Goal: Information Seeking & Learning: Learn about a topic

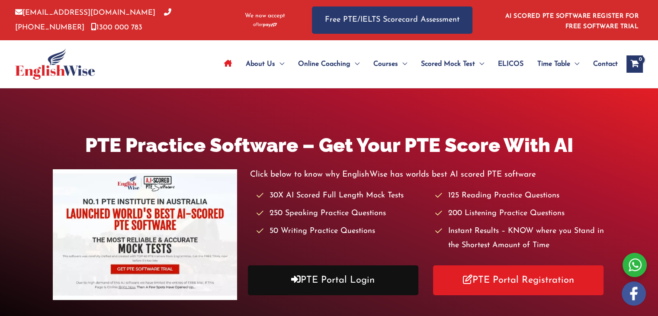
click at [312, 288] on link "PTE Portal Login" at bounding box center [333, 280] width 170 height 30
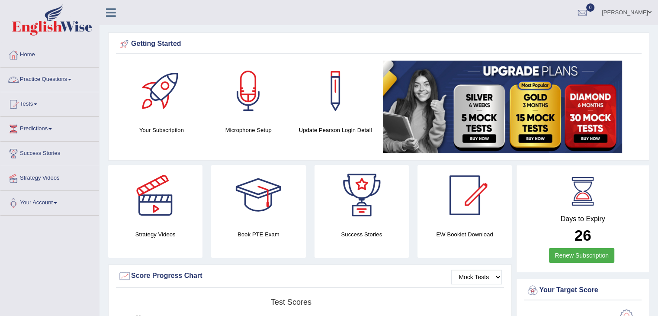
drag, startPoint x: 0, startPoint y: 0, endPoint x: 70, endPoint y: 79, distance: 105.7
click at [70, 79] on link "Practice Questions" at bounding box center [49, 78] width 99 height 22
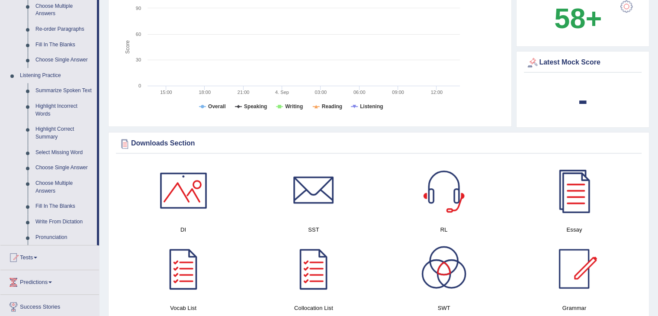
scroll to position [310, 0]
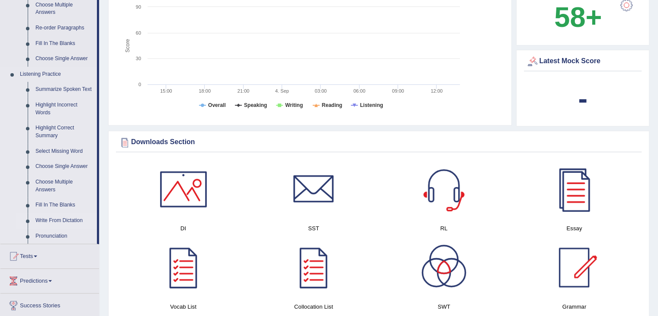
click at [68, 219] on link "Write From Dictation" at bounding box center [64, 221] width 65 height 16
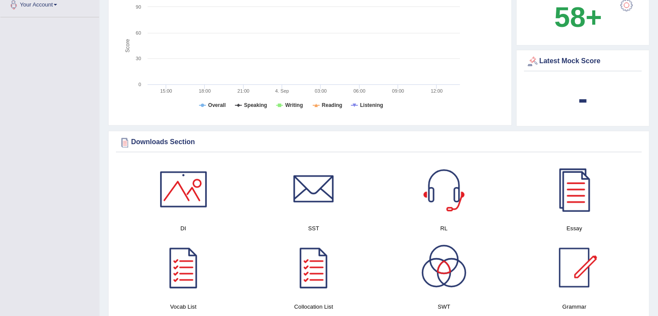
scroll to position [112, 0]
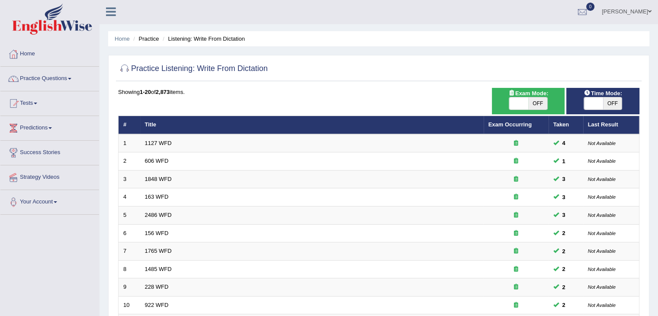
scroll to position [254, 0]
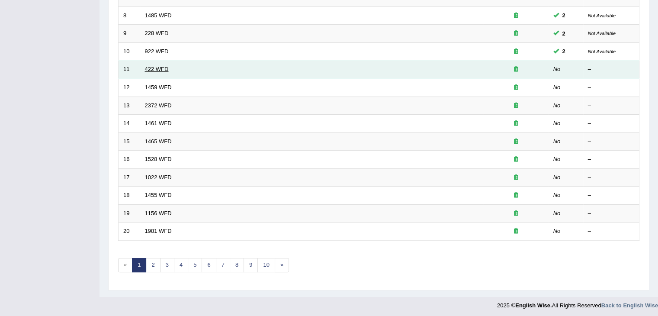
click at [154, 66] on link "422 WFD" at bounding box center [157, 69] width 24 height 6
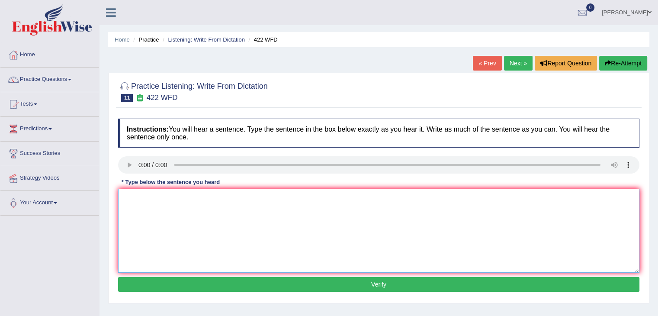
click at [143, 199] on textarea at bounding box center [378, 231] width 521 height 84
click at [273, 235] on textarea "The most important details in this argument is missing." at bounding box center [378, 231] width 521 height 84
type textarea "The most important details in this argument is missing."
click at [249, 283] on button "Verify" at bounding box center [378, 284] width 521 height 15
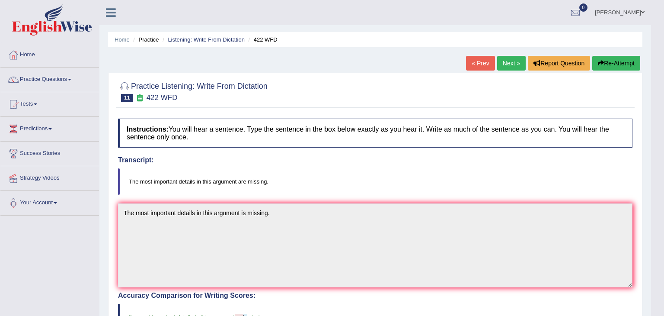
drag, startPoint x: 664, startPoint y: 79, endPoint x: 664, endPoint y: 139, distance: 59.7
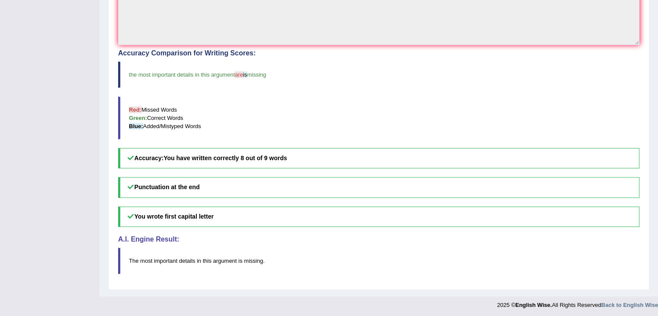
scroll to position [11, 0]
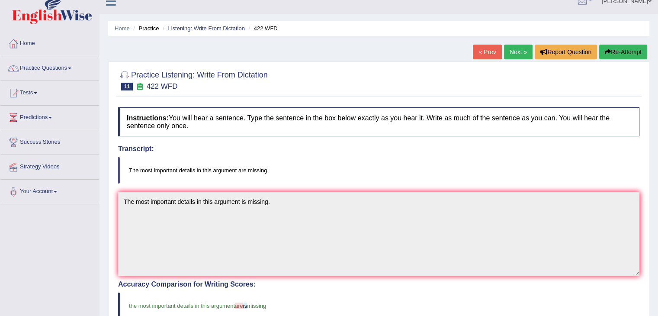
drag, startPoint x: 664, startPoint y: 139, endPoint x: 664, endPoint y: 126, distance: 12.5
click at [657, 126] on html "Toggle navigation Home Practice Questions Speaking Practice Read Aloud Repeat S…" at bounding box center [329, 147] width 658 height 316
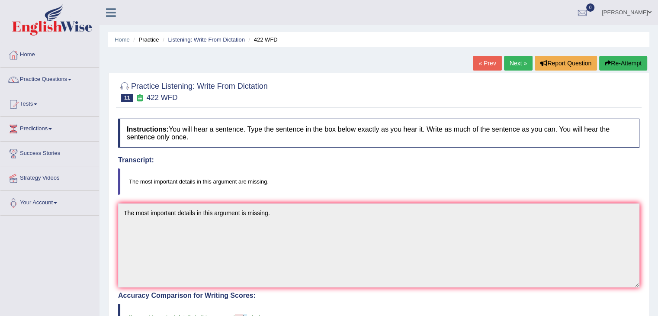
click at [522, 72] on div "« Prev Next » Report Question Re-Attempt" at bounding box center [561, 64] width 176 height 17
click at [519, 64] on link "Next »" at bounding box center [518, 63] width 29 height 15
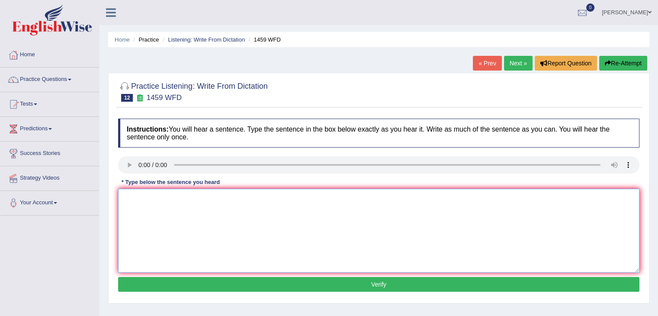
click at [162, 201] on textarea at bounding box center [378, 231] width 521 height 84
click at [184, 194] on textarea "All of experiences" at bounding box center [378, 231] width 521 height 84
click at [282, 194] on textarea "All of experiences and procedures have been outlined" at bounding box center [378, 231] width 521 height 84
click at [140, 199] on textarea "All of experiences and procedures have been outlined in the laboratory manual." at bounding box center [378, 231] width 521 height 84
type textarea "All experiences and procedures have been outlined in the laboratory manual."
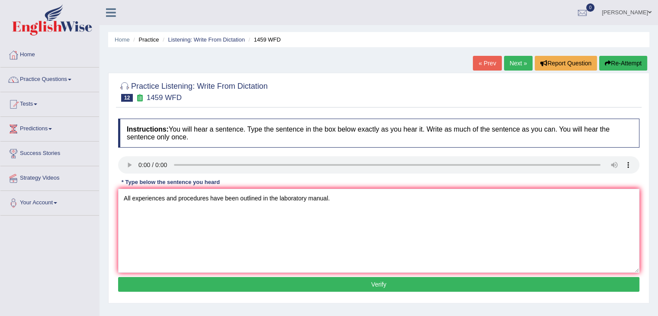
click at [210, 281] on button "Verify" at bounding box center [378, 284] width 521 height 15
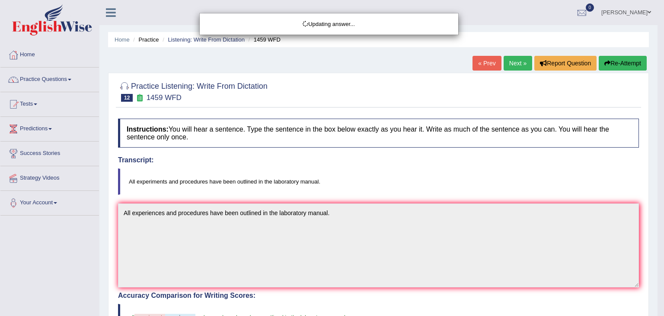
drag, startPoint x: 664, startPoint y: 80, endPoint x: 664, endPoint y: 201, distance: 121.1
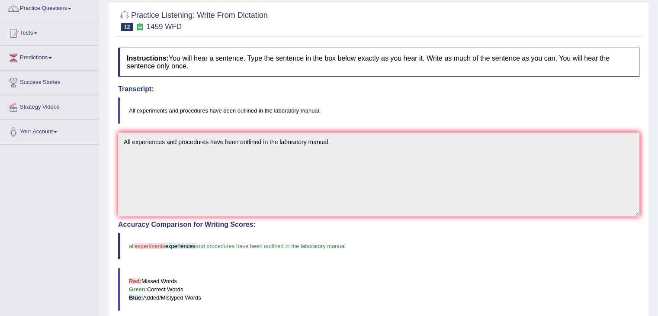
scroll to position [7, 0]
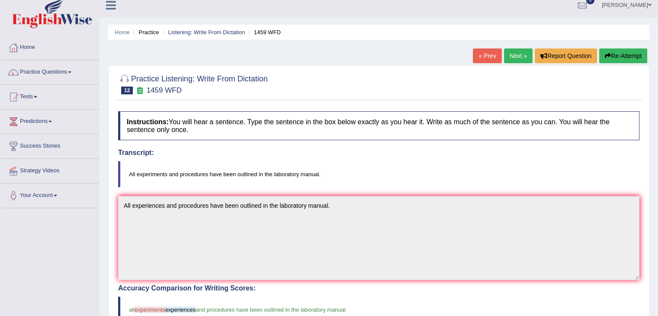
click at [512, 50] on link "Next »" at bounding box center [518, 55] width 29 height 15
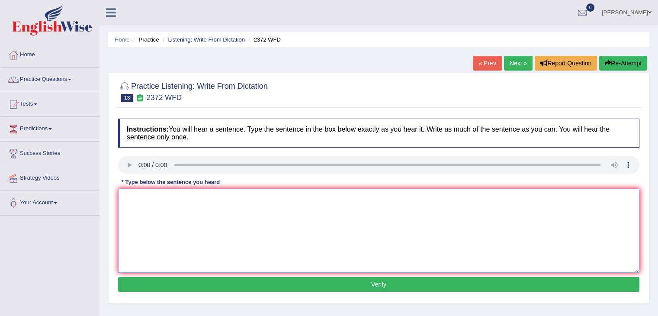
click at [157, 203] on textarea at bounding box center [378, 231] width 521 height 84
click at [175, 195] on textarea "We must hand" at bounding box center [378, 231] width 521 height 84
type textarea "We must hand in our assignment by the end of this semester."
click at [260, 285] on button "Verify" at bounding box center [378, 284] width 521 height 15
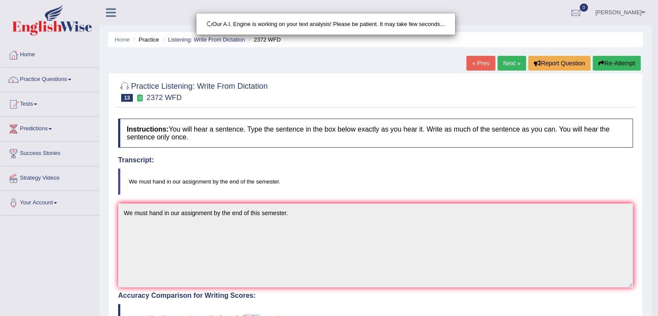
drag, startPoint x: 664, startPoint y: 59, endPoint x: 664, endPoint y: 158, distance: 98.6
drag, startPoint x: 664, startPoint y: 158, endPoint x: 664, endPoint y: 232, distance: 74.4
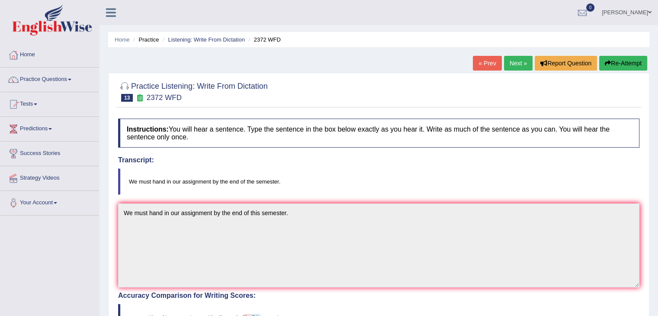
click at [513, 61] on link "Next »" at bounding box center [518, 63] width 29 height 15
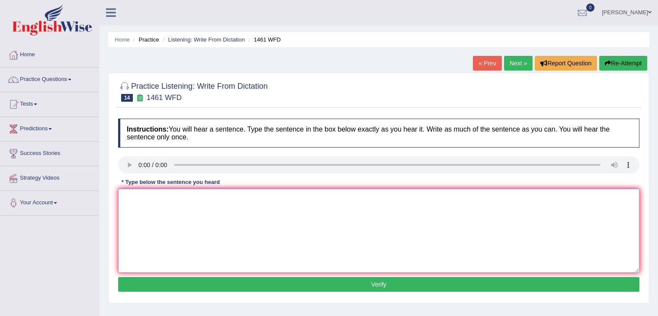
click at [151, 200] on textarea at bounding box center [378, 231] width 521 height 84
type textarea "My sister runs a business about small toys."
click at [201, 286] on button "Verify" at bounding box center [378, 284] width 521 height 15
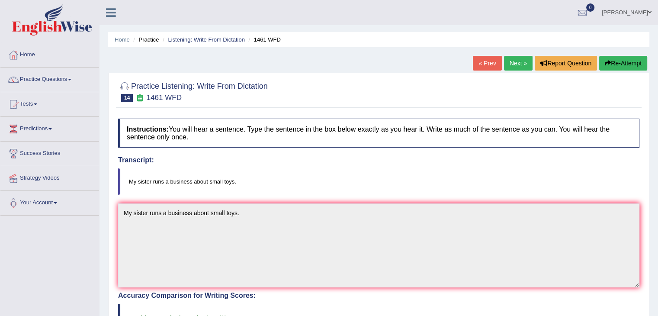
click at [521, 59] on link "Next »" at bounding box center [518, 63] width 29 height 15
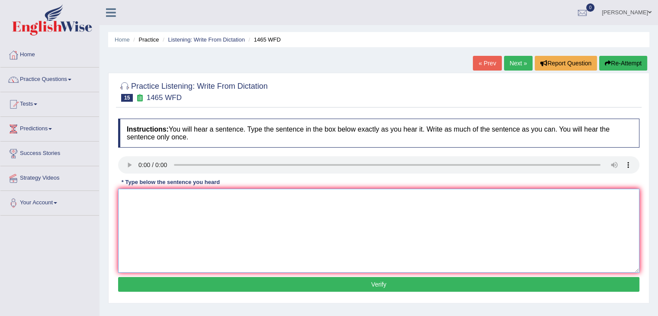
click at [154, 203] on textarea at bounding box center [378, 231] width 521 height 84
type textarea "You can find the complaint form on the website."
click at [242, 282] on button "Verify" at bounding box center [378, 284] width 521 height 15
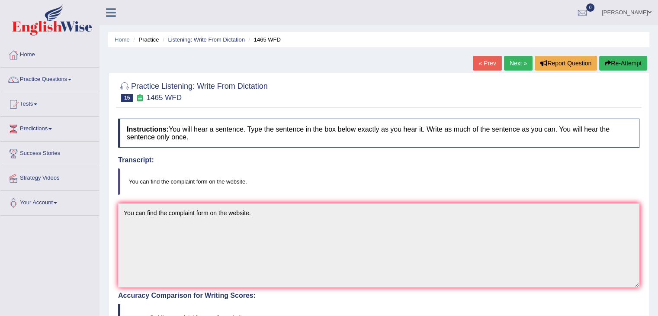
click at [521, 58] on link "Next »" at bounding box center [518, 63] width 29 height 15
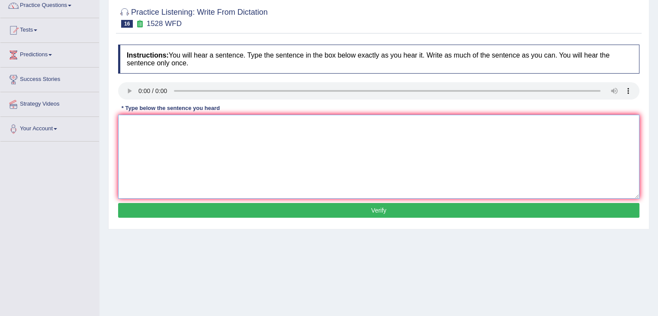
click at [158, 126] on textarea at bounding box center [378, 157] width 521 height 84
click at [172, 122] on textarea "We are looking" at bounding box center [378, 157] width 521 height 84
click at [175, 122] on textarea "We are looking" at bounding box center [378, 157] width 521 height 84
click at [216, 125] on textarea "We are looking at introducing that are both practical and engaging." at bounding box center [378, 157] width 521 height 84
type textarea "We are looking at introducing new methods that are both practical and engaging."
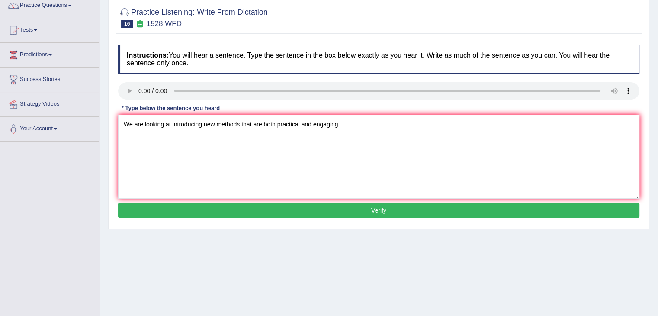
click at [287, 212] on button "Verify" at bounding box center [378, 210] width 521 height 15
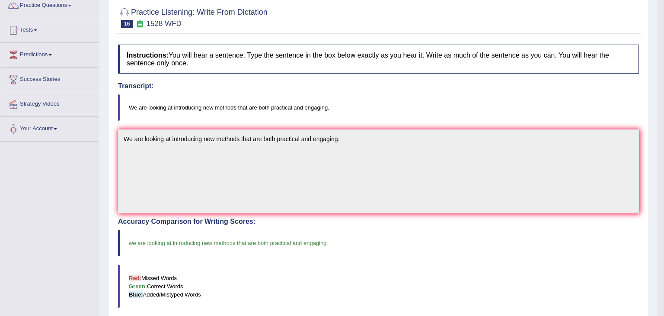
drag, startPoint x: 664, startPoint y: 97, endPoint x: 663, endPoint y: 146, distance: 49.3
click at [657, 146] on body "Toggle navigation Home Practice Questions Speaking Practice Read Aloud Repeat S…" at bounding box center [332, 84] width 664 height 316
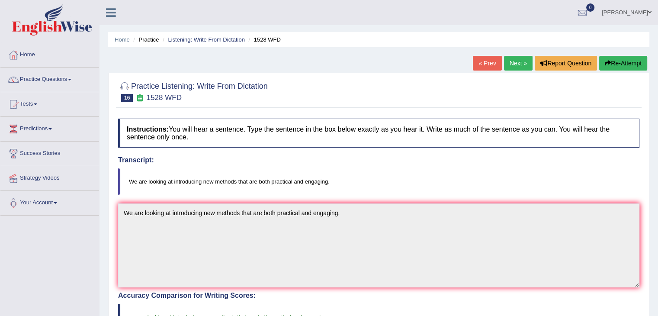
click at [516, 65] on link "Next »" at bounding box center [518, 63] width 29 height 15
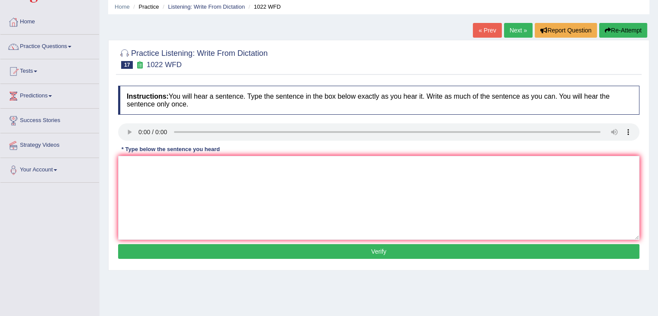
click at [145, 154] on div "Instructions: You will hear a sentence. Type the sentence in the box below exac…" at bounding box center [379, 173] width 526 height 184
click at [149, 168] on textarea at bounding box center [378, 198] width 521 height 84
click at [184, 166] on textarea "Mathematics provides foundation for understanding and analyzing the data." at bounding box center [378, 198] width 521 height 84
click at [320, 160] on textarea "Mathematics provides a foundation for understanding and analyzing the data." at bounding box center [378, 198] width 521 height 84
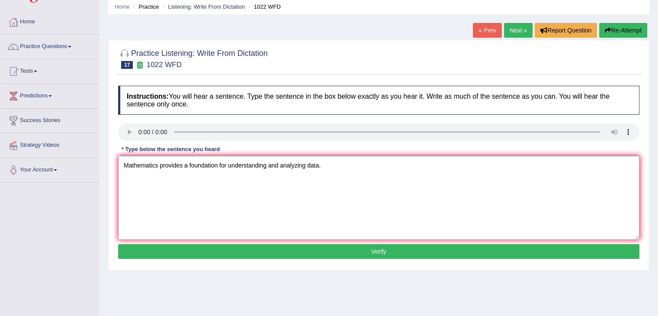
type textarea "Mathematics provides a foundation for understanding and analyzing data."
click at [285, 251] on button "Verify" at bounding box center [378, 251] width 521 height 15
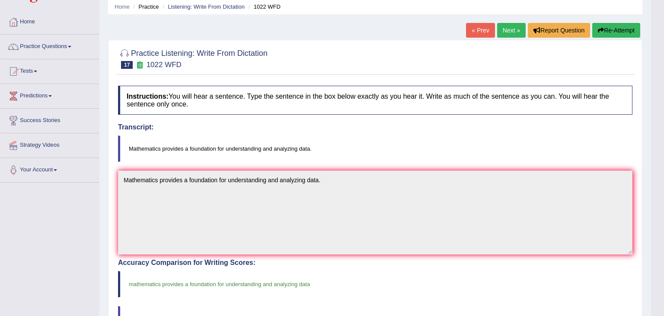
drag, startPoint x: 664, startPoint y: 74, endPoint x: 664, endPoint y: 165, distance: 91.3
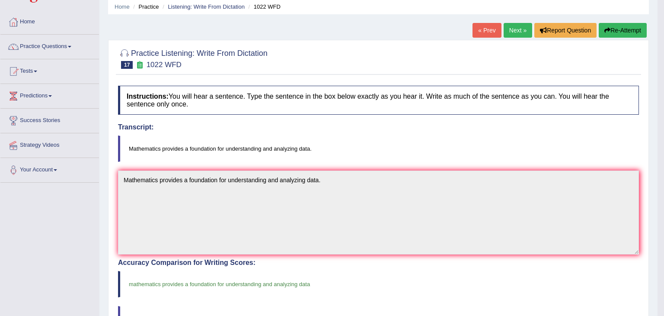
drag, startPoint x: 664, startPoint y: 165, endPoint x: 664, endPoint y: 249, distance: 83.9
click at [657, 249] on body "Toggle navigation Home Practice Questions Speaking Practice Read Aloud Repeat S…" at bounding box center [332, 125] width 664 height 316
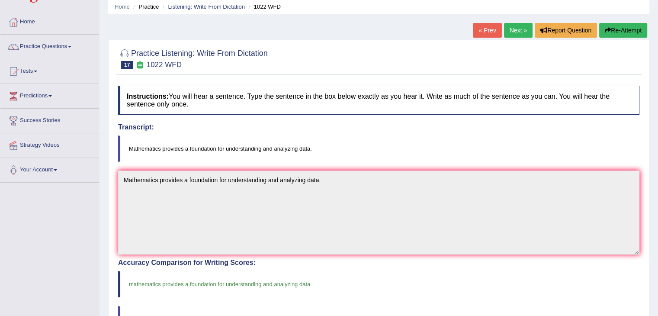
click at [510, 32] on link "Next »" at bounding box center [518, 30] width 29 height 15
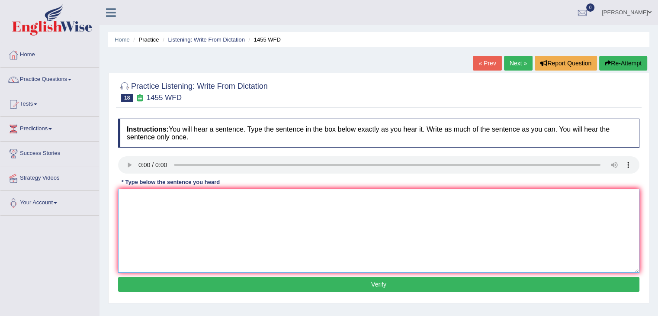
click at [151, 196] on textarea at bounding box center [378, 231] width 521 height 84
type textarea "You must wear a hard hat on the construction site."
click at [258, 287] on button "Verify" at bounding box center [378, 284] width 521 height 15
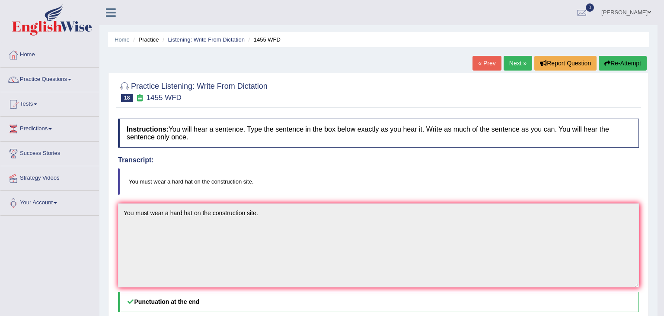
click at [446, 185] on body "Toggle navigation Home Practice Questions Speaking Practice Read Aloud Repeat S…" at bounding box center [332, 158] width 664 height 316
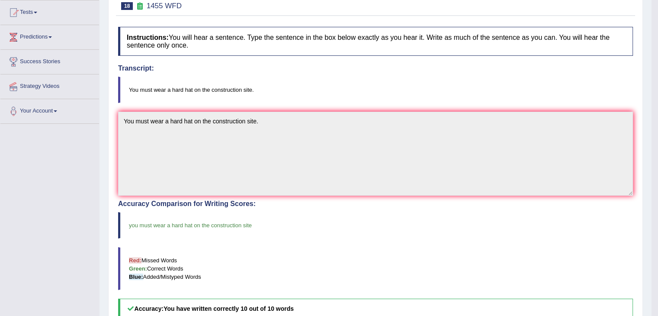
scroll to position [17, 0]
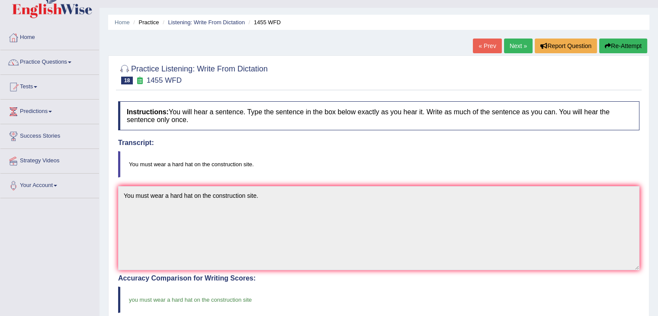
click at [510, 45] on link "Next »" at bounding box center [518, 45] width 29 height 15
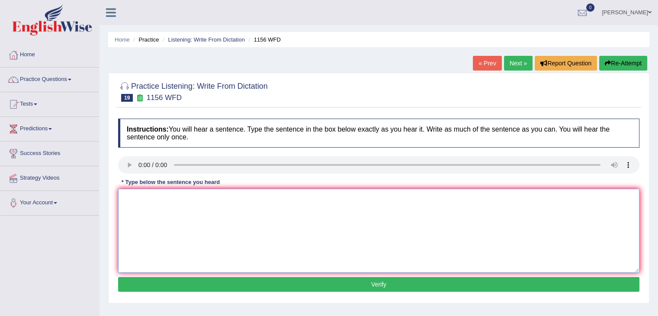
click at [152, 201] on textarea at bounding box center [378, 231] width 521 height 84
click at [258, 199] on textarea "Chemical reactions occur when substances occur combine and change." at bounding box center [378, 231] width 521 height 84
click at [278, 195] on textarea "Chemical reactions occur when substances combine and change." at bounding box center [378, 231] width 521 height 84
type textarea "Chemical reactions occur when substances combine or change."
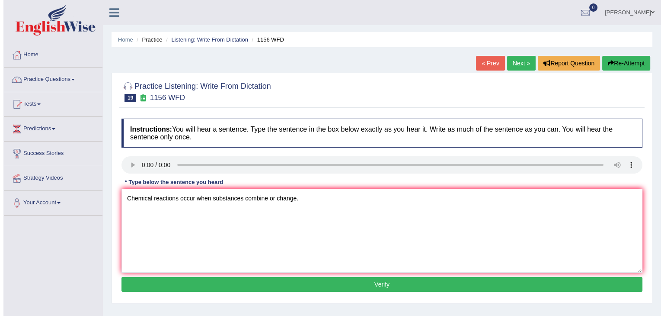
scroll to position [76, 0]
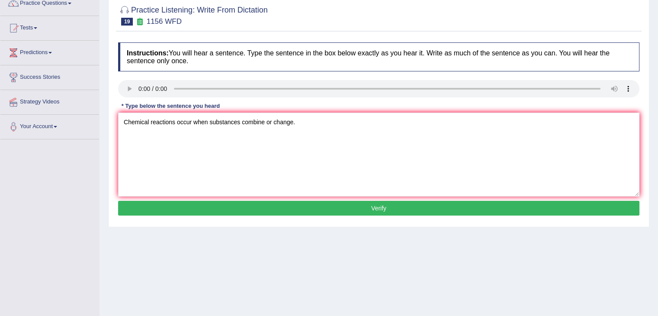
click at [303, 207] on button "Verify" at bounding box center [378, 208] width 521 height 15
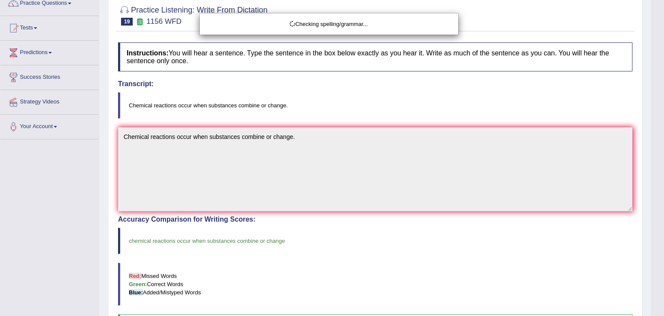
drag, startPoint x: 664, startPoint y: 99, endPoint x: 664, endPoint y: 184, distance: 84.3
click at [657, 184] on body "Toggle navigation Home Practice Questions Speaking Practice Read Aloud Repeat S…" at bounding box center [332, 82] width 664 height 316
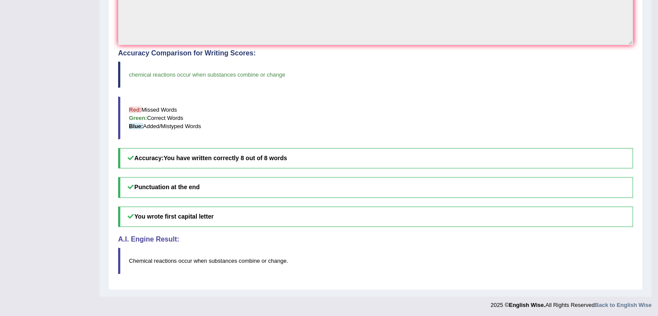
drag, startPoint x: 664, startPoint y: 184, endPoint x: 663, endPoint y: 282, distance: 97.8
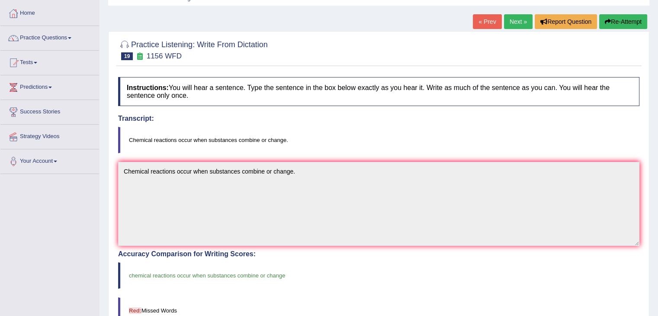
scroll to position [0, 0]
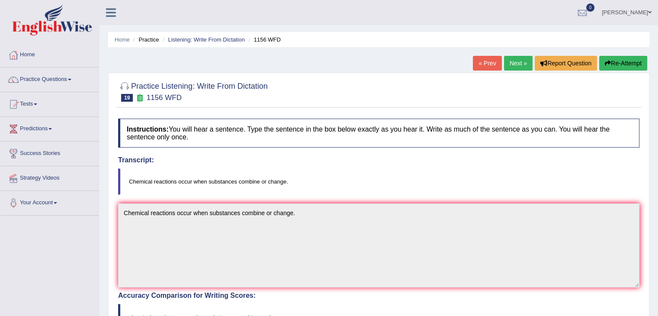
click at [515, 58] on link "Next »" at bounding box center [518, 63] width 29 height 15
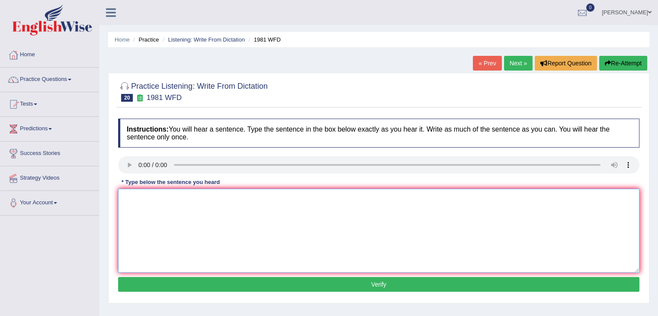
click at [153, 198] on textarea at bounding box center [378, 231] width 521 height 84
type textarea "All of your arguments must be supported by evidence and relevant theories."
click at [197, 285] on button "Verify" at bounding box center [378, 284] width 521 height 15
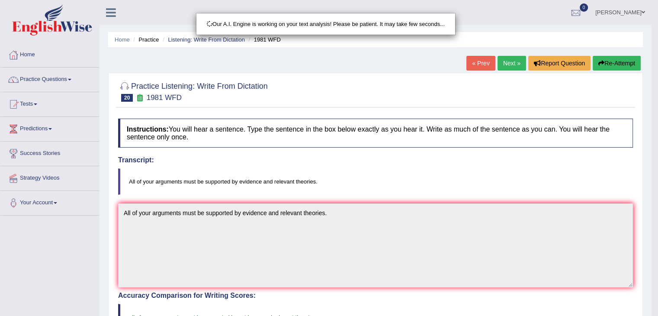
drag, startPoint x: 664, startPoint y: 49, endPoint x: 664, endPoint y: 147, distance: 97.8
drag, startPoint x: 664, startPoint y: 147, endPoint x: 664, endPoint y: 290, distance: 143.6
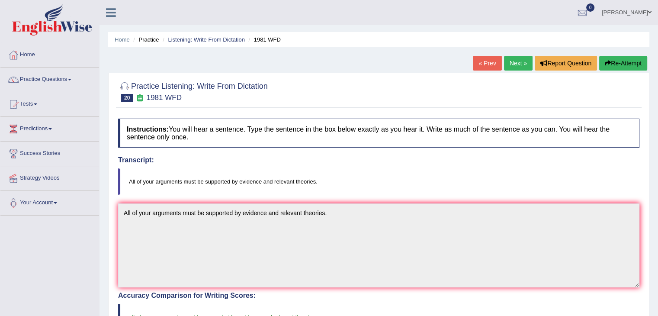
click at [516, 64] on link "Next »" at bounding box center [518, 63] width 29 height 15
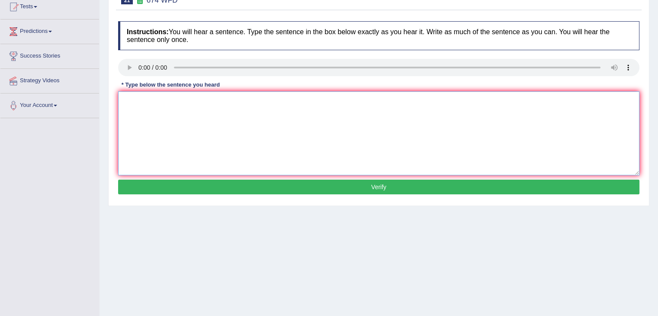
click at [156, 112] on textarea at bounding box center [378, 133] width 521 height 84
click at [141, 104] on textarea at bounding box center [378, 133] width 521 height 84
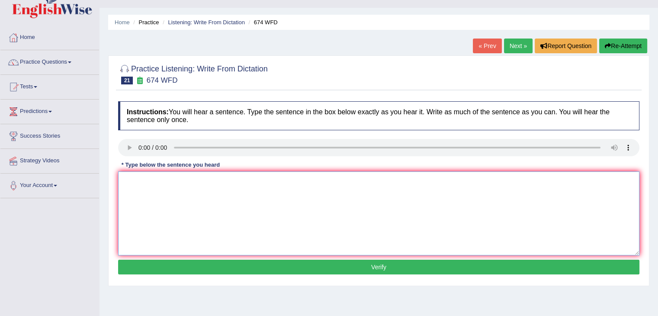
click at [146, 184] on textarea at bounding box center [378, 213] width 521 height 84
click at [224, 182] on textarea "On employment rate has fallen" at bounding box center [378, 213] width 521 height 84
click at [266, 177] on textarea "On employment rate has fallen towards lowest rate over years." at bounding box center [378, 213] width 521 height 84
drag, startPoint x: 294, startPoint y: 179, endPoint x: 249, endPoint y: 174, distance: 45.3
click at [249, 174] on textarea "On employment rate has fallen towards lowest rate over years." at bounding box center [378, 213] width 521 height 84
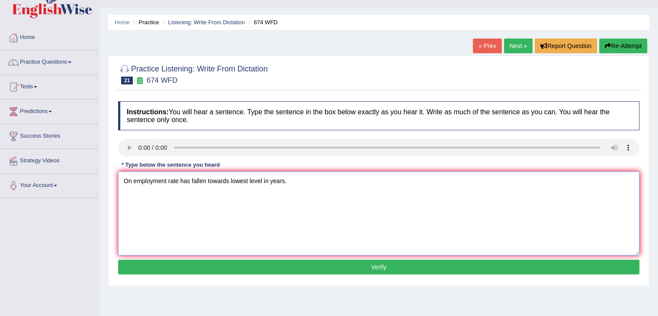
type textarea "On employment rate has fallen towards lowest level in years."
click at [298, 260] on button "Verify" at bounding box center [378, 267] width 521 height 15
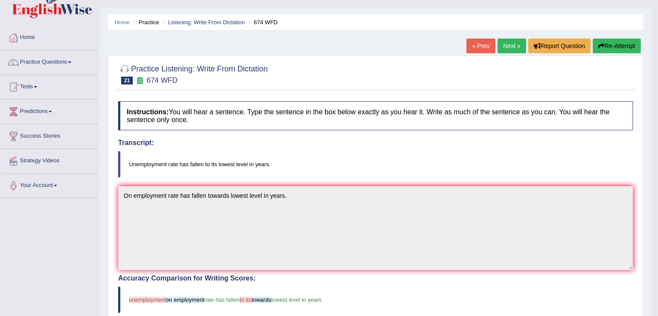
scroll to position [50, 0]
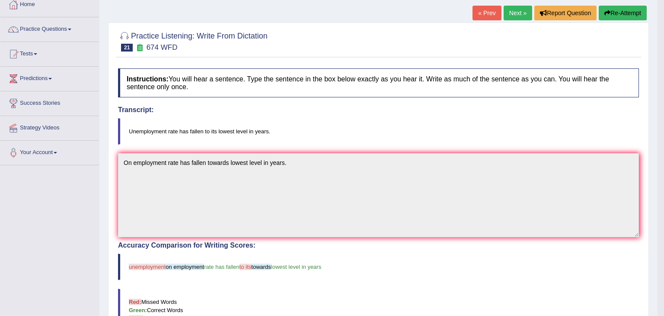
drag, startPoint x: 664, startPoint y: 65, endPoint x: 664, endPoint y: 168, distance: 102.9
click at [657, 168] on html "Toggle navigation Home Practice Questions Speaking Practice Read Aloud Repeat S…" at bounding box center [332, 108] width 664 height 316
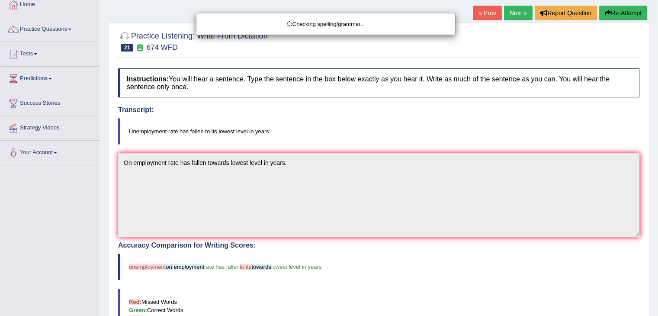
drag, startPoint x: 664, startPoint y: 168, endPoint x: 664, endPoint y: 223, distance: 54.5
click at [657, 223] on html "Toggle navigation Home Practice Questions Speaking Practice Read Aloud Repeat S…" at bounding box center [329, 108] width 658 height 316
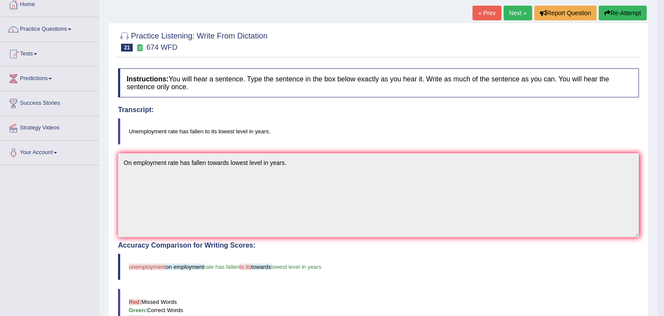
click at [657, 223] on body "Toggle navigation Home Practice Questions Speaking Practice Read Aloud Repeat S…" at bounding box center [332, 108] width 664 height 316
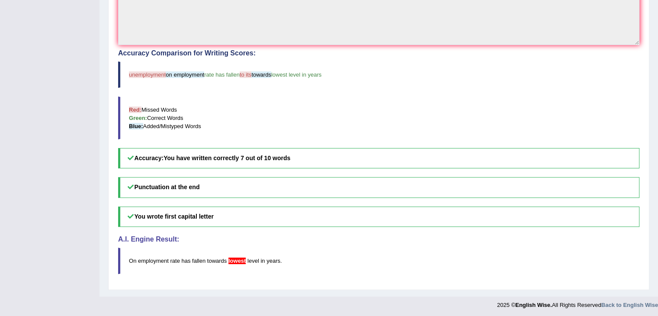
scroll to position [0, 0]
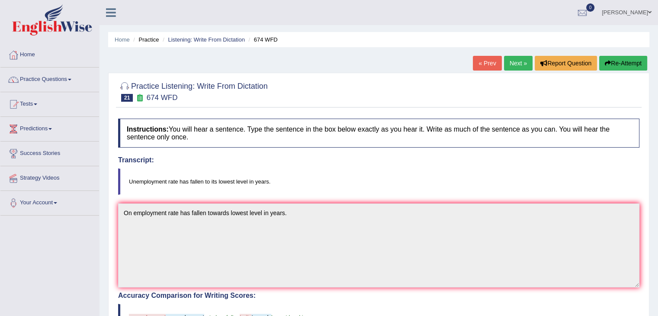
click at [519, 65] on link "Next »" at bounding box center [518, 63] width 29 height 15
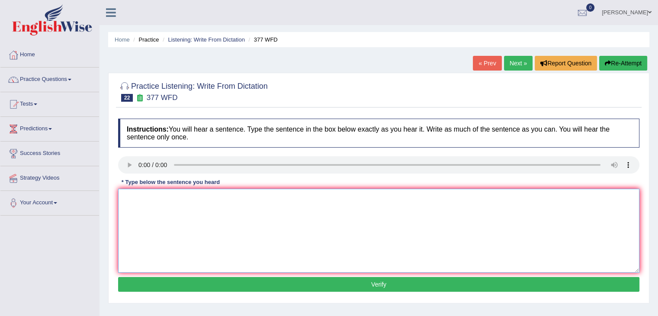
click at [147, 203] on textarea at bounding box center [378, 231] width 521 height 84
click at [246, 199] on textarea "The department has a higher graduate of" at bounding box center [378, 231] width 521 height 84
type textarea "The department has a higher proportion of post-graduate students."
click at [202, 281] on button "Verify" at bounding box center [378, 284] width 521 height 15
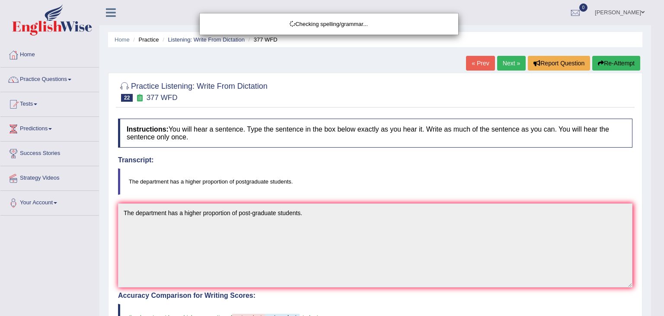
drag, startPoint x: 664, startPoint y: 83, endPoint x: 664, endPoint y: 164, distance: 81.3
click at [657, 164] on body "Toggle navigation Home Practice Questions Speaking Practice Read Aloud Repeat S…" at bounding box center [332, 158] width 664 height 316
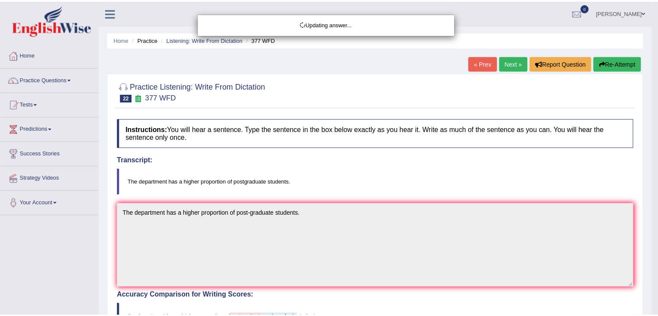
scroll to position [161, 0]
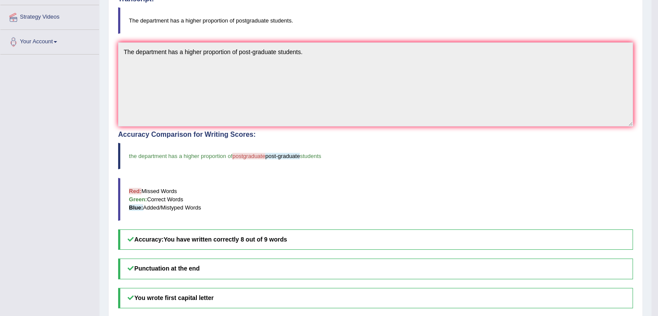
drag, startPoint x: 664, startPoint y: 164, endPoint x: 664, endPoint y: 251, distance: 86.5
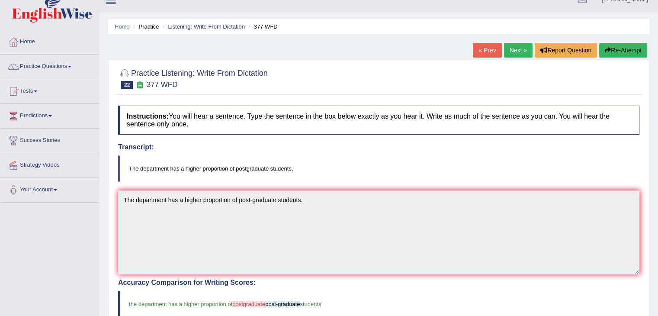
scroll to position [0, 0]
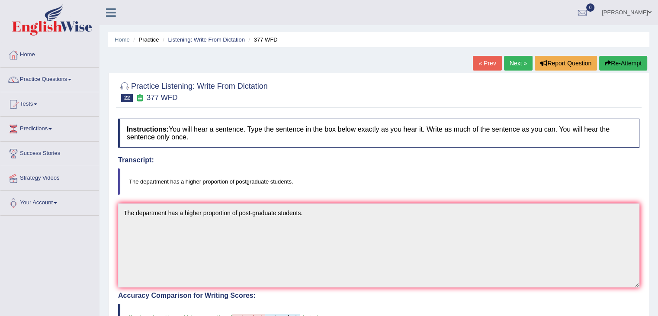
click at [514, 61] on link "Next »" at bounding box center [518, 63] width 29 height 15
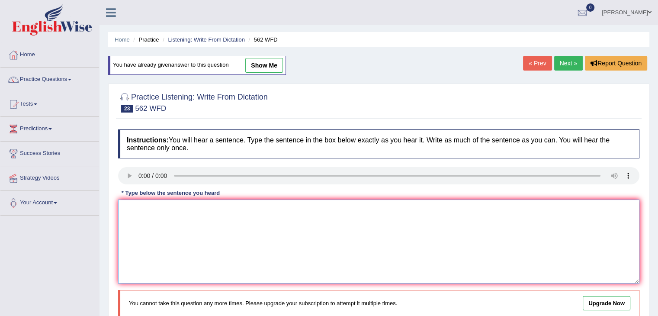
click at [168, 217] on textarea at bounding box center [378, 241] width 521 height 84
type textarea "The gap between the rich and the poor does not decrease."
click at [564, 62] on link "Next »" at bounding box center [568, 63] width 29 height 15
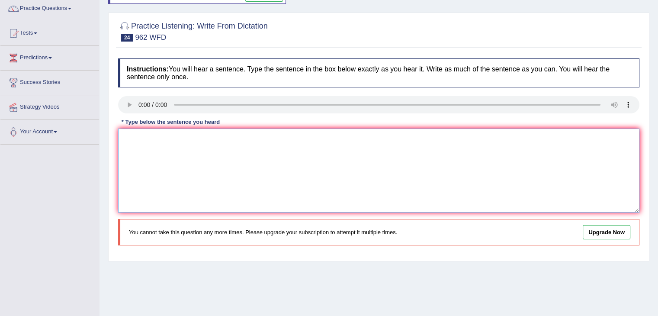
click at [154, 140] on textarea at bounding box center [378, 170] width 521 height 84
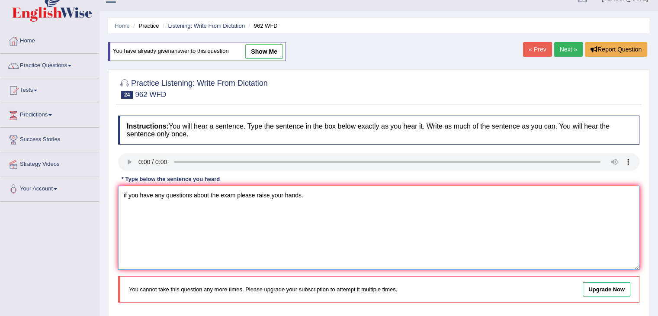
type textarea "if you have any questions about the exam please raise your hands."
click at [569, 49] on link "Next »" at bounding box center [568, 49] width 29 height 15
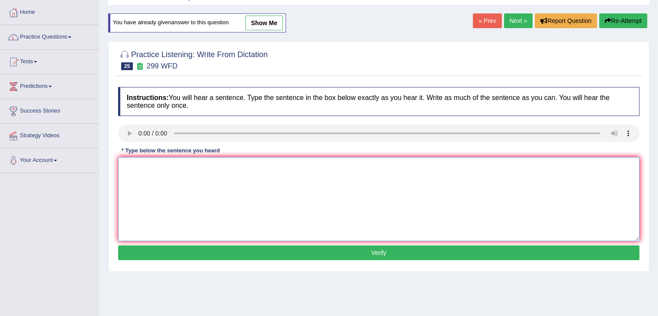
click at [148, 167] on textarea at bounding box center [378, 199] width 521 height 84
click at [184, 167] on textarea "Student representative will be visiting class with voting forms." at bounding box center [378, 199] width 521 height 84
click at [228, 163] on textarea "Student representatives will be visiting class with voting forms." at bounding box center [378, 199] width 521 height 84
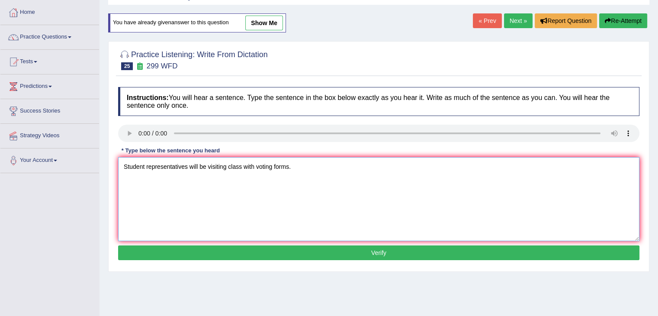
click at [228, 163] on textarea "Student representatives will be visiting class with voting forms." at bounding box center [378, 199] width 521 height 84
type textarea "Student representatives will be visiting the classes with voting forms."
click at [276, 251] on button "Verify" at bounding box center [378, 252] width 521 height 15
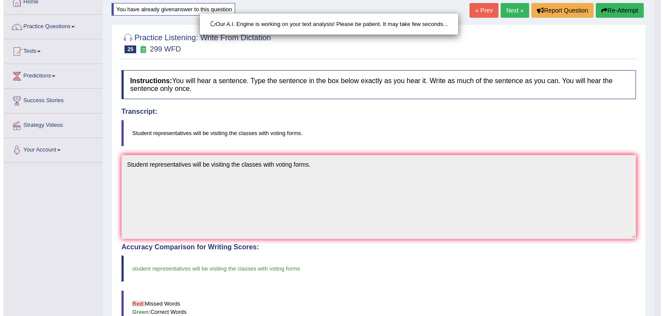
scroll to position [57, 0]
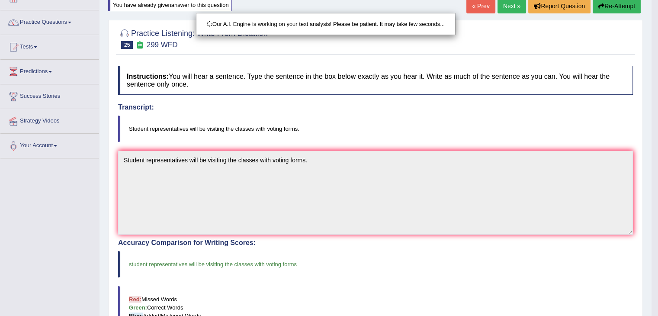
drag, startPoint x: 664, startPoint y: 95, endPoint x: 664, endPoint y: 162, distance: 66.6
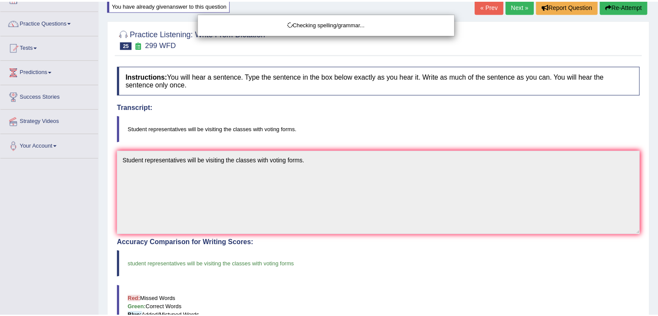
scroll to position [0, 0]
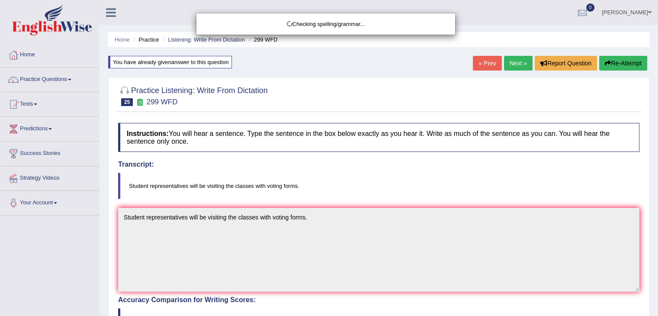
drag, startPoint x: 664, startPoint y: 162, endPoint x: 664, endPoint y: 88, distance: 73.5
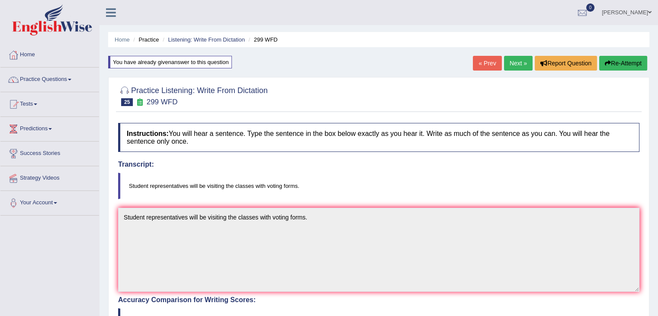
click at [515, 58] on link "Next »" at bounding box center [518, 63] width 29 height 15
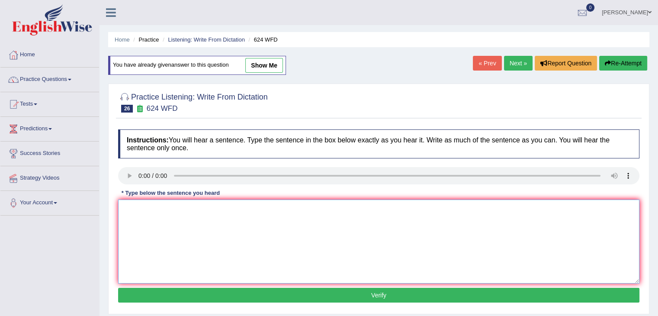
click at [148, 206] on textarea at bounding box center [378, 241] width 521 height 84
type textarea "Our courses help to improve critical thinking and independent learning skills."
paste textarea "Our courses help to improve critical thinking and independent learning skills."
type textarea "Our courses help to improve critical thinking and independent learning skills."
click at [227, 288] on button "Verify" at bounding box center [378, 295] width 521 height 15
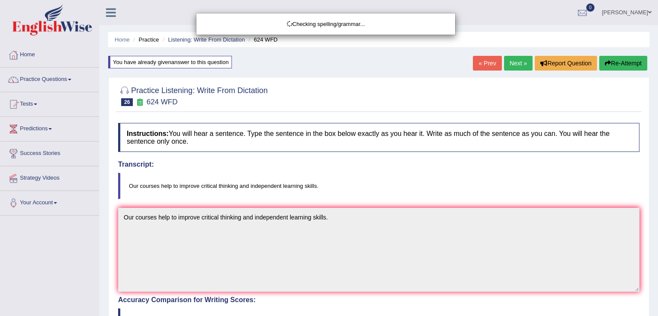
drag, startPoint x: 664, startPoint y: 69, endPoint x: 664, endPoint y: 179, distance: 109.4
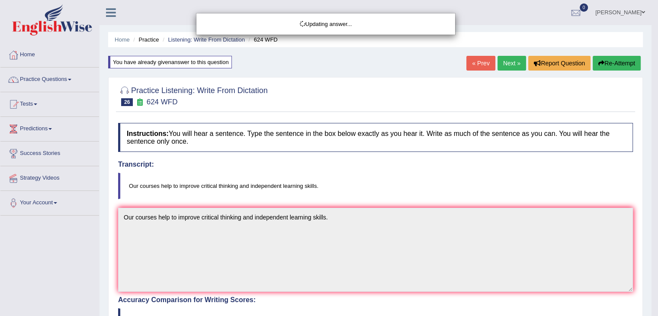
click at [657, 179] on html "Toggle navigation Home Practice Questions Speaking Practice Read Aloud Repeat S…" at bounding box center [329, 158] width 658 height 316
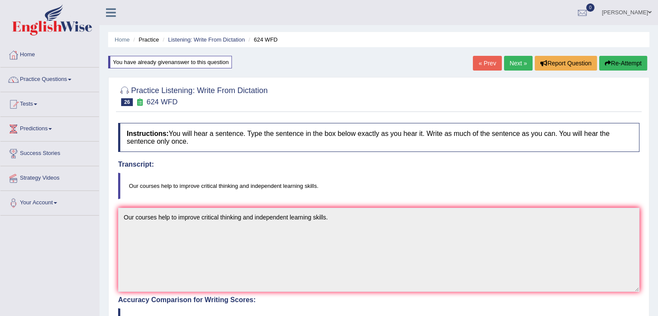
click at [519, 66] on link "Next »" at bounding box center [518, 63] width 29 height 15
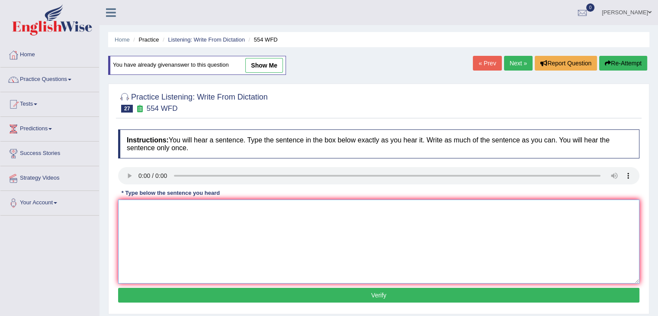
click at [147, 217] on textarea at bounding box center [378, 241] width 521 height 84
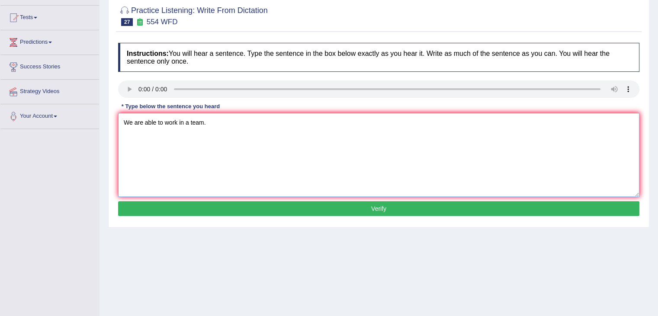
type textarea "We are able to work in a team."
click at [269, 205] on button "Verify" at bounding box center [378, 208] width 521 height 15
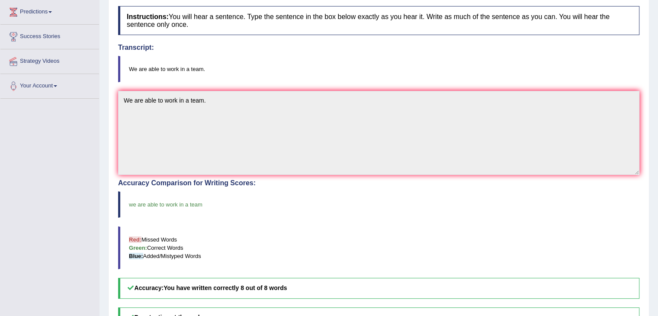
scroll to position [0, 0]
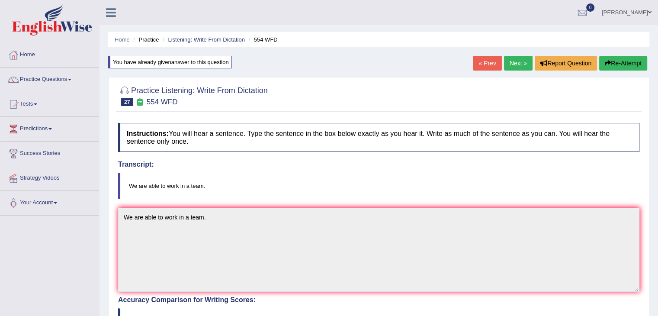
click at [514, 62] on link "Next »" at bounding box center [518, 63] width 29 height 15
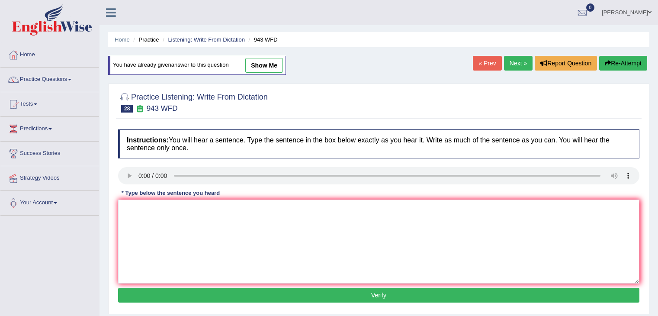
scroll to position [33, 0]
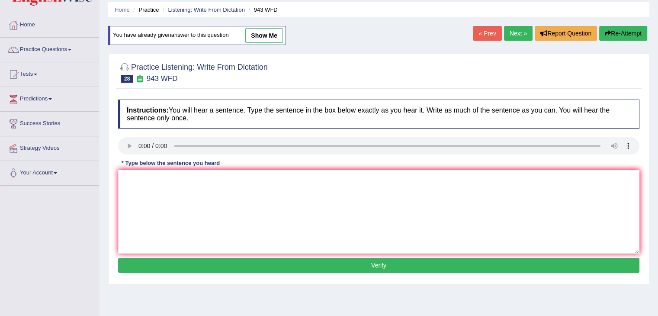
click at [657, 104] on html "Toggle navigation Home Practice Questions Speaking Practice Read Aloud Repeat S…" at bounding box center [329, 128] width 658 height 316
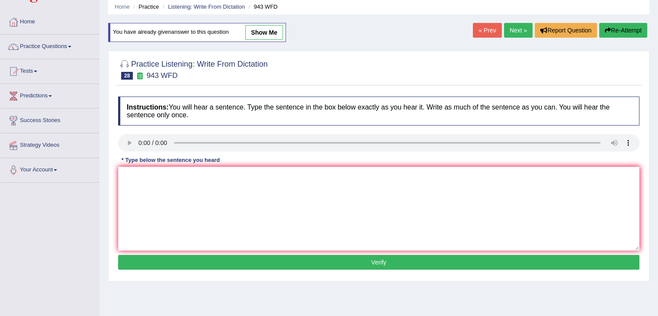
scroll to position [0, 0]
click at [138, 176] on textarea at bounding box center [378, 209] width 521 height 84
click at [203, 172] on textarea "Farming methods across" at bounding box center [378, 209] width 521 height 84
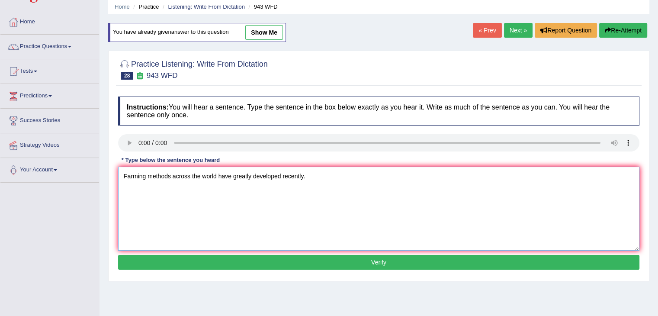
type textarea "Farming methods across the world have greatly developed recently."
click at [270, 263] on button "Verify" at bounding box center [378, 262] width 521 height 15
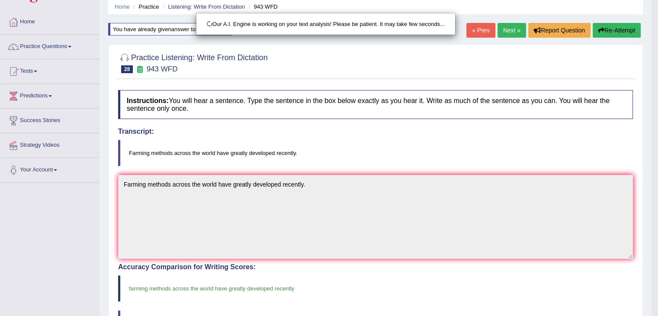
drag, startPoint x: 664, startPoint y: 91, endPoint x: 664, endPoint y: 184, distance: 93.0
click at [657, 184] on html "Toggle navigation Home Practice Questions Speaking Practice Read Aloud Repeat S…" at bounding box center [329, 125] width 658 height 316
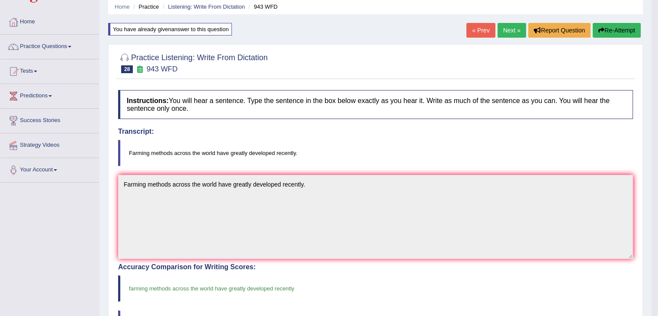
click at [514, 29] on body "Toggle navigation Home Practice Questions Speaking Practice Read Aloud Repeat S…" at bounding box center [329, 125] width 658 height 316
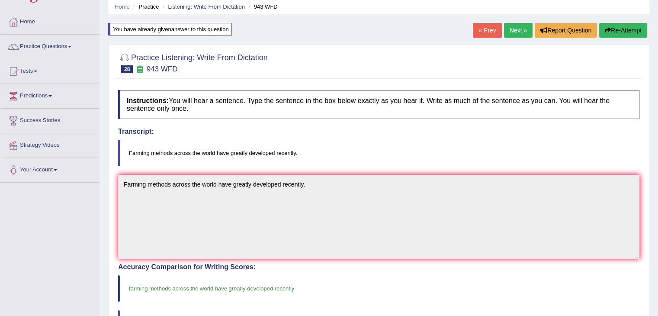
click at [514, 29] on link "Next »" at bounding box center [518, 30] width 29 height 15
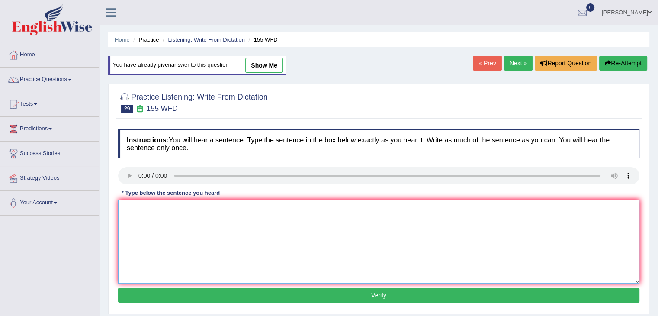
click at [157, 210] on textarea at bounding box center [378, 241] width 521 height 84
type textarea "Important details in the argument are missing in the summary."
click at [179, 289] on button "Verify" at bounding box center [378, 295] width 521 height 15
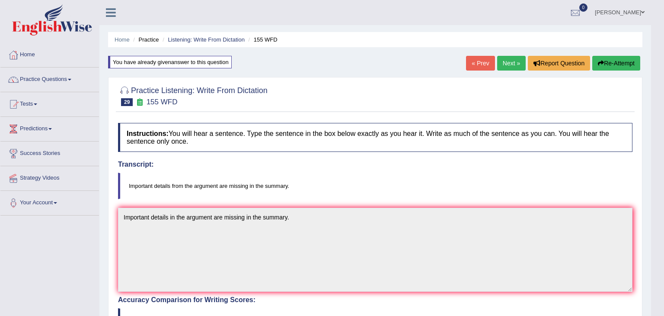
drag, startPoint x: 664, startPoint y: 85, endPoint x: 664, endPoint y: 184, distance: 98.6
click at [657, 184] on body "Toggle navigation Home Practice Questions Speaking Practice Read Aloud Repeat S…" at bounding box center [332, 158] width 664 height 316
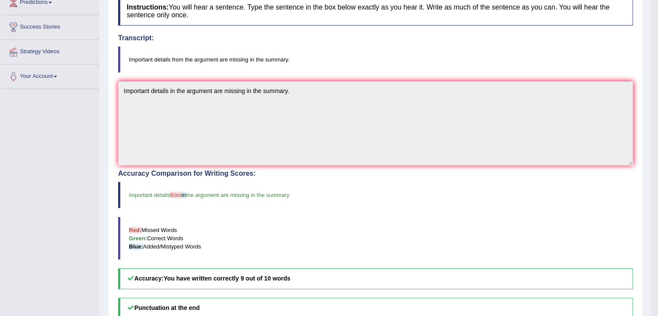
scroll to position [61, 0]
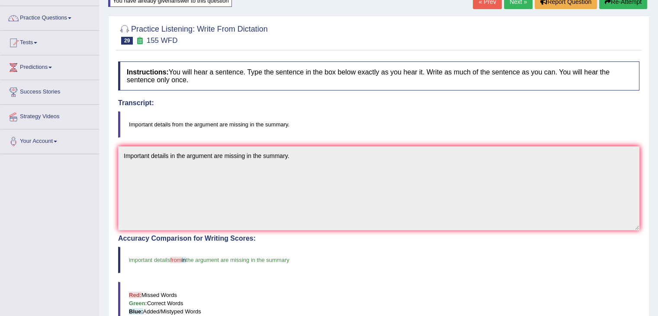
click at [512, 8] on link "Next »" at bounding box center [518, 1] width 29 height 15
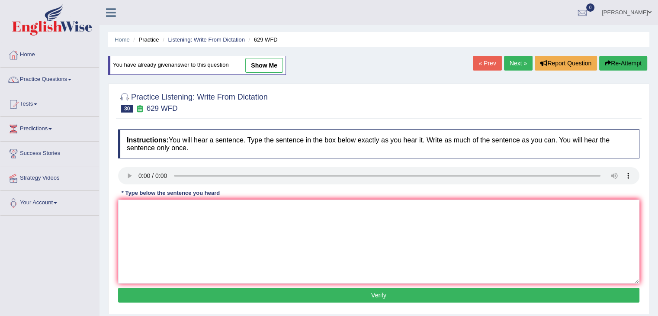
click at [131, 185] on div at bounding box center [378, 176] width 521 height 19
click at [150, 219] on textarea at bounding box center [378, 241] width 521 height 84
click at [166, 206] on textarea "Please provide report to support the ideas of these arguments." at bounding box center [378, 241] width 521 height 84
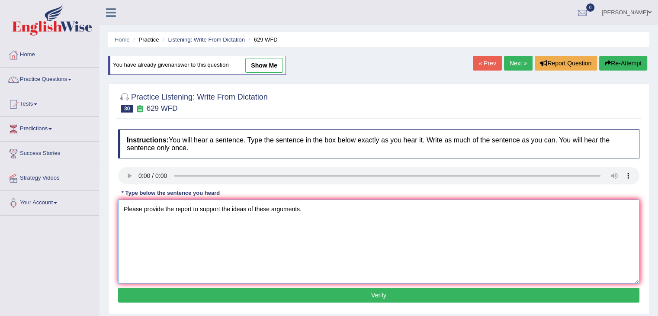
click at [232, 209] on textarea "Please provide the report to support the ideas of these arguments." at bounding box center [378, 241] width 521 height 84
type textarea "Please provide the report to support your ideas of these arguments."
click at [261, 294] on button "Verify" at bounding box center [378, 295] width 521 height 15
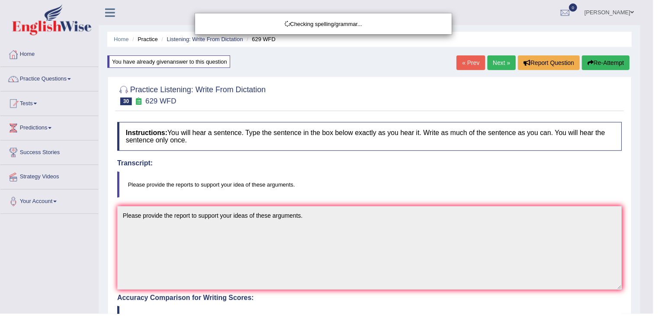
drag, startPoint x: 664, startPoint y: 94, endPoint x: 664, endPoint y: 177, distance: 83.0
click at [657, 177] on html "Toggle navigation Home Practice Questions Speaking Practice Read Aloud Repeat S…" at bounding box center [329, 158] width 658 height 316
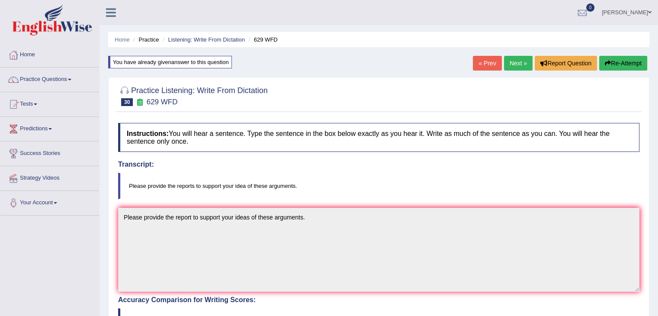
click at [519, 61] on link "Next »" at bounding box center [518, 63] width 29 height 15
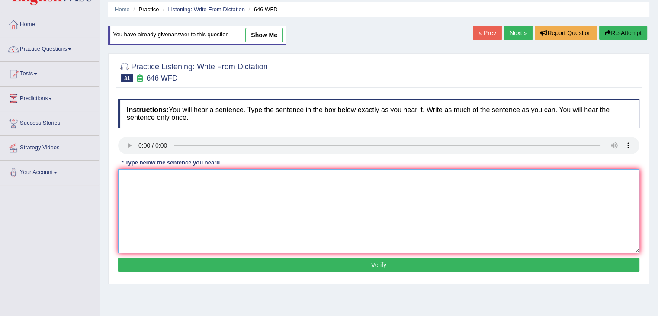
click at [148, 191] on textarea at bounding box center [378, 211] width 521 height 84
type textarea "The industrial revolution in [GEOGRAPHIC_DATA] was driven by steam technology."
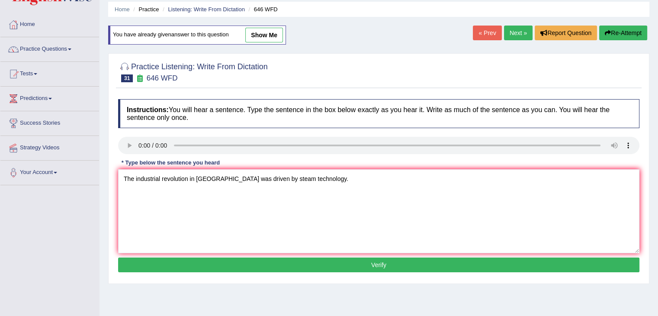
click at [277, 262] on button "Verify" at bounding box center [378, 264] width 521 height 15
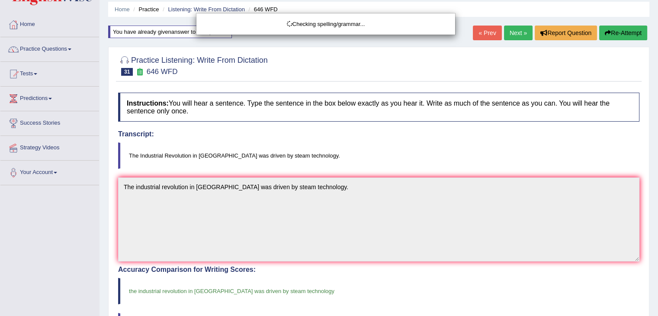
drag, startPoint x: 664, startPoint y: 106, endPoint x: 664, endPoint y: 200, distance: 94.3
click at [657, 200] on div "Checking spelling/grammar..." at bounding box center [329, 158] width 658 height 316
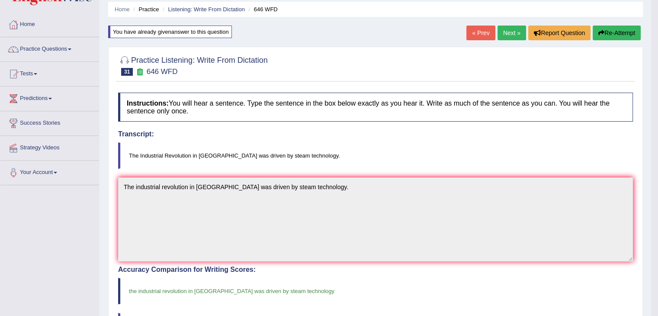
click at [657, 200] on html "Toggle navigation Home Practice Questions Speaking Practice Read Aloud Repeat S…" at bounding box center [329, 128] width 658 height 316
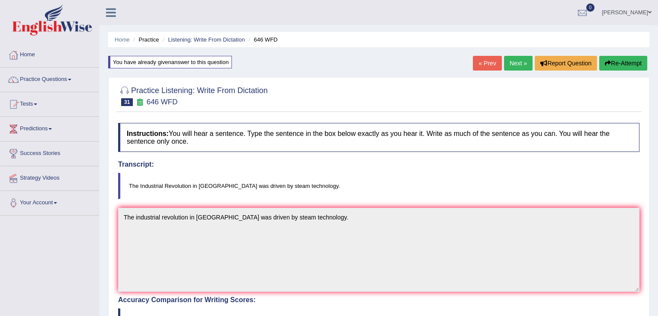
click at [518, 59] on link "Next »" at bounding box center [518, 63] width 29 height 15
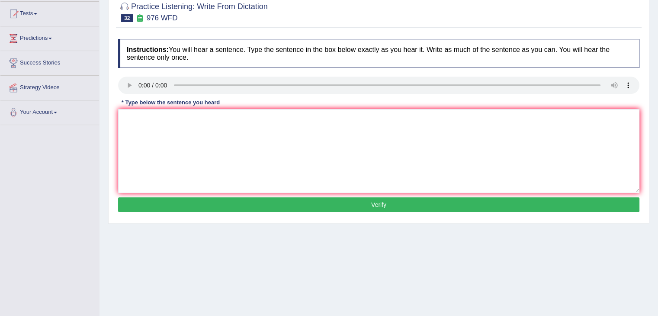
scroll to position [90, 0]
click at [151, 123] on textarea at bounding box center [378, 151] width 521 height 84
click at [247, 115] on textarea "The study of the economy is a tricky subject." at bounding box center [378, 151] width 521 height 84
type textarea "The study of the economy is a tricky subject to research."
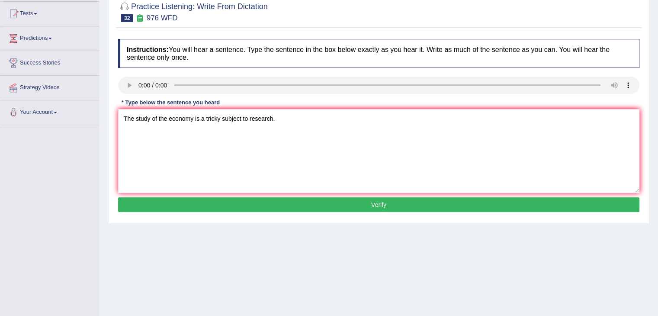
click at [234, 197] on button "Verify" at bounding box center [378, 204] width 521 height 15
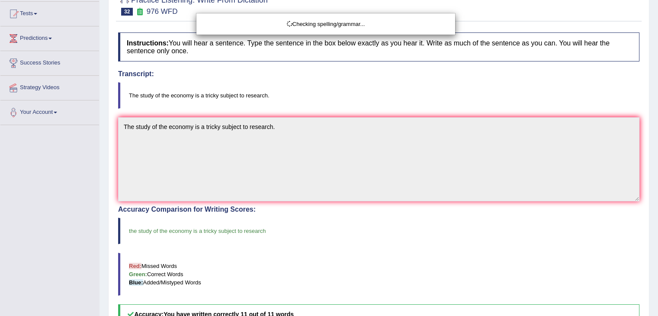
scroll to position [109, 0]
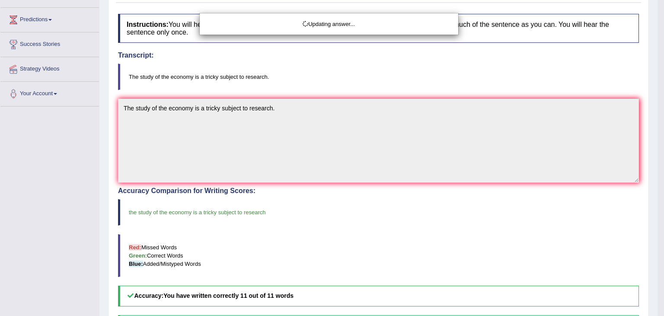
drag, startPoint x: 664, startPoint y: 77, endPoint x: 664, endPoint y: -20, distance: 96.9
click at [657, 0] on html "Toggle navigation Home Practice Questions Speaking Practice Read Aloud Repeat S…" at bounding box center [332, 49] width 664 height 316
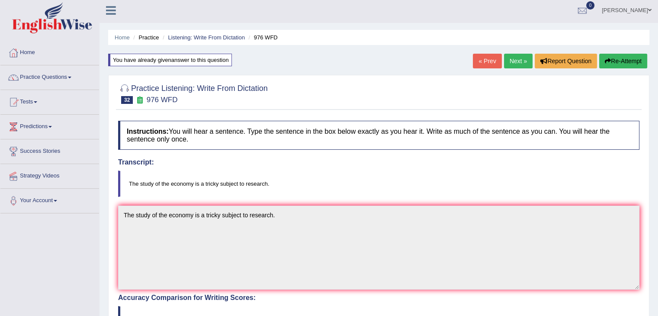
scroll to position [0, 0]
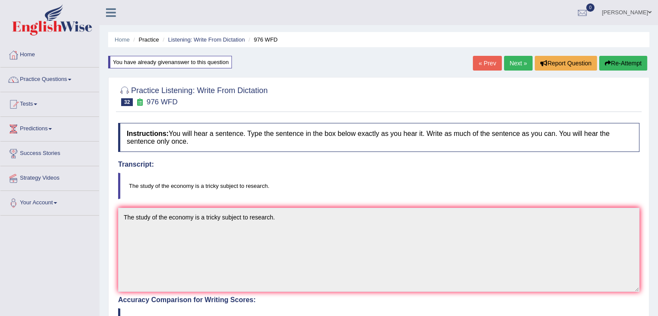
click at [522, 63] on link "Next »" at bounding box center [518, 63] width 29 height 15
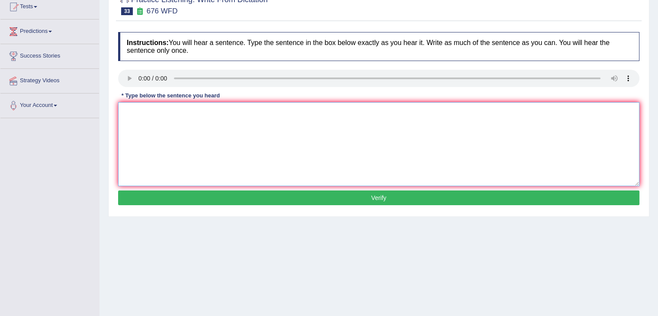
click at [157, 118] on textarea at bounding box center [378, 144] width 521 height 84
click at [225, 109] on textarea "Universities need to secure the grades for research subjects." at bounding box center [378, 144] width 521 height 84
type textarea "Universities need to secure the grants for research subjects."
click at [250, 198] on button "Verify" at bounding box center [378, 197] width 521 height 15
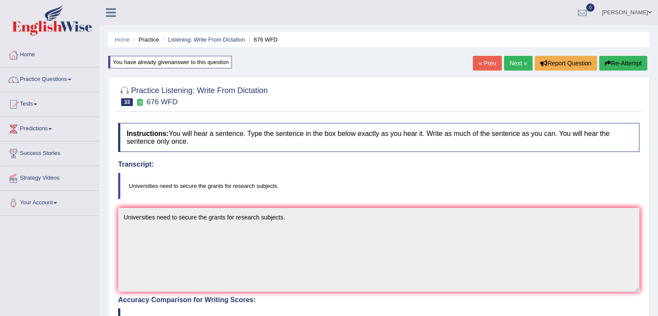
click at [516, 66] on link "Next »" at bounding box center [518, 63] width 29 height 15
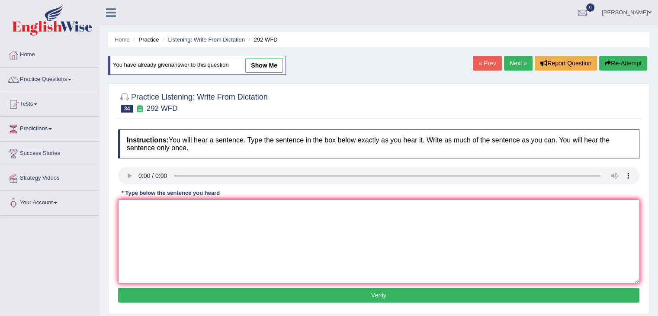
click at [147, 209] on textarea at bounding box center [378, 241] width 521 height 84
type textarea "Some people argue that education is not that important."
click at [183, 288] on button "Verify" at bounding box center [378, 295] width 521 height 15
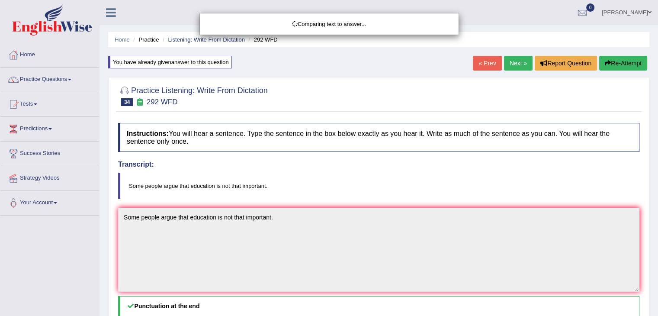
click at [626, 110] on div "Comparing text to answer..." at bounding box center [329, 158] width 658 height 316
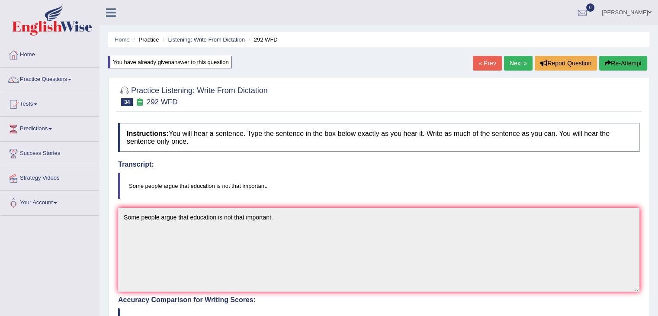
click at [510, 59] on link "Next »" at bounding box center [518, 63] width 29 height 15
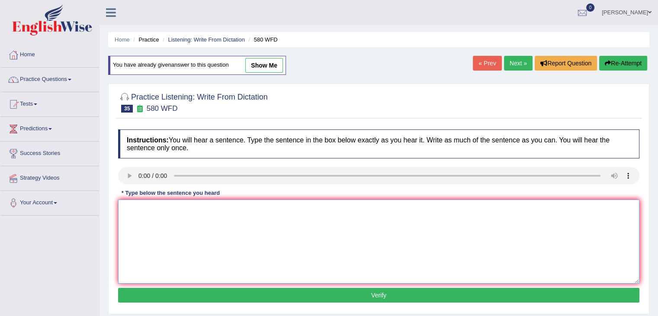
click at [151, 213] on textarea at bounding box center [378, 241] width 521 height 84
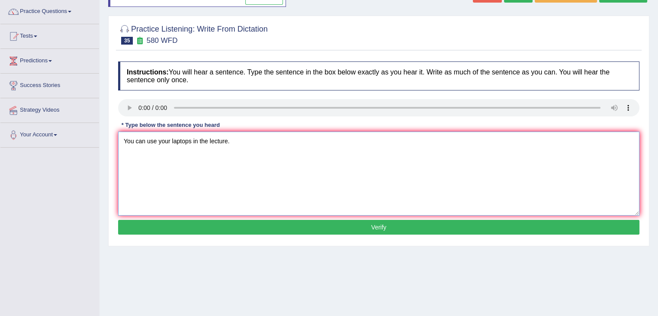
type textarea "You can use your laptops in the lecture."
click at [353, 223] on button "Verify" at bounding box center [378, 227] width 521 height 15
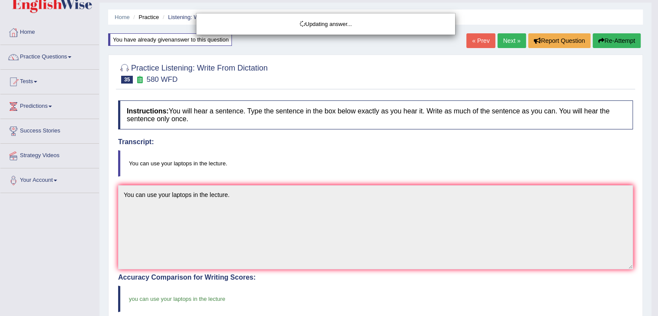
drag, startPoint x: 664, startPoint y: 83, endPoint x: 664, endPoint y: 54, distance: 29.4
click at [657, 54] on html "Toggle navigation Home Practice Questions Speaking Practice Read Aloud Repeat S…" at bounding box center [329, 136] width 658 height 316
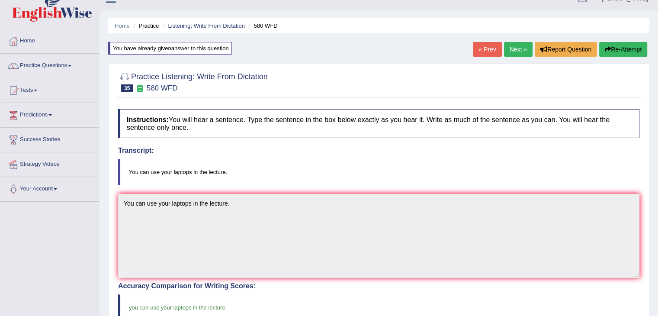
click at [516, 49] on link "Next »" at bounding box center [518, 49] width 29 height 15
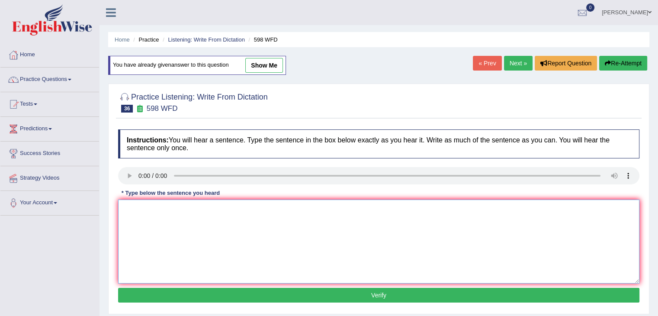
click at [147, 210] on textarea at bounding box center [378, 241] width 521 height 84
type textarea "Check the website if you are looking for discounted textbook."
click at [271, 207] on textarea "Check the website if you are looking for discounted textbook." at bounding box center [378, 241] width 521 height 84
click at [267, 291] on button "Verify" at bounding box center [378, 295] width 521 height 15
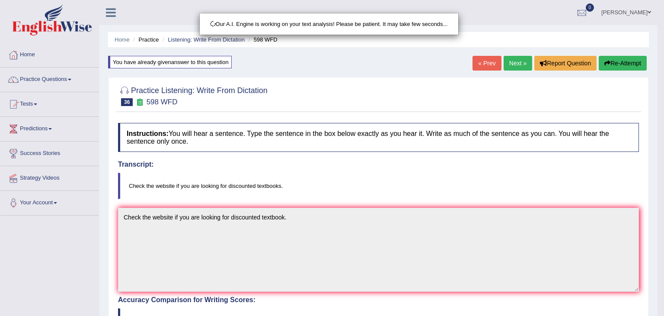
drag, startPoint x: 664, startPoint y: 82, endPoint x: 664, endPoint y: 141, distance: 58.8
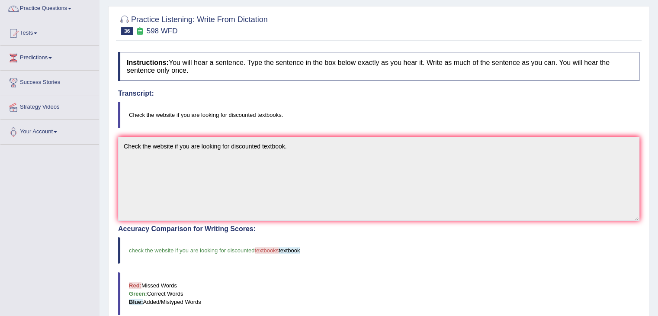
scroll to position [6, 0]
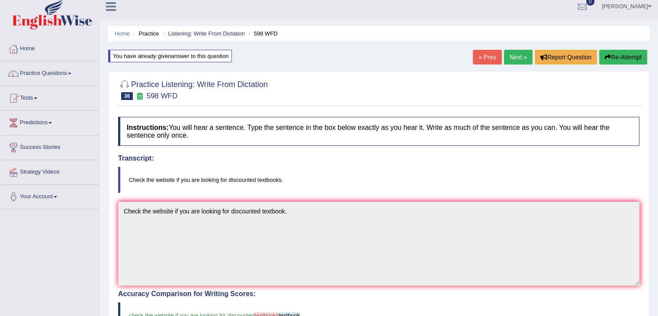
click at [517, 56] on link "Next »" at bounding box center [518, 57] width 29 height 15
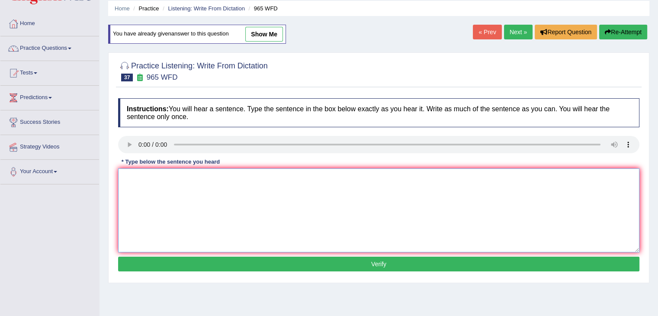
click at [159, 185] on textarea at bounding box center [378, 210] width 521 height 84
click at [153, 176] on textarea "You must your security questions when you reset your password." at bounding box center [378, 210] width 521 height 84
type textarea "You must answer security questions when you reset your password."
click at [244, 259] on button "Verify" at bounding box center [378, 263] width 521 height 15
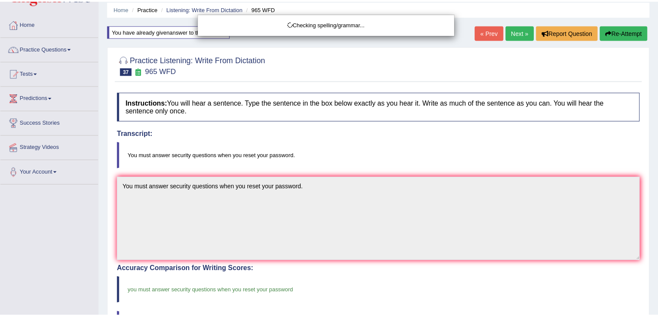
scroll to position [145, 0]
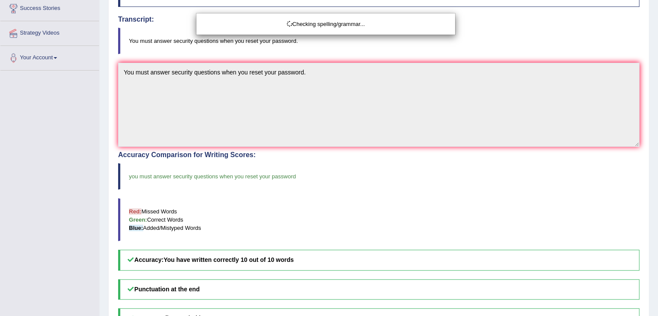
drag, startPoint x: 664, startPoint y: 70, endPoint x: 664, endPoint y: 130, distance: 60.6
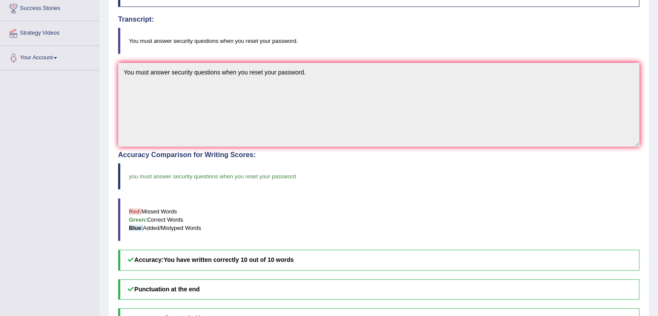
drag, startPoint x: 664, startPoint y: 130, endPoint x: 664, endPoint y: 78, distance: 51.9
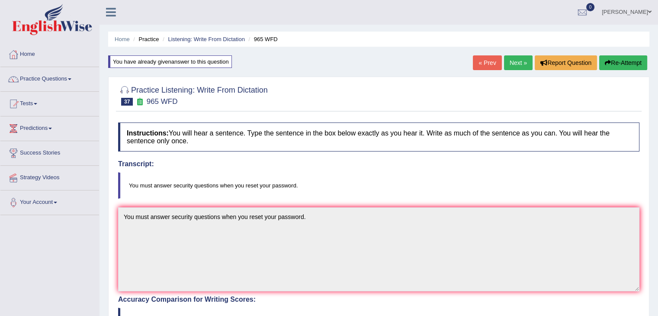
scroll to position [0, 0]
click at [518, 60] on link "Next »" at bounding box center [518, 63] width 29 height 15
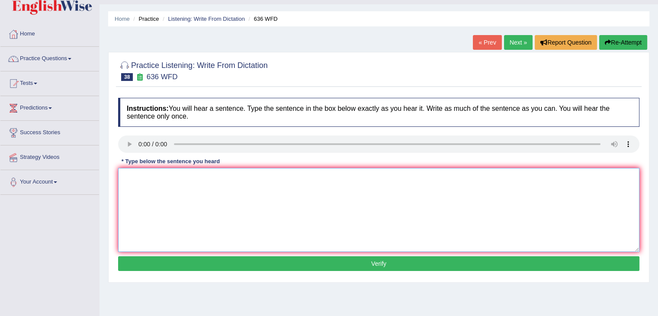
click at [148, 180] on textarea at bounding box center [378, 210] width 521 height 84
type textarea "Several candidates will be qualified as the greatest scientists of all time."
click at [298, 263] on button "Verify" at bounding box center [378, 263] width 521 height 15
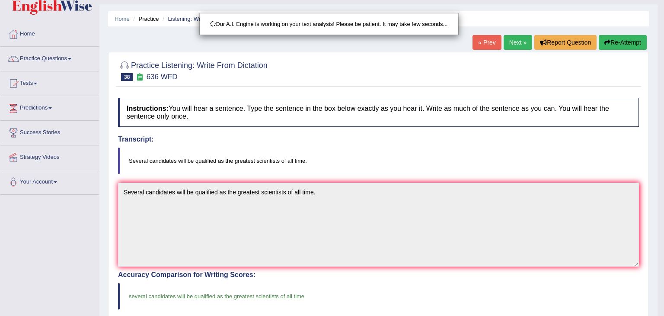
drag, startPoint x: 664, startPoint y: 98, endPoint x: 664, endPoint y: 192, distance: 94.3
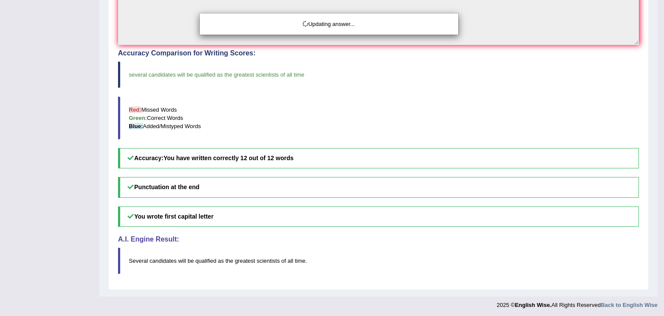
drag, startPoint x: 664, startPoint y: 192, endPoint x: 664, endPoint y: 241, distance: 48.9
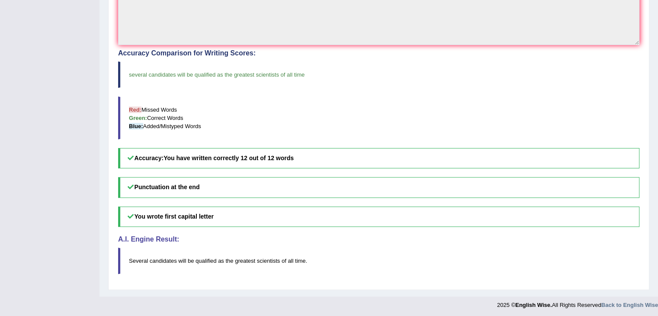
scroll to position [40, 0]
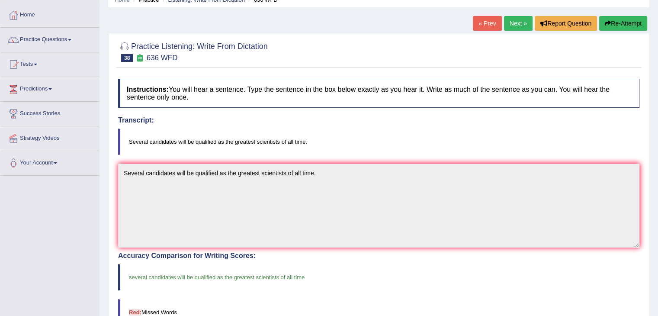
click at [515, 25] on link "Next »" at bounding box center [518, 23] width 29 height 15
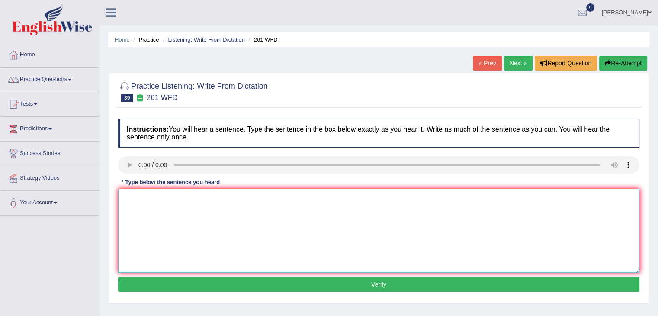
click at [154, 199] on textarea at bounding box center [378, 231] width 521 height 84
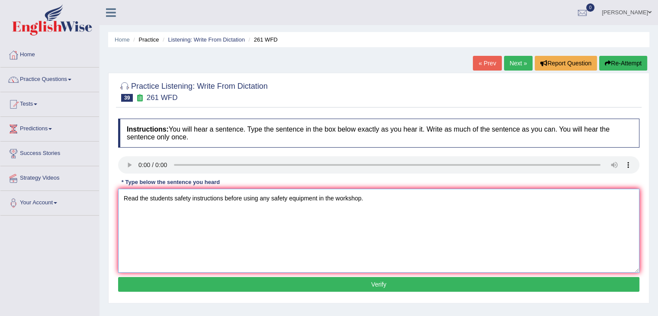
type textarea "Read the students safety instructions before using any safety equipment in the …"
click at [175, 291] on div "Instructions: You will hear a sentence. Type the sentence in the box below exac…" at bounding box center [379, 206] width 526 height 184
click at [185, 288] on button "Verify" at bounding box center [378, 284] width 521 height 15
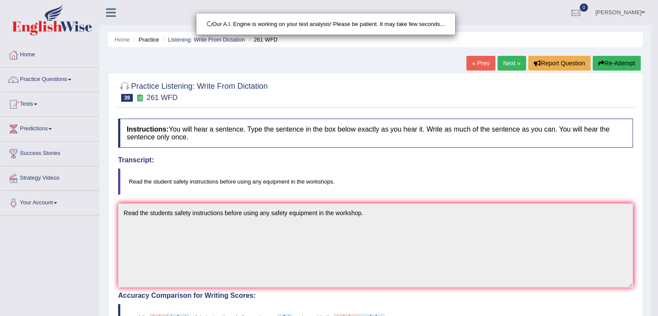
scroll to position [105, 0]
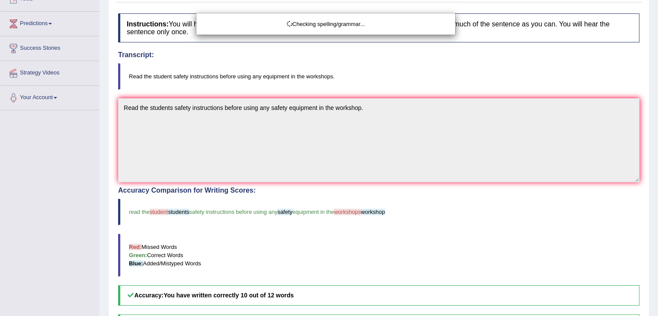
drag, startPoint x: 664, startPoint y: 91, endPoint x: 664, endPoint y: 215, distance: 123.7
click at [657, 211] on html "Toggle navigation Home Practice Questions Speaking Practice Read Aloud Repeat S…" at bounding box center [329, 53] width 658 height 316
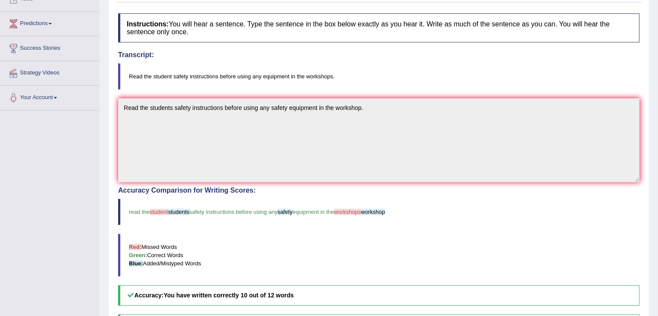
scroll to position [0, 0]
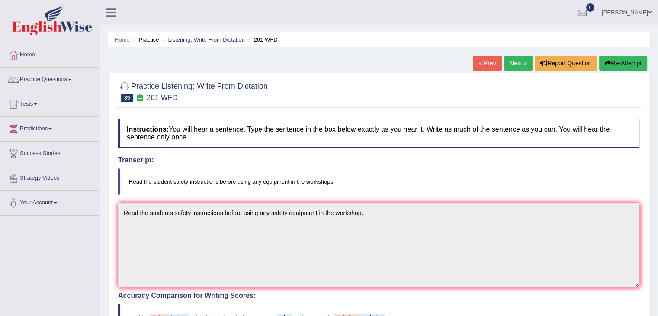
click at [510, 66] on link "Next »" at bounding box center [518, 63] width 29 height 15
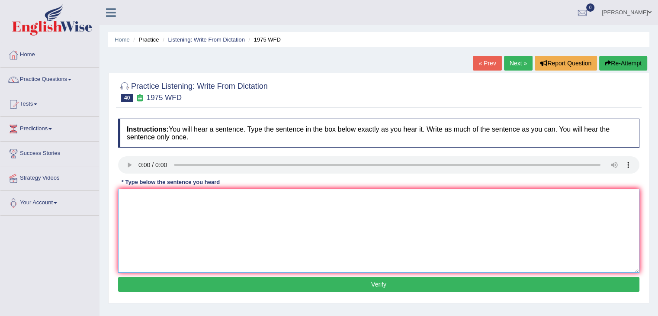
click at [148, 198] on textarea at bounding box center [378, 231] width 521 height 84
click at [184, 199] on textarea "His analysis study" at bounding box center [378, 231] width 521 height 84
click at [237, 198] on textarea "His analysis study appears to be based on false premise." at bounding box center [378, 231] width 521 height 84
type textarea "His analysis study appears to be based on the false premise."
click at [255, 283] on button "Verify" at bounding box center [378, 284] width 521 height 15
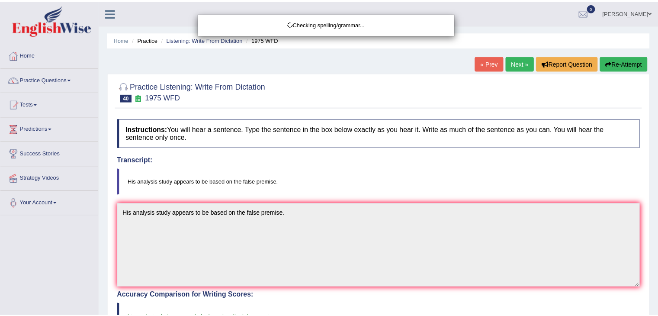
scroll to position [204, 0]
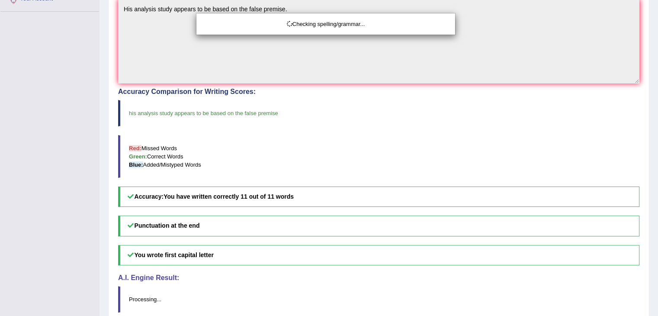
drag, startPoint x: 664, startPoint y: 127, endPoint x: 663, endPoint y: 237, distance: 109.4
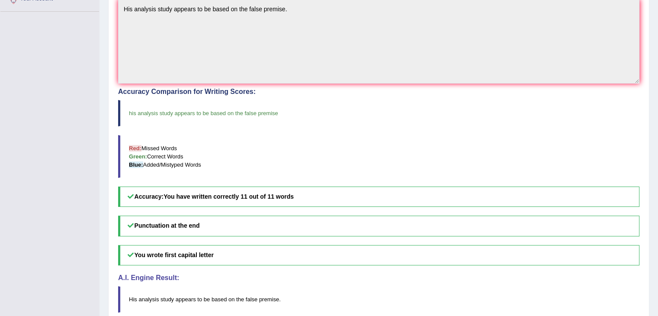
scroll to position [26, 0]
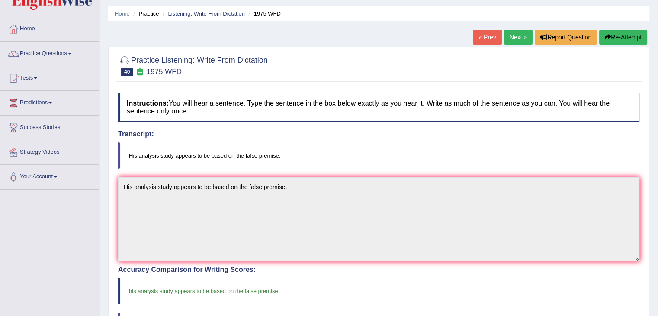
click at [514, 44] on div "« Prev Next » Report Question Re-Attempt" at bounding box center [561, 38] width 176 height 17
click at [510, 32] on link "Next »" at bounding box center [518, 37] width 29 height 15
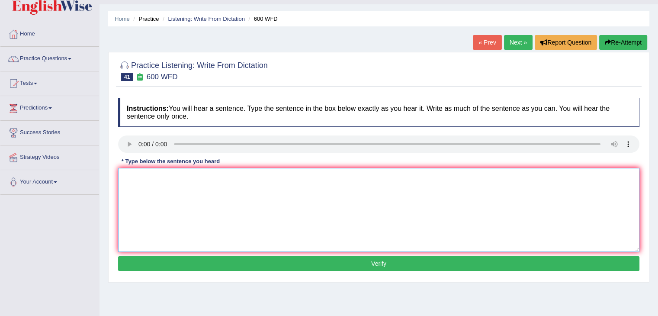
click at [156, 180] on textarea at bounding box center [378, 210] width 521 height 84
type textarea "Continue students necessary will be sent application forms."
click at [289, 258] on button "Verify" at bounding box center [378, 263] width 521 height 15
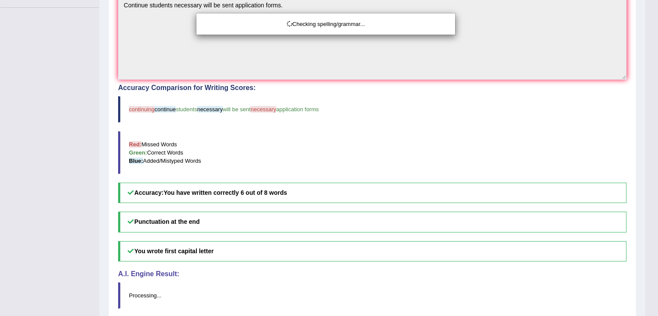
drag, startPoint x: 664, startPoint y: 97, endPoint x: 664, endPoint y: 196, distance: 99.0
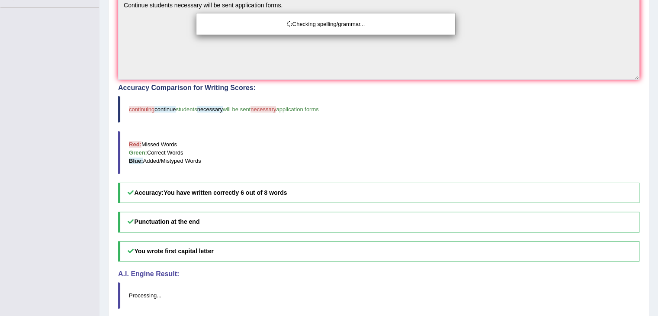
scroll to position [119, 0]
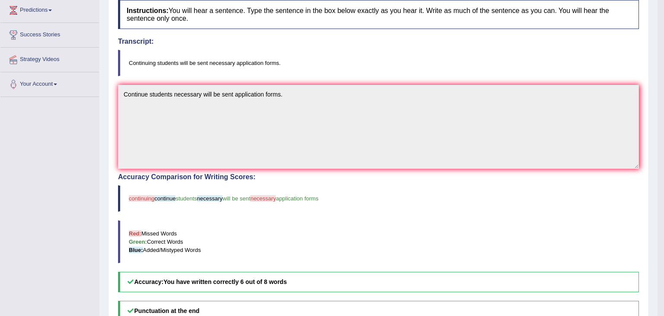
drag, startPoint x: 664, startPoint y: 196, endPoint x: 664, endPoint y: 130, distance: 66.2
click at [657, 130] on html "Toggle navigation Home Practice Questions Speaking Practice Read Aloud Repeat S…" at bounding box center [332, 39] width 664 height 316
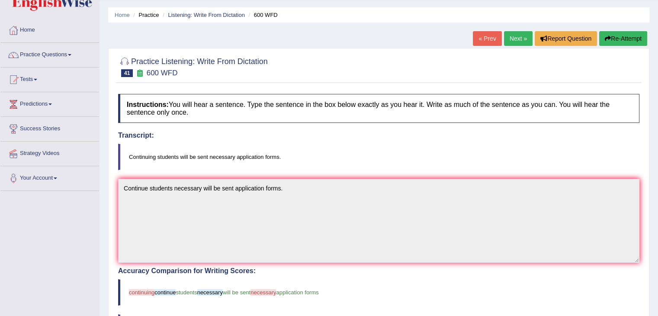
scroll to position [27, 0]
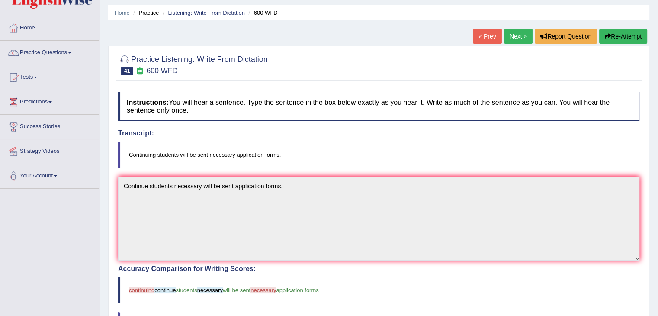
click at [516, 30] on link "Next »" at bounding box center [518, 36] width 29 height 15
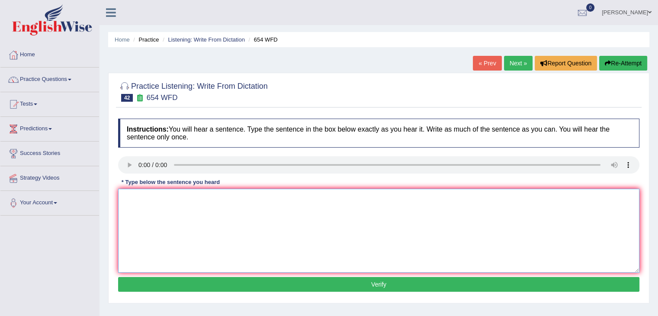
click at [147, 194] on textarea at bounding box center [378, 231] width 521 height 84
click at [169, 196] on textarea "The study shows that hong kong people are most active in [GEOGRAPHIC_DATA]." at bounding box center [378, 231] width 521 height 84
click at [240, 198] on textarea "The study show that hong kong people are most active in [GEOGRAPHIC_DATA]." at bounding box center [378, 231] width 521 height 84
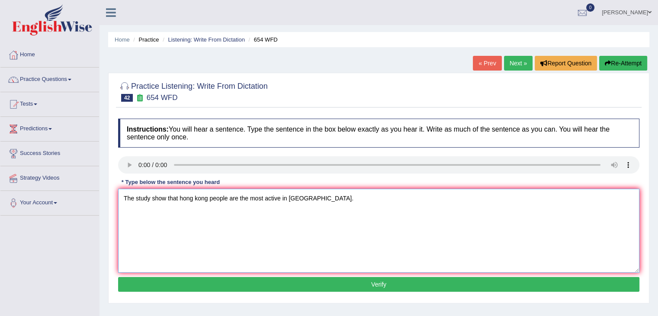
type textarea "The study show that hong kong people are the most active in [GEOGRAPHIC_DATA]."
click at [263, 288] on button "Verify" at bounding box center [378, 284] width 521 height 15
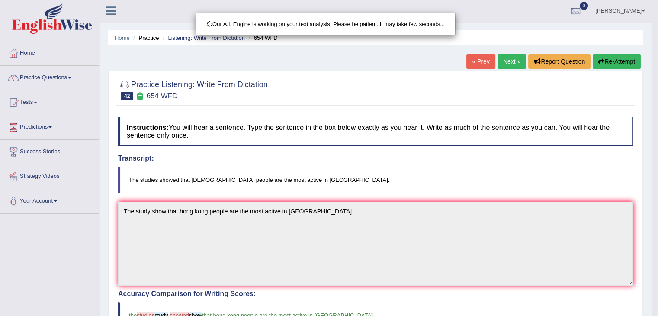
scroll to position [4, 0]
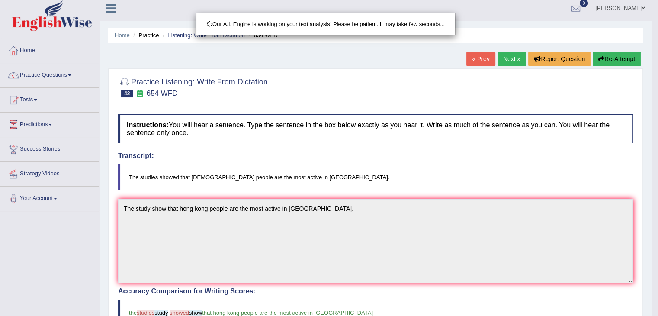
drag, startPoint x: 664, startPoint y: 88, endPoint x: 664, endPoint y: 154, distance: 66.2
click at [657, 154] on html "Toggle navigation Home Practice Questions Speaking Practice Read Aloud Repeat S…" at bounding box center [329, 154] width 658 height 316
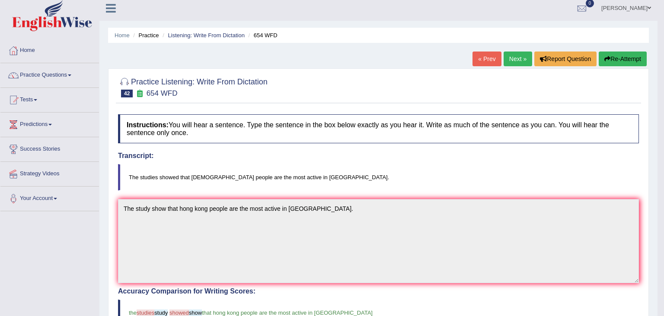
drag, startPoint x: 664, startPoint y: 154, endPoint x: 664, endPoint y: 184, distance: 29.4
click at [657, 184] on body "Toggle navigation Home Practice Questions Speaking Practice Read Aloud Repeat S…" at bounding box center [332, 154] width 664 height 316
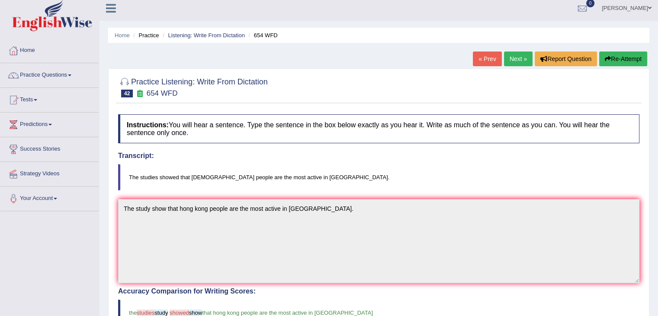
click at [516, 61] on link "Next »" at bounding box center [518, 58] width 29 height 15
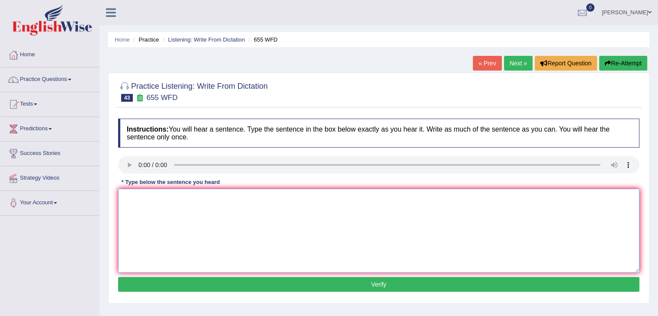
click at [149, 192] on textarea at bounding box center [378, 231] width 521 height 84
type textarea "The teacher training includes observing the classes."
click at [255, 279] on button "Verify" at bounding box center [378, 284] width 521 height 15
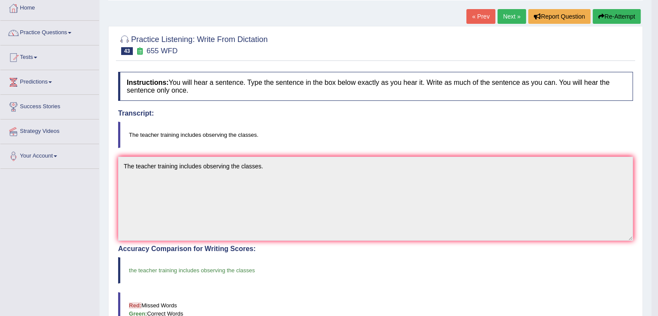
scroll to position [50, 0]
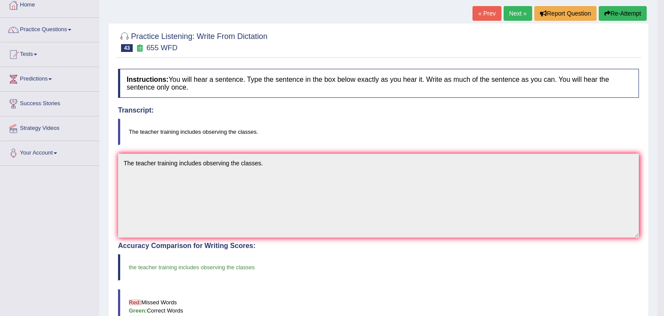
drag, startPoint x: 664, startPoint y: 73, endPoint x: 664, endPoint y: 112, distance: 38.9
click at [657, 112] on html "Toggle navigation Home Practice Questions Speaking Practice Read Aloud Repeat S…" at bounding box center [332, 108] width 664 height 316
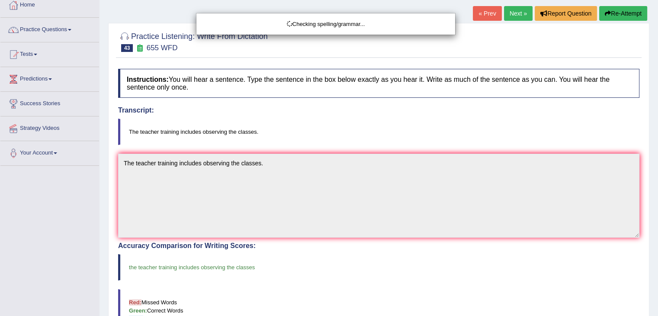
drag, startPoint x: 664, startPoint y: 112, endPoint x: 663, endPoint y: 135, distance: 22.9
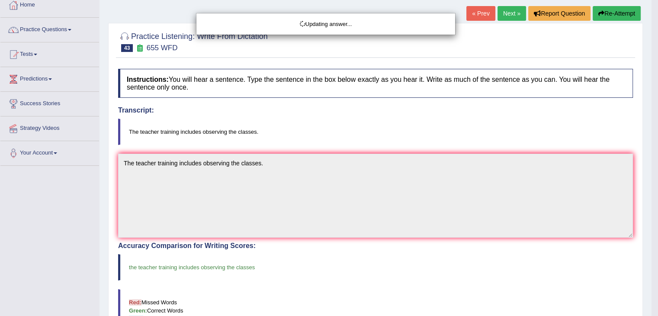
drag, startPoint x: 663, startPoint y: 135, endPoint x: 664, endPoint y: 67, distance: 67.5
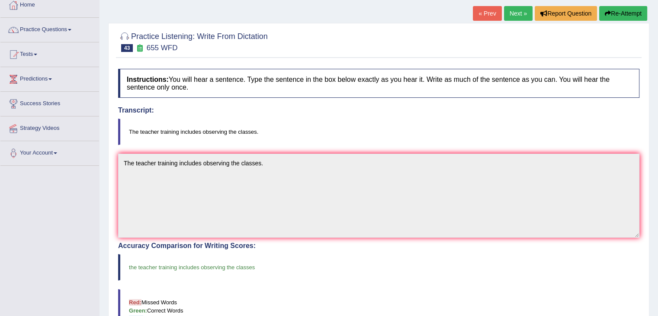
scroll to position [0, 0]
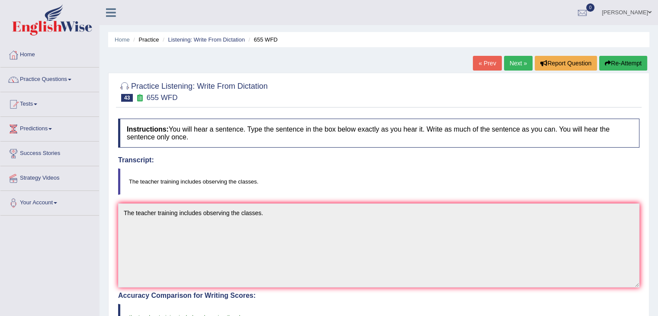
click at [511, 68] on link "Next »" at bounding box center [518, 63] width 29 height 15
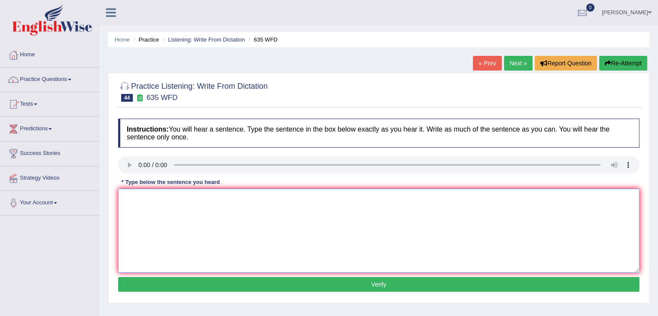
click at [154, 198] on textarea at bounding box center [378, 231] width 521 height 84
click at [234, 199] on textarea "The science library is currently located" at bounding box center [378, 231] width 521 height 84
type textarea "The science library is currently located on the ground floor of the library."
click at [290, 284] on button "Verify" at bounding box center [378, 284] width 521 height 15
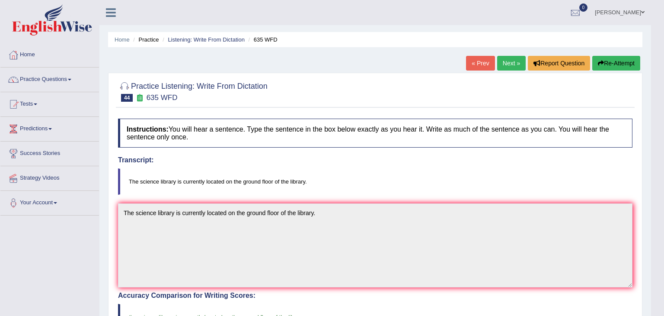
click at [644, 118] on div "Our A.I. Engine is working on your text analysis! Please be patient. It may tak…" at bounding box center [332, 158] width 664 height 316
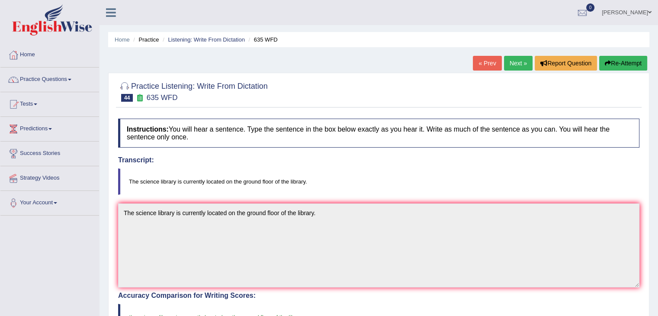
click at [519, 61] on link "Next »" at bounding box center [518, 63] width 29 height 15
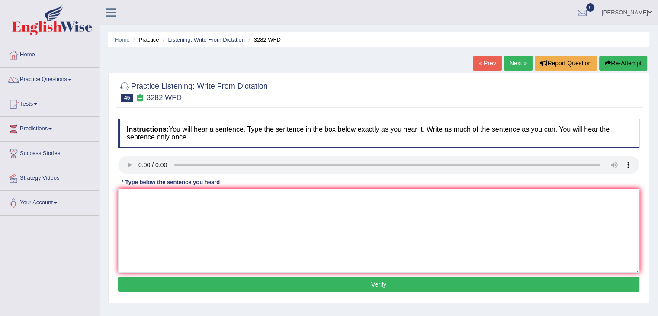
click at [272, 186] on div "Instructions: You will hear a sentence. Type the sentence in the box below exac…" at bounding box center [379, 206] width 526 height 184
click at [205, 191] on textarea at bounding box center [378, 231] width 521 height 84
click at [153, 196] on textarea at bounding box center [378, 231] width 521 height 84
click at [151, 196] on textarea "Computer use to larger than they are now." at bounding box center [378, 231] width 521 height 84
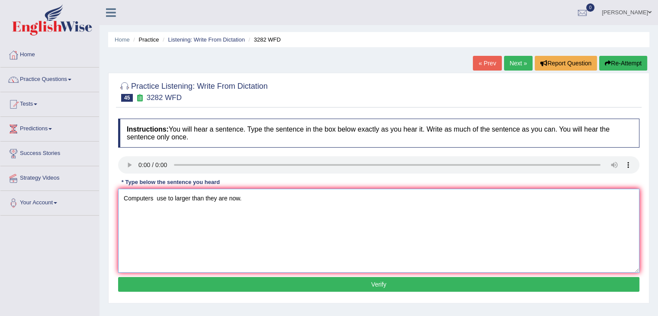
click at [154, 197] on textarea "Computers use to larger than they are now." at bounding box center [378, 231] width 521 height 84
click at [172, 198] on textarea "Computers use to larger than they are now." at bounding box center [378, 231] width 521 height 84
type textarea "Computers use to be larger than they are now."
click at [215, 284] on button "Verify" at bounding box center [378, 284] width 521 height 15
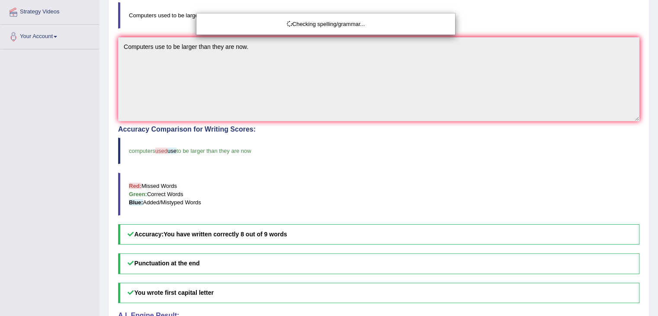
drag, startPoint x: 664, startPoint y: 156, endPoint x: 664, endPoint y: 245, distance: 89.1
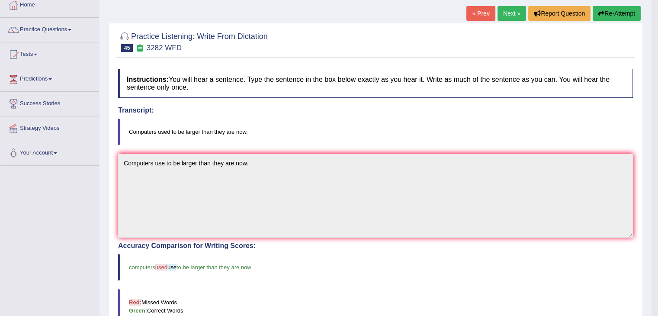
scroll to position [7, 0]
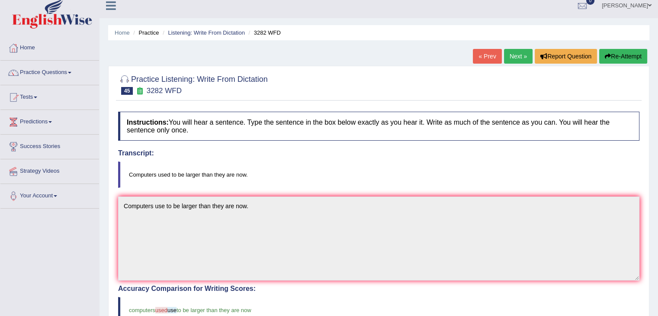
click at [508, 51] on link "Next »" at bounding box center [518, 56] width 29 height 15
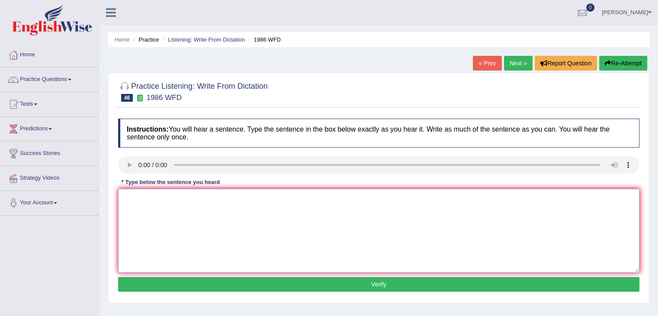
click at [151, 199] on textarea at bounding box center [378, 231] width 521 height 84
type textarea "A good academic paper should present a clear argument."
click at [242, 277] on button "Verify" at bounding box center [378, 284] width 521 height 15
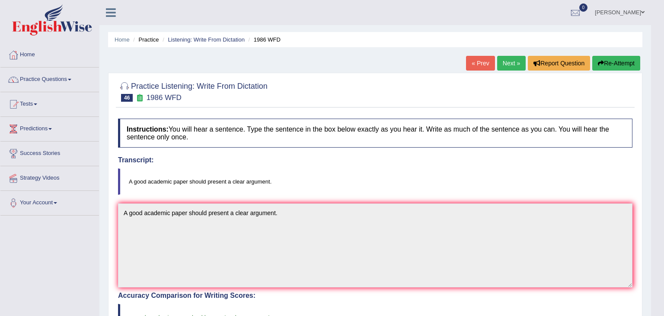
drag, startPoint x: 664, startPoint y: 69, endPoint x: 664, endPoint y: 161, distance: 92.1
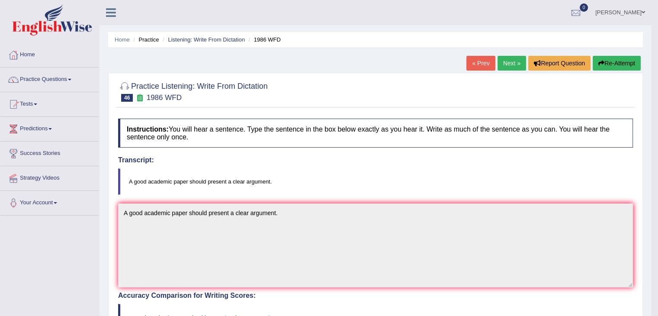
drag, startPoint x: 664, startPoint y: 161, endPoint x: 664, endPoint y: 240, distance: 78.3
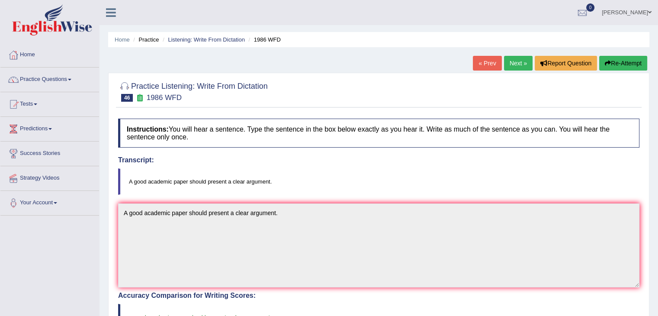
click at [518, 63] on link "Next »" at bounding box center [518, 63] width 29 height 15
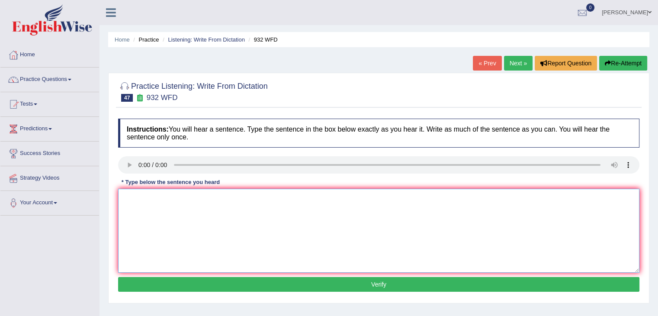
click at [152, 208] on textarea at bounding box center [378, 231] width 521 height 84
click at [205, 195] on textarea "Take the first step by applying universities scholarship now." at bounding box center [378, 231] width 521 height 84
type textarea "Take the first step by applying for the universities scholarship now."
click at [250, 285] on button "Verify" at bounding box center [378, 284] width 521 height 15
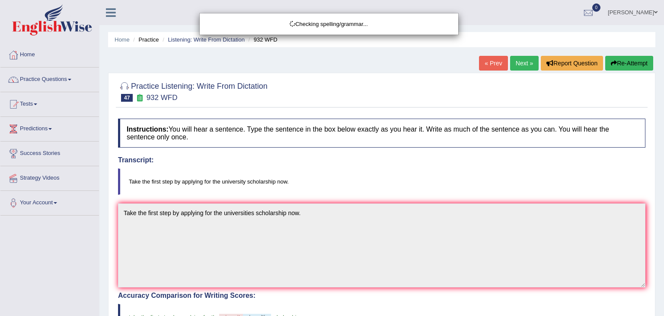
drag, startPoint x: 664, startPoint y: 123, endPoint x: 664, endPoint y: 192, distance: 68.3
click at [657, 192] on div "Checking spelling/grammar..." at bounding box center [332, 158] width 664 height 316
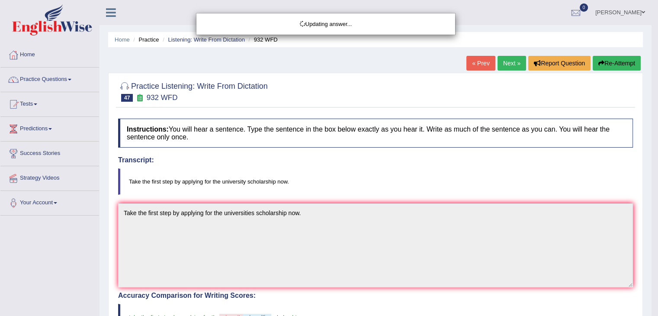
click at [657, 192] on html "Toggle navigation Home Practice Questions Speaking Practice Read Aloud Repeat S…" at bounding box center [329, 158] width 658 height 316
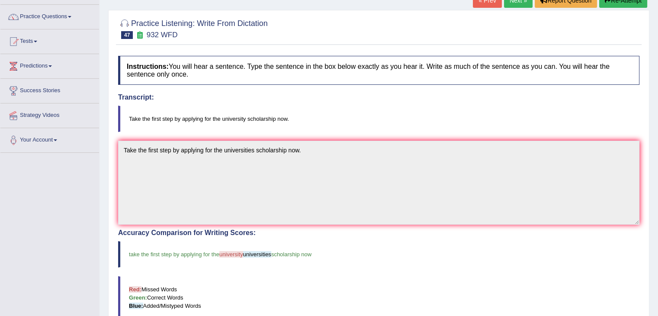
scroll to position [20, 0]
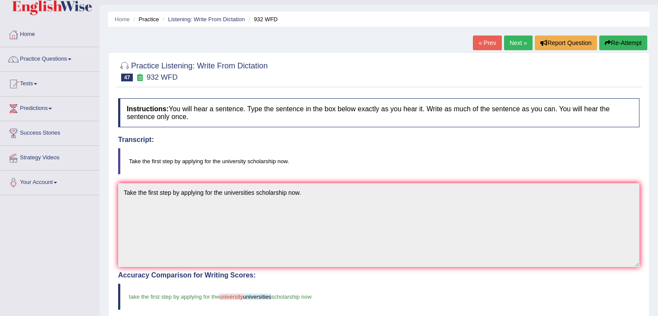
click at [510, 42] on link "Next »" at bounding box center [518, 42] width 29 height 15
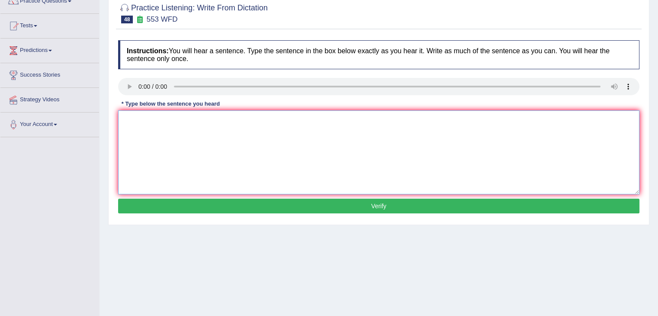
click at [158, 128] on textarea at bounding box center [378, 152] width 521 height 84
type textarea "O"
click at [277, 119] on textarea "Water filters in the campus will discuss unnecessary ise" at bounding box center [378, 152] width 521 height 84
click at [173, 119] on textarea "Water filters in the campus will discourage unnecessary use of plastic bottles." at bounding box center [378, 152] width 521 height 84
click at [229, 118] on textarea "Water filters on campus will discourage unnecessary use of plastic bottles." at bounding box center [378, 152] width 521 height 84
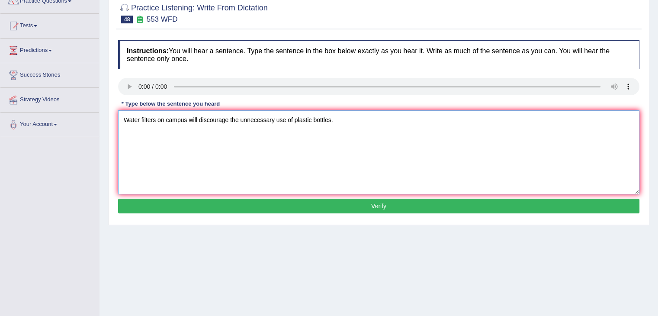
type textarea "Water filters on campus will discourage the unnecessary use of plastic bottles."
click at [266, 200] on button "Verify" at bounding box center [378, 206] width 521 height 15
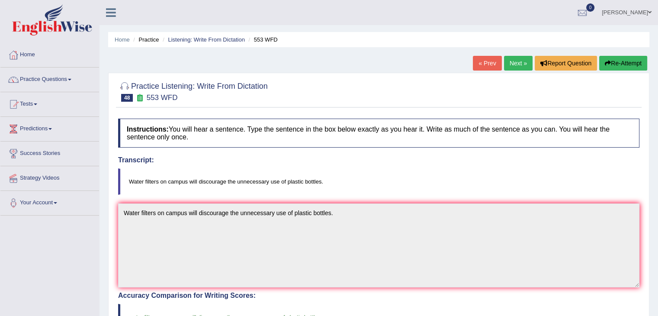
click at [510, 57] on link "Next »" at bounding box center [518, 63] width 29 height 15
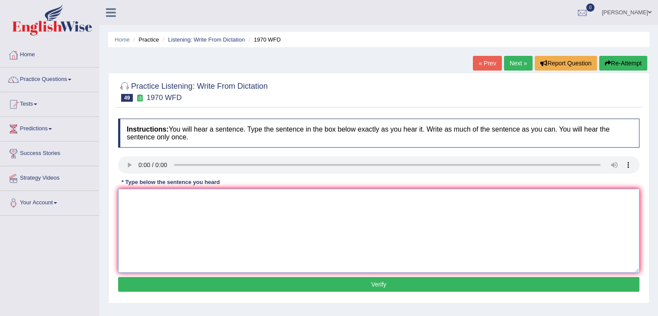
click at [141, 198] on textarea at bounding box center [378, 231] width 521 height 84
type textarea "One student representative will be selected from each class."
click at [295, 200] on textarea "One student representative will be selected from each class." at bounding box center [378, 231] width 521 height 84
click at [266, 284] on button "Verify" at bounding box center [378, 284] width 521 height 15
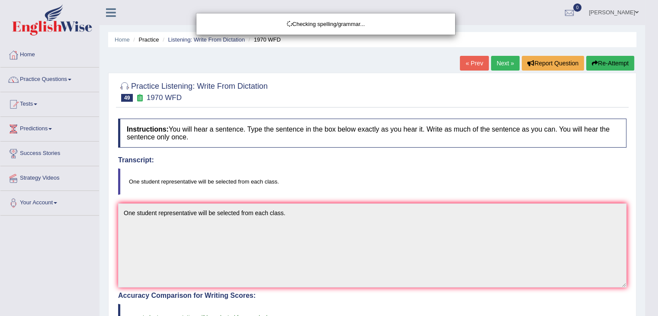
drag, startPoint x: 664, startPoint y: 104, endPoint x: 664, endPoint y: 177, distance: 72.7
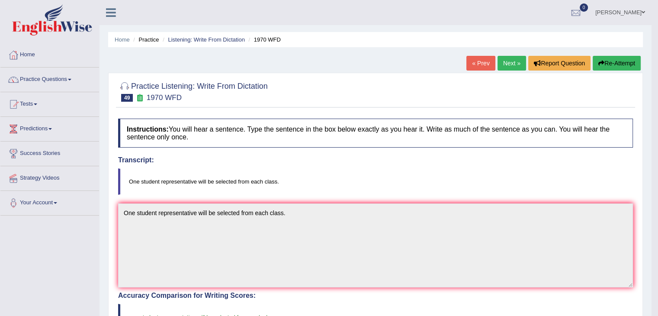
drag, startPoint x: 664, startPoint y: 177, endPoint x: 664, endPoint y: 114, distance: 63.1
click at [657, 114] on html "Toggle navigation Home Practice Questions Speaking Practice Read Aloud Repeat S…" at bounding box center [329, 158] width 658 height 316
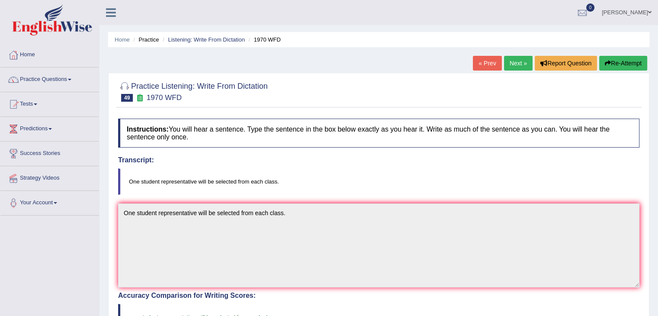
click at [509, 61] on link "Next »" at bounding box center [518, 63] width 29 height 15
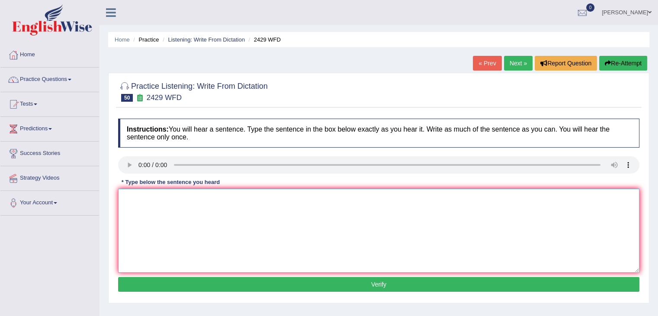
click at [154, 212] on textarea at bounding box center [378, 231] width 521 height 84
click at [284, 195] on textarea "Before choosing your university courses you should choose your future career." at bounding box center [378, 231] width 521 height 84
type textarea "Before choosing your university courses you should consider your future career."
click at [300, 277] on button "Verify" at bounding box center [378, 284] width 521 height 15
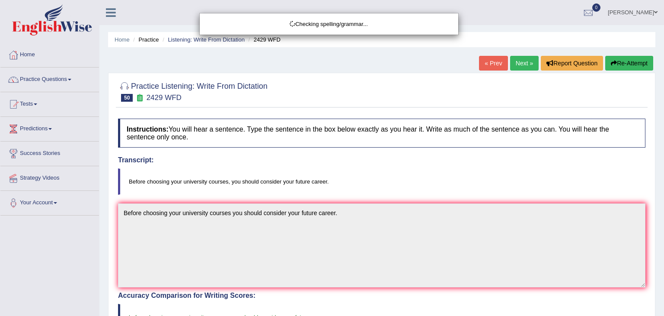
drag, startPoint x: 664, startPoint y: 87, endPoint x: 664, endPoint y: 156, distance: 69.2
click at [657, 156] on div "Checking spelling/grammar..." at bounding box center [332, 158] width 664 height 316
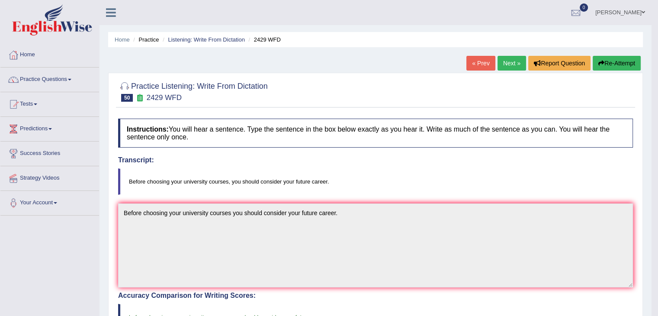
drag, startPoint x: 664, startPoint y: 156, endPoint x: 664, endPoint y: 240, distance: 83.9
click at [657, 240] on html "Toggle navigation Home Practice Questions Speaking Practice Read Aloud Repeat S…" at bounding box center [329, 158] width 658 height 316
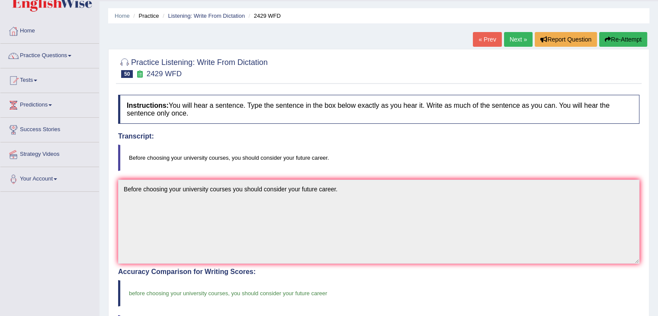
scroll to position [23, 0]
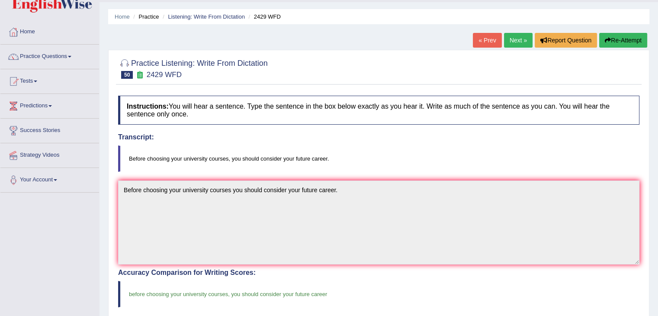
click at [514, 42] on link "Next »" at bounding box center [518, 40] width 29 height 15
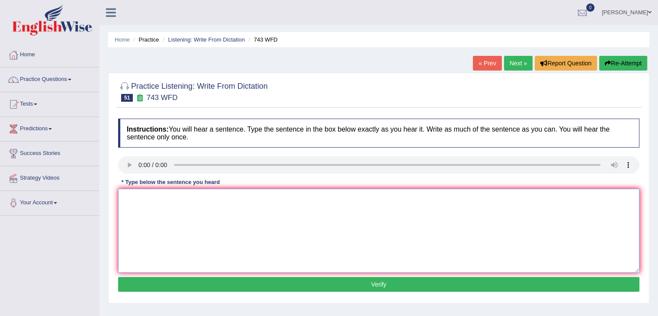
click at [152, 199] on textarea at bounding box center [378, 231] width 521 height 84
click at [146, 194] on textarea "Bei" at bounding box center [378, 231] width 521 height 84
click at [242, 196] on textarea "Being bilingual does not mean necessarily" at bounding box center [378, 231] width 521 height 84
drag, startPoint x: 242, startPoint y: 196, endPoint x: 189, endPoint y: 193, distance: 53.7
click at [189, 193] on textarea "Being bilingual does not mean necessarily" at bounding box center [378, 231] width 521 height 84
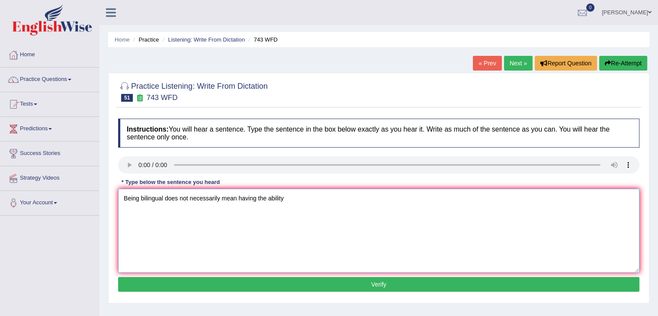
click at [292, 196] on textarea "Being bilingual does not necessarily mean having the ability" at bounding box center [378, 231] width 521 height 84
type textarea "Being bilingual does not necessarily mean having the ability to analyze the lan…"
click at [294, 286] on button "Verify" at bounding box center [378, 284] width 521 height 15
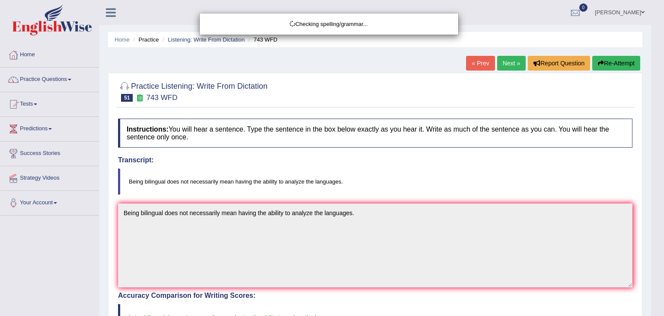
drag, startPoint x: 664, startPoint y: 121, endPoint x: 664, endPoint y: 199, distance: 78.3
click at [657, 199] on body "Toggle navigation Home Practice Questions Speaking Practice Read Aloud Repeat S…" at bounding box center [332, 158] width 664 height 316
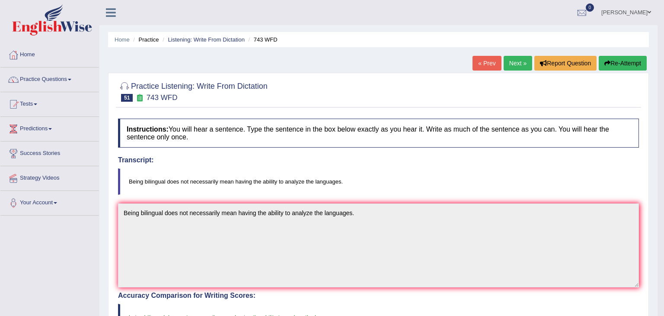
click at [657, 199] on body "Toggle navigation Home Practice Questions Speaking Practice Read Aloud Repeat S…" at bounding box center [332, 158] width 664 height 316
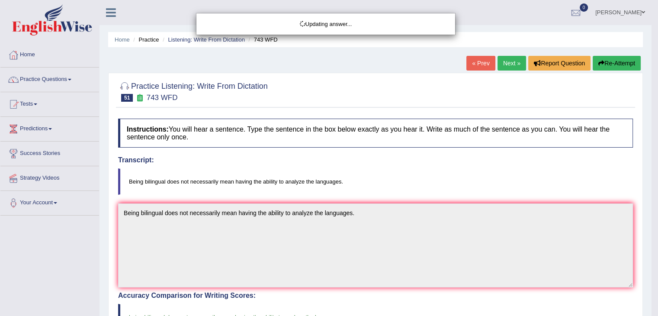
drag, startPoint x: 664, startPoint y: 199, endPoint x: 664, endPoint y: 238, distance: 39.4
click at [657, 238] on html "Toggle navigation Home Practice Questions Speaking Practice Read Aloud Repeat S…" at bounding box center [329, 158] width 658 height 316
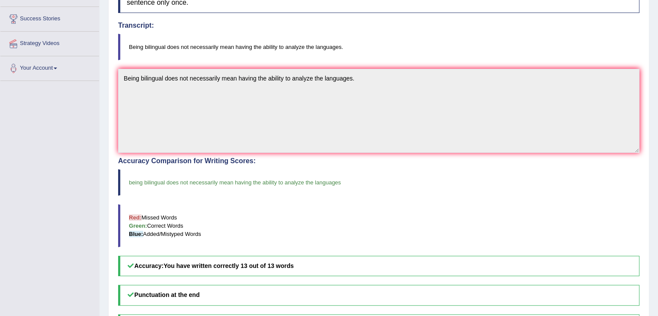
scroll to position [35, 0]
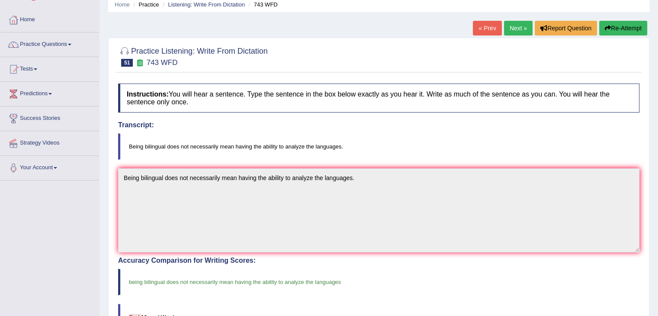
click at [514, 30] on link "Next »" at bounding box center [518, 28] width 29 height 15
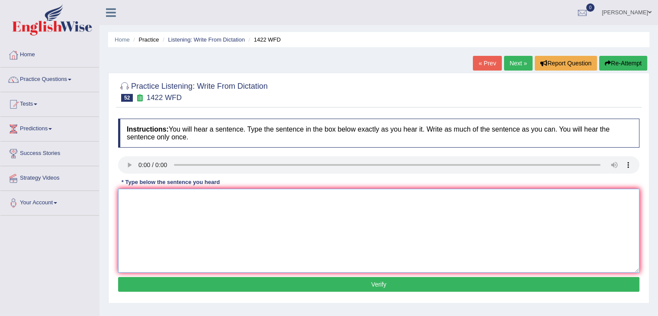
click at [152, 207] on textarea at bounding box center [378, 231] width 521 height 84
click at [165, 197] on textarea "We are looking new ways to engage learners." at bounding box center [378, 231] width 521 height 84
type textarea "We are looking for new ways to engage learners."
click at [225, 281] on button "Verify" at bounding box center [378, 284] width 521 height 15
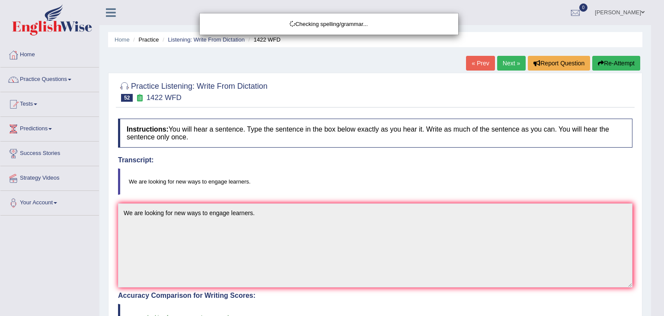
drag, startPoint x: 664, startPoint y: 91, endPoint x: 664, endPoint y: 186, distance: 95.6
click at [657, 186] on html "Toggle navigation Home Practice Questions Speaking Practice Read Aloud Repeat S…" at bounding box center [332, 158] width 664 height 316
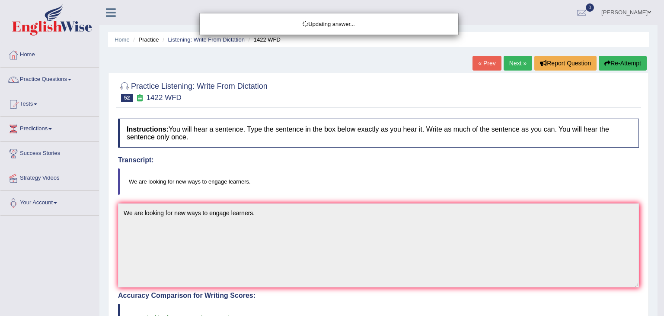
click at [657, 186] on html "Toggle navigation Home Practice Questions Speaking Practice Read Aloud Repeat S…" at bounding box center [332, 158] width 664 height 316
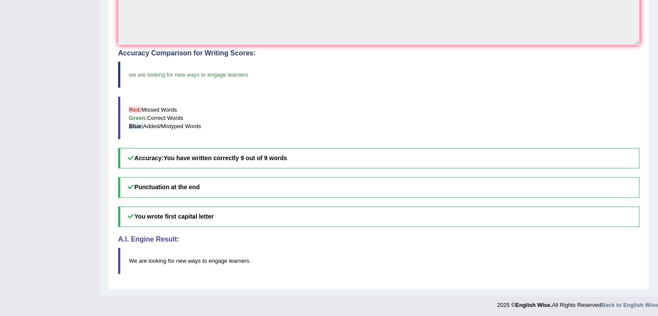
scroll to position [35, 0]
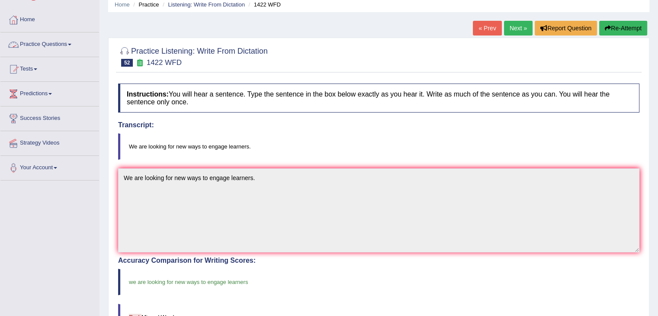
click at [45, 51] on link "Practice Questions" at bounding box center [49, 43] width 99 height 22
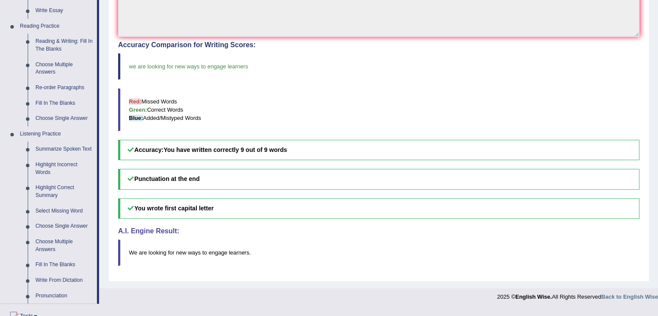
scroll to position [278, 0]
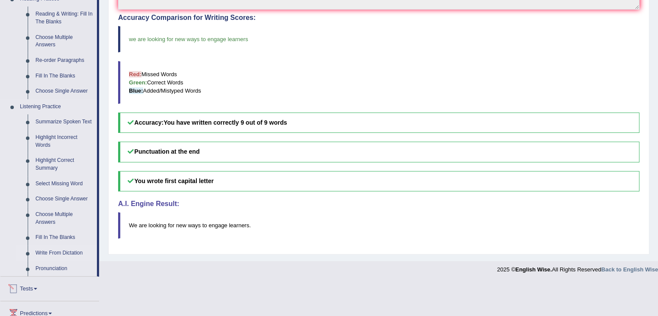
click at [55, 251] on link "Write From Dictation" at bounding box center [64, 253] width 65 height 16
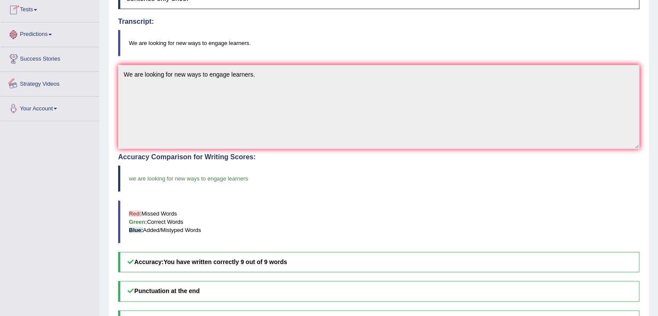
scroll to position [242, 0]
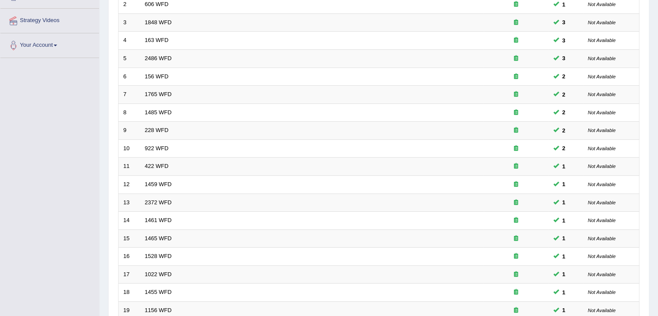
scroll to position [254, 0]
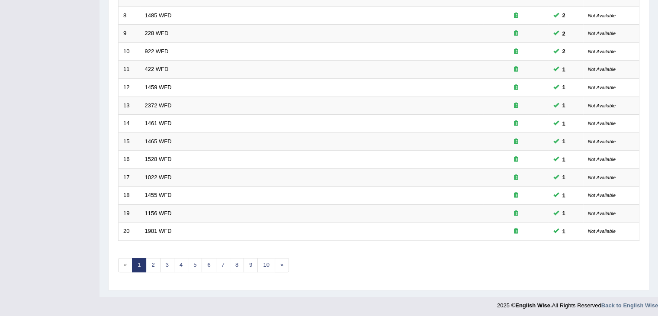
drag, startPoint x: 0, startPoint y: 0, endPoint x: 664, endPoint y: 288, distance: 723.6
click at [153, 263] on link "2" at bounding box center [153, 265] width 14 height 14
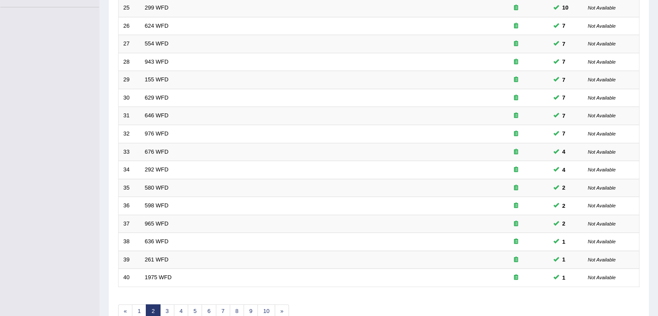
scroll to position [254, 0]
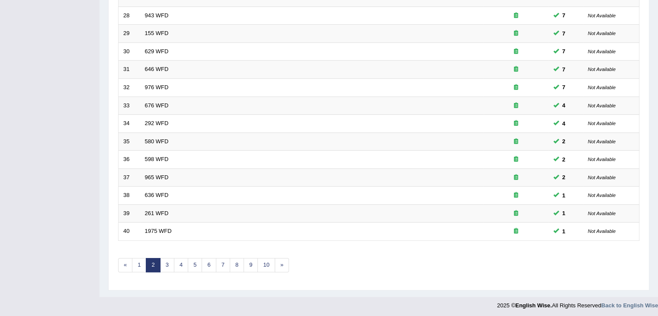
click at [164, 266] on link "3" at bounding box center [167, 265] width 14 height 14
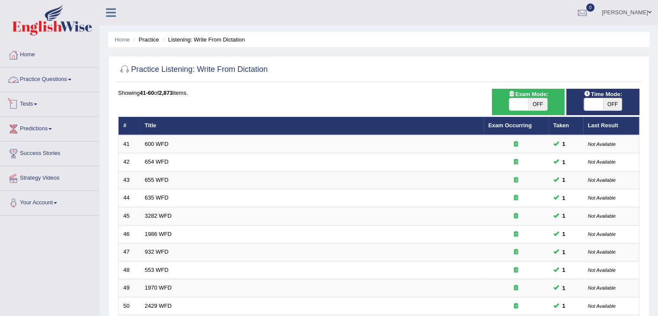
click at [51, 81] on link "Practice Questions" at bounding box center [49, 78] width 99 height 22
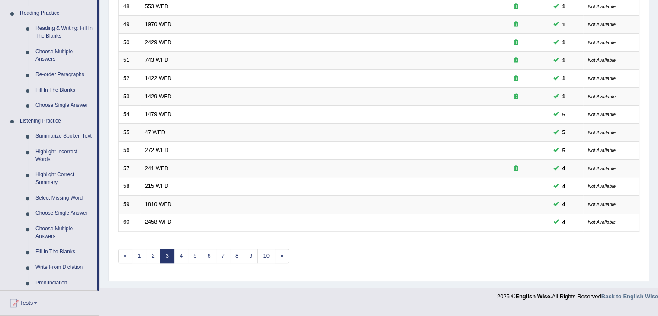
scroll to position [300, 0]
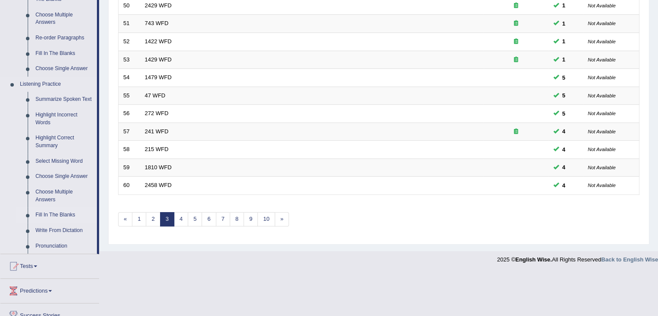
click at [45, 212] on link "Fill In The Blanks" at bounding box center [64, 215] width 65 height 16
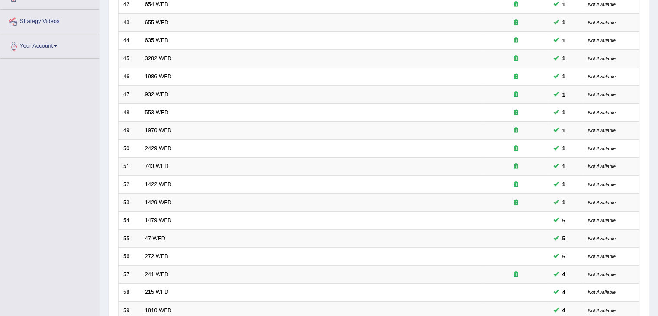
scroll to position [254, 0]
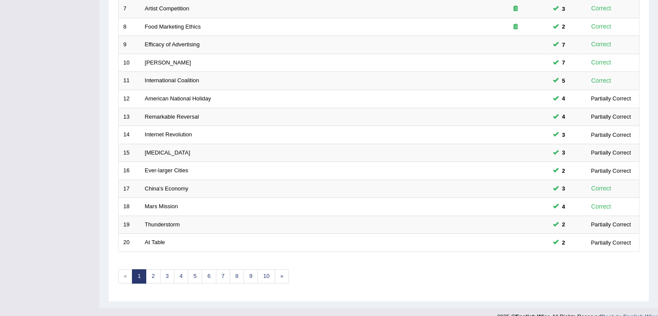
scroll to position [254, 0]
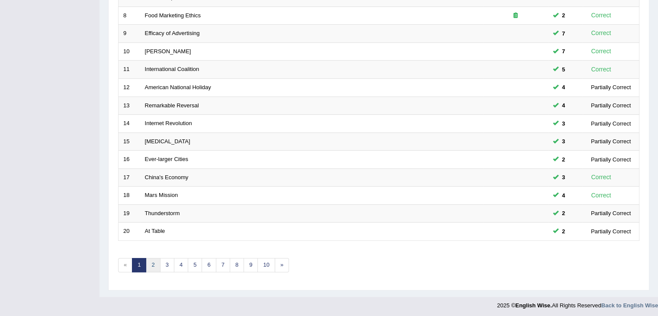
click at [154, 265] on link "2" at bounding box center [153, 265] width 14 height 14
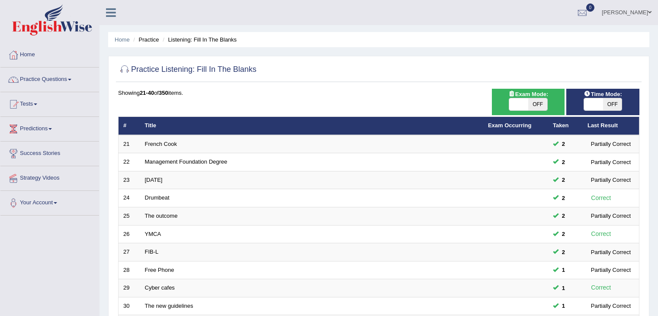
scroll to position [254, 0]
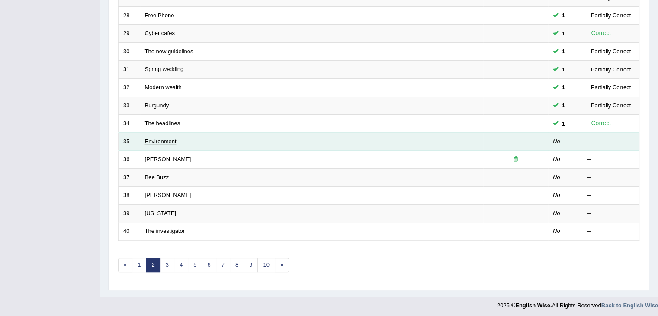
click at [160, 138] on link "Environment" at bounding box center [161, 141] width 32 height 6
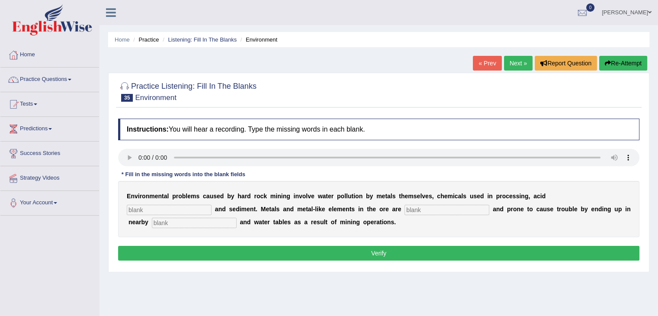
click at [160, 205] on input "text" at bounding box center [169, 210] width 85 height 10
type input "drainage"
type input "toxic"
type input "streams"
click at [236, 256] on button "Verify" at bounding box center [378, 253] width 521 height 15
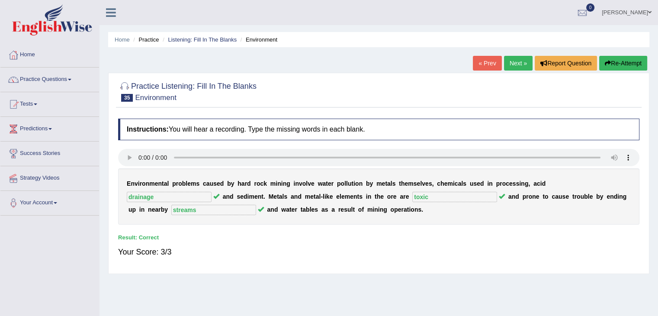
click at [512, 61] on link "Next »" at bounding box center [518, 63] width 29 height 15
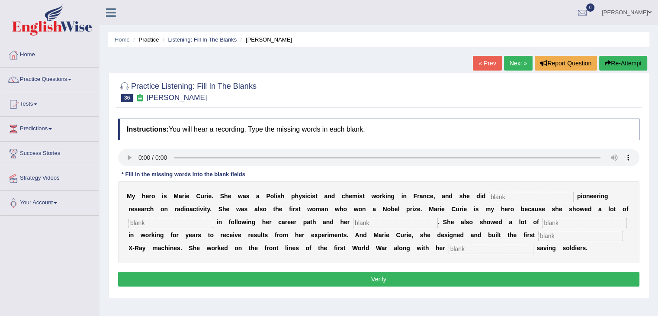
click at [500, 192] on input "text" at bounding box center [531, 197] width 85 height 10
type input "d"
type input "conducted"
type input "determination"
click at [564, 224] on input "text" at bounding box center [584, 223] width 85 height 10
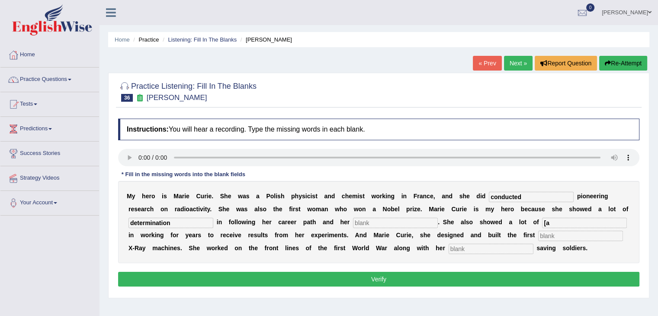
type input "["
type input "patience"
type input "mobile"
click at [458, 247] on input "text" at bounding box center [491, 249] width 85 height 10
type input "daughter"
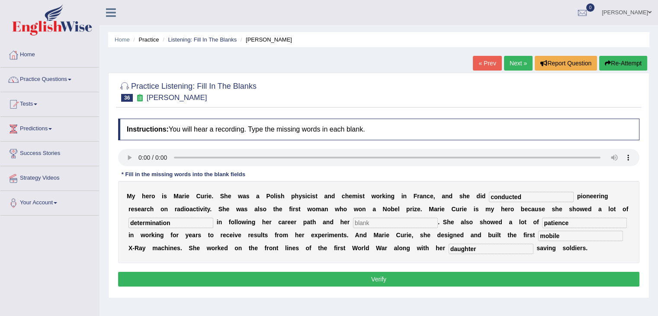
click at [369, 218] on input "text" at bounding box center [395, 223] width 85 height 10
type input "passions"
click at [309, 277] on button "Verify" at bounding box center [378, 279] width 521 height 15
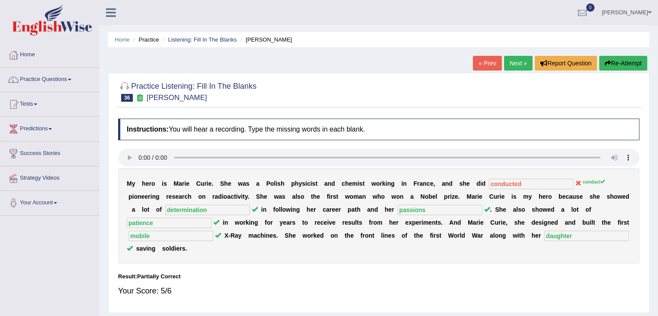
click at [510, 64] on link "Next »" at bounding box center [518, 63] width 29 height 15
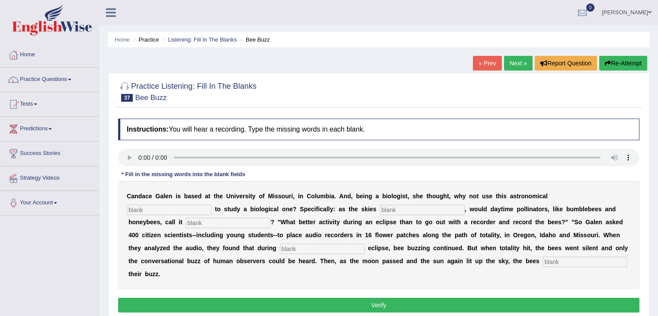
click at [154, 205] on input "text" at bounding box center [169, 210] width 85 height 10
type input "phenomenon"
type input "darkened"
type input "quits"
type input "partial"
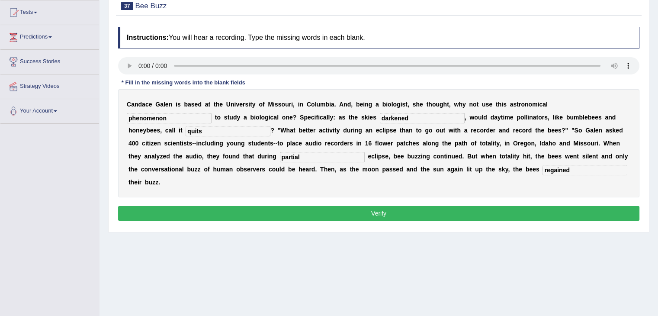
scroll to position [95, 0]
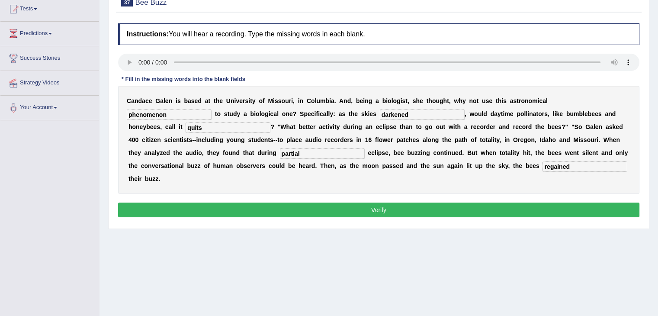
type input "regained"
click at [378, 206] on button "Verify" at bounding box center [378, 209] width 521 height 15
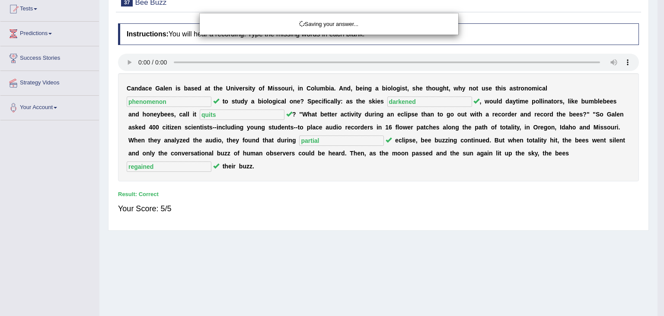
drag, startPoint x: 664, startPoint y: 176, endPoint x: 664, endPoint y: 143, distance: 33.3
click at [657, 143] on div "Saving your answer..." at bounding box center [332, 158] width 664 height 316
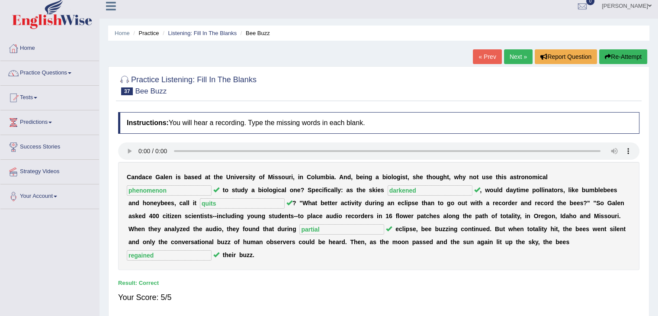
scroll to position [0, 0]
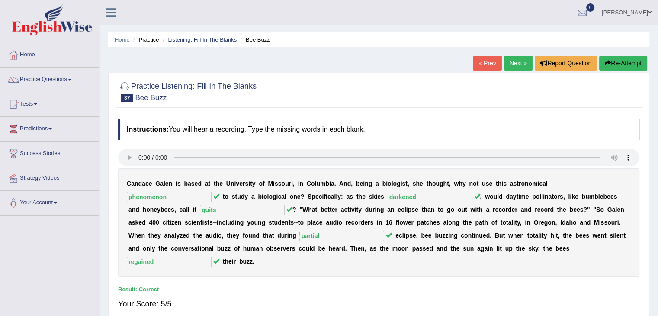
click at [510, 61] on link "Next »" at bounding box center [518, 63] width 29 height 15
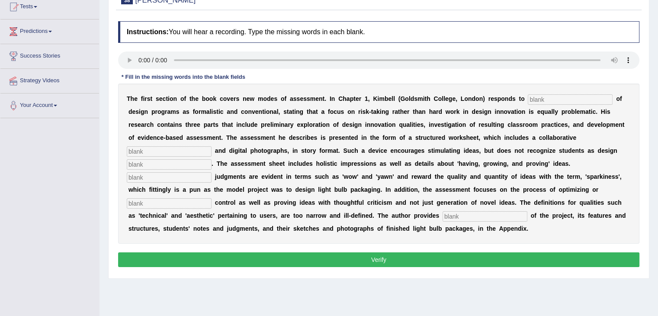
click at [547, 94] on input "text" at bounding box center [570, 99] width 85 height 10
click at [563, 96] on input "criticism" at bounding box center [570, 99] width 85 height 10
type input "criticisms"
click at [137, 148] on input "text" at bounding box center [169, 151] width 85 height 10
type input "element"
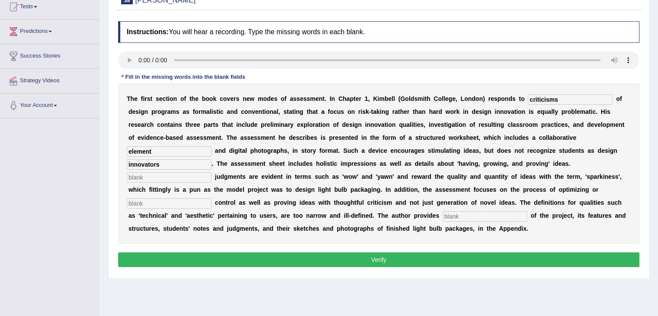
type input "innovators"
type input "colocial"
type input "complexity"
type input "examples"
click at [247, 255] on button "Verify" at bounding box center [378, 259] width 521 height 15
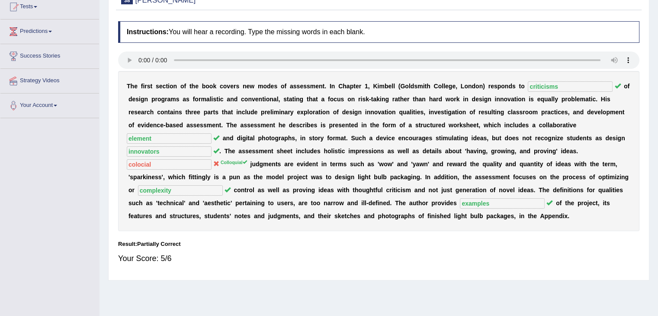
drag, startPoint x: 664, startPoint y: 153, endPoint x: 664, endPoint y: 126, distance: 26.8
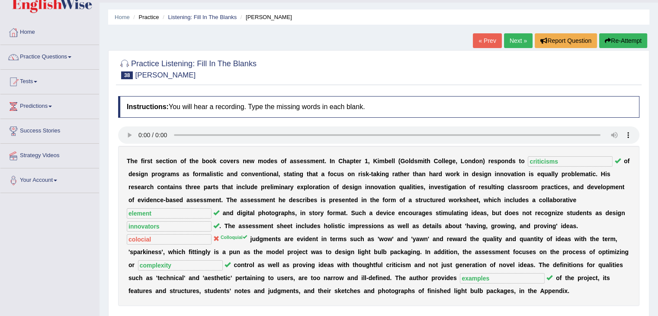
click at [510, 45] on link "Next »" at bounding box center [518, 40] width 29 height 15
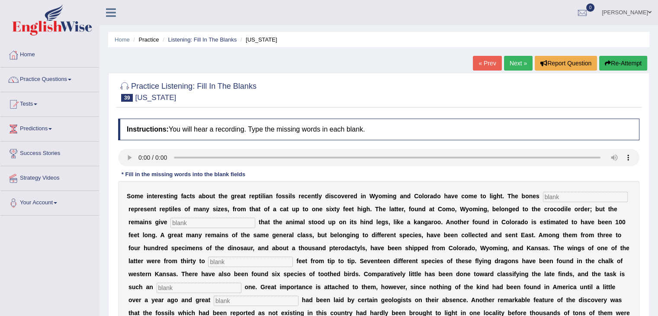
scroll to position [63, 0]
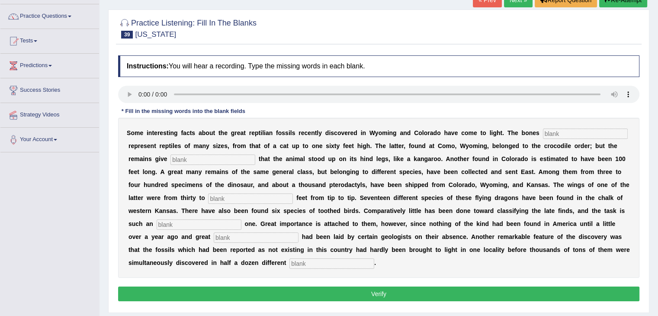
click at [555, 129] on input "text" at bounding box center [585, 133] width 85 height 10
type input "found"
type input "evidence"
type input "4"
type input "forty"
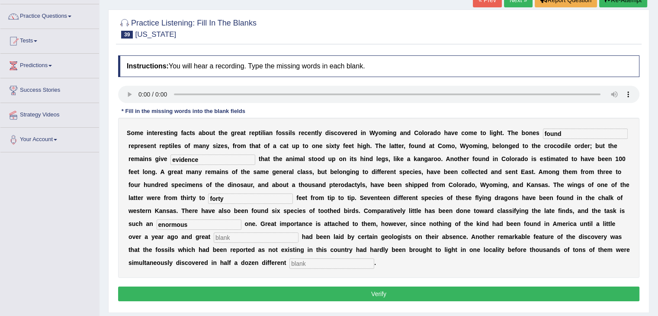
type input "enormous"
type input "stress"
type input "places"
click at [486, 291] on button "Verify" at bounding box center [378, 293] width 521 height 15
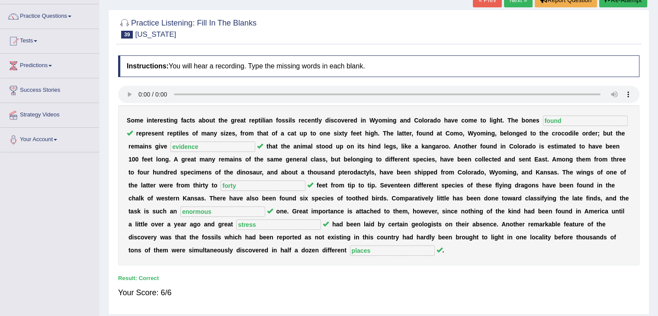
scroll to position [0, 0]
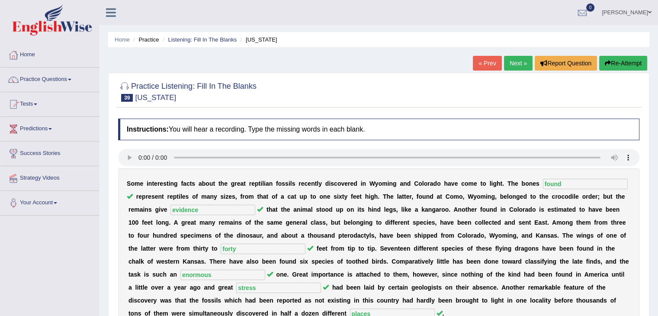
click at [516, 64] on link "Next »" at bounding box center [518, 63] width 29 height 15
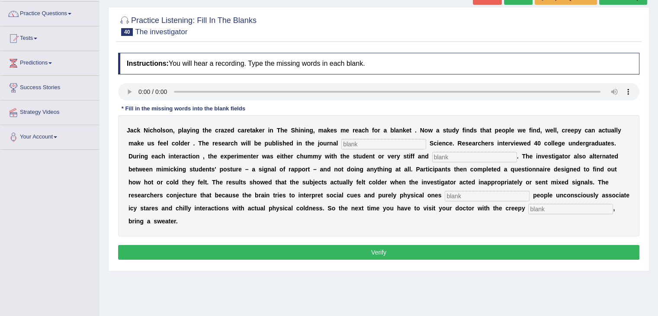
click at [363, 143] on input "text" at bounding box center [383, 144] width 85 height 10
type input "psychological"
type input "professional"
type input "simultaneously"
type input "receptionists"
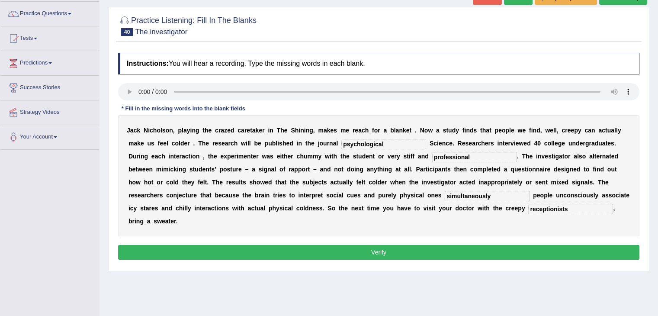
click at [348, 253] on button "Verify" at bounding box center [378, 252] width 521 height 15
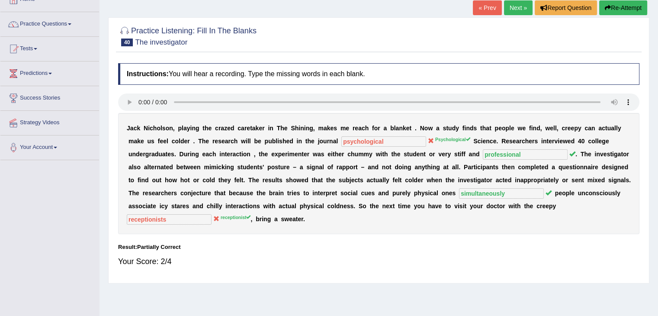
scroll to position [2, 0]
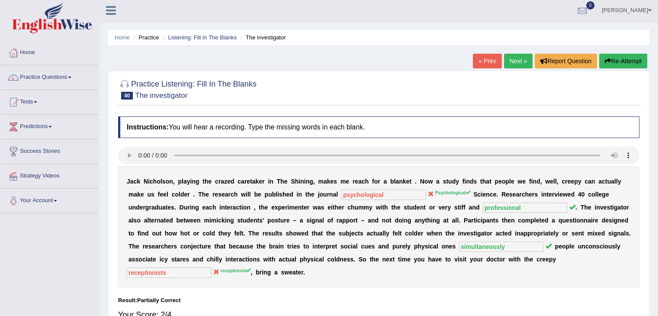
click at [512, 58] on link "Next »" at bounding box center [518, 61] width 29 height 15
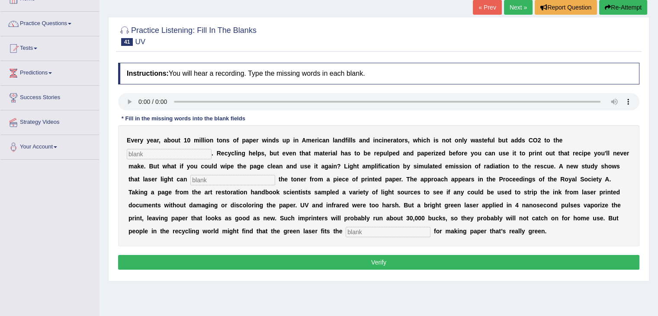
click at [151, 155] on input "text" at bounding box center [169, 154] width 85 height 10
type input "atmosphere"
drag, startPoint x: 213, startPoint y: 184, endPoint x: 209, endPoint y: 177, distance: 7.9
click at [209, 177] on div "E v e r y y e a r , a b o u t 1 0 m i l l i o n t o n s o f p a p e r w i n d s…" at bounding box center [378, 185] width 521 height 121
click at [209, 177] on input "text" at bounding box center [232, 180] width 85 height 10
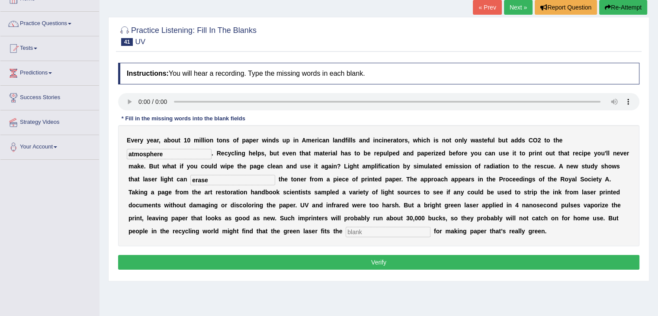
type input "erase"
type input "bill"
click at [250, 262] on button "Verify" at bounding box center [378, 262] width 521 height 15
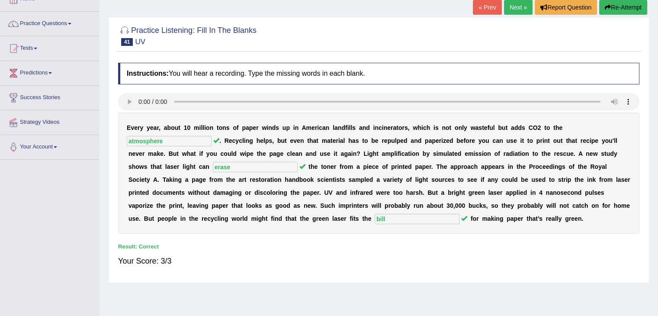
drag, startPoint x: 664, startPoint y: 95, endPoint x: 664, endPoint y: 71, distance: 23.4
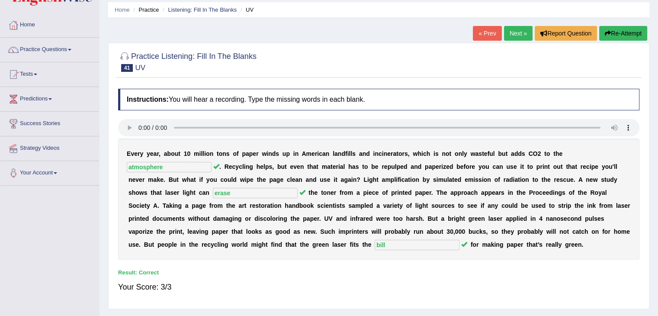
click at [516, 35] on link "Next »" at bounding box center [518, 33] width 29 height 15
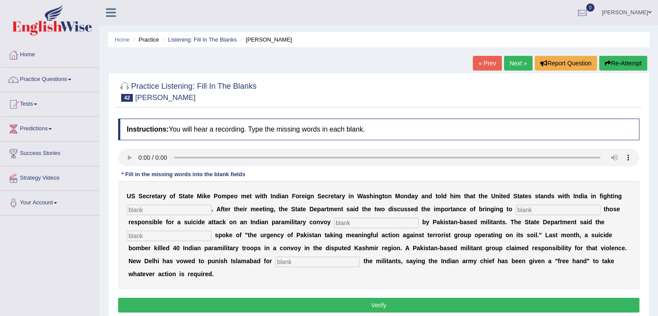
click at [156, 213] on input "text" at bounding box center [169, 210] width 85 height 10
type input "terrp"
click at [536, 208] on input "text" at bounding box center [558, 210] width 85 height 10
type input "justice"
click at [356, 219] on input "text" at bounding box center [376, 223] width 85 height 10
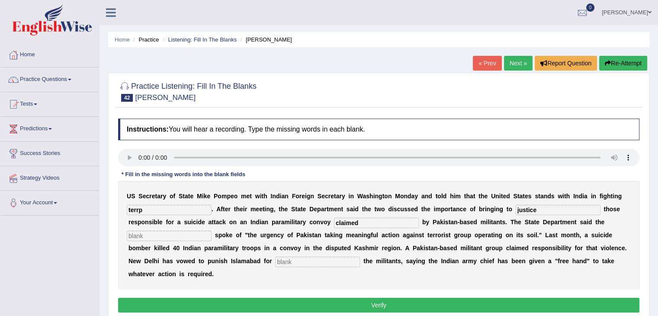
type input "claimed"
click at [159, 231] on input "text" at bounding box center [169, 236] width 85 height 10
type input "diplomats"
click at [289, 256] on input "text" at bounding box center [317, 261] width 85 height 10
click at [151, 208] on input "terrp" at bounding box center [169, 210] width 85 height 10
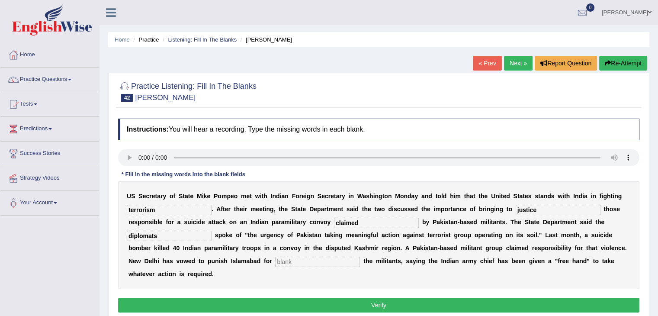
type input "terrorism"
click at [299, 258] on input "text" at bounding box center [317, 261] width 85 height 10
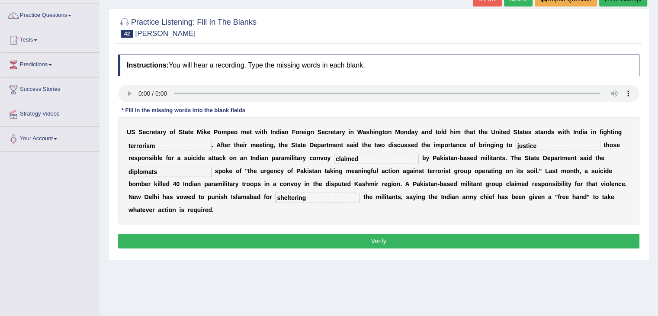
scroll to position [66, 0]
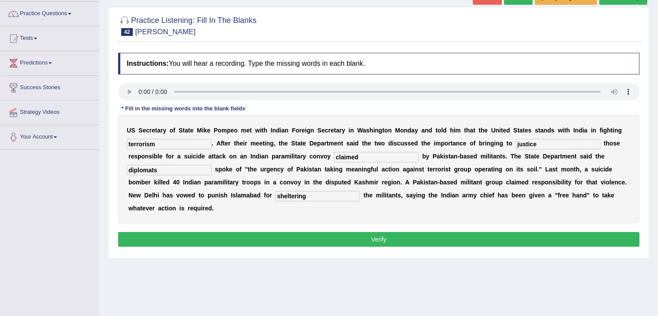
type input "sheltering"
click at [358, 234] on button "Verify" at bounding box center [378, 239] width 521 height 15
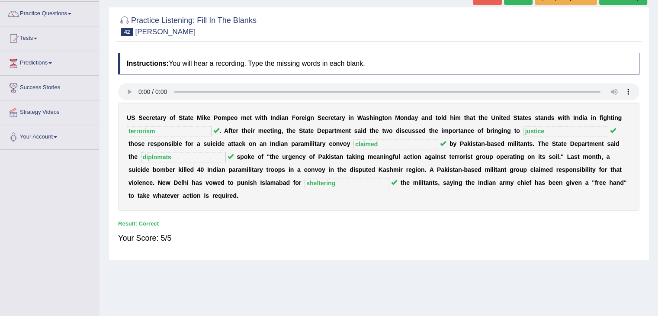
drag, startPoint x: 664, startPoint y: 185, endPoint x: 664, endPoint y: 155, distance: 30.3
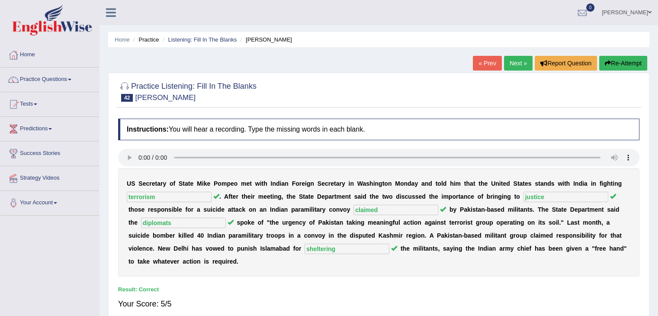
click at [511, 61] on link "Next »" at bounding box center [518, 63] width 29 height 15
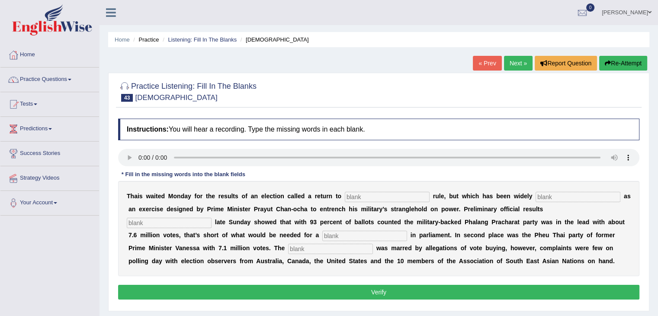
click at [368, 196] on input "text" at bounding box center [387, 197] width 85 height 10
type input "democratic"
type input "criticised"
click at [190, 218] on input "text" at bounding box center [169, 223] width 85 height 10
click at [153, 220] on input "text" at bounding box center [169, 223] width 85 height 10
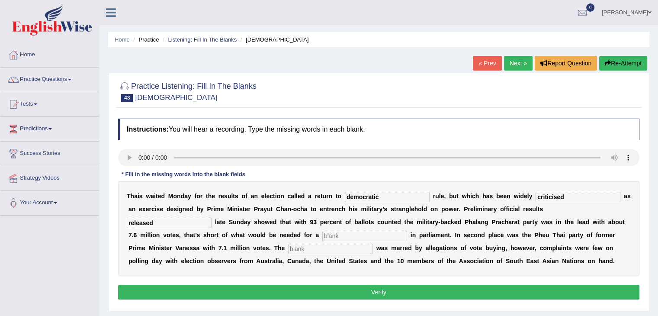
type input "released"
type input "majority"
type input "campaign"
click at [289, 288] on button "Verify" at bounding box center [378, 292] width 521 height 15
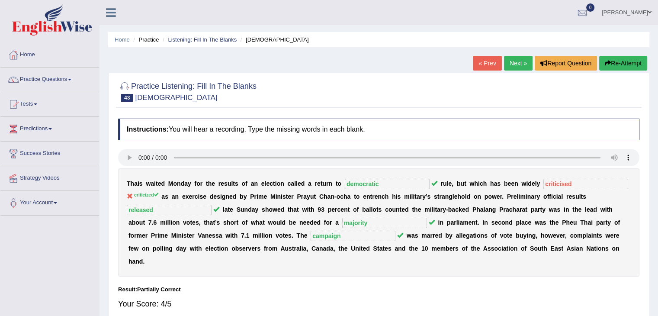
click at [516, 63] on link "Next »" at bounding box center [518, 63] width 29 height 15
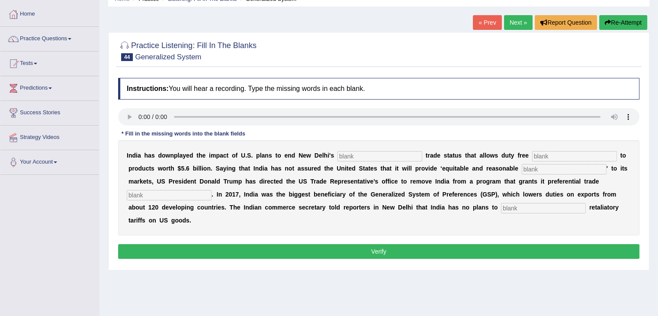
click at [345, 153] on input "text" at bounding box center [379, 156] width 85 height 10
type input "preferential"
type input "access"
click at [537, 171] on input "text" at bounding box center [564, 169] width 85 height 10
type input "access"
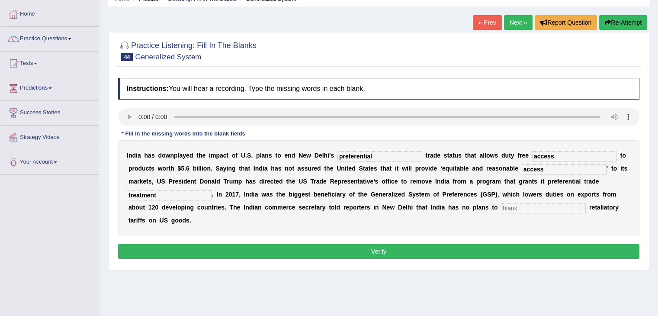
type input "treatment"
type input "impose"
click at [429, 247] on button "Verify" at bounding box center [378, 251] width 521 height 15
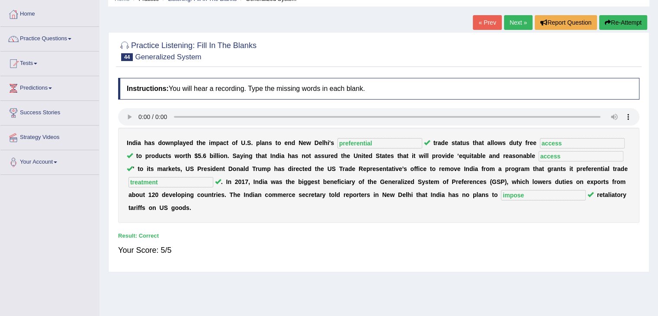
click at [514, 23] on link "Next »" at bounding box center [518, 22] width 29 height 15
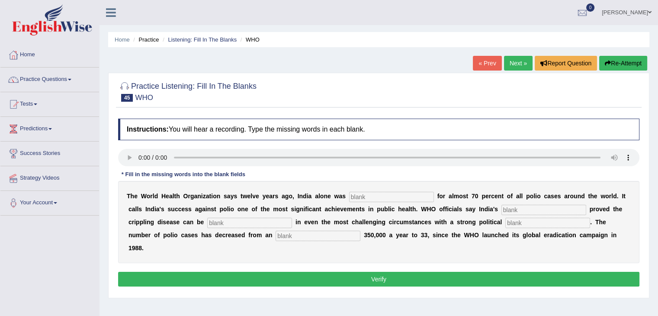
click at [380, 196] on input "text" at bounding box center [391, 197] width 85 height 10
type input "responsible"
type input "accp"
click at [241, 220] on input "text" at bounding box center [249, 223] width 85 height 10
type input "eliminated"
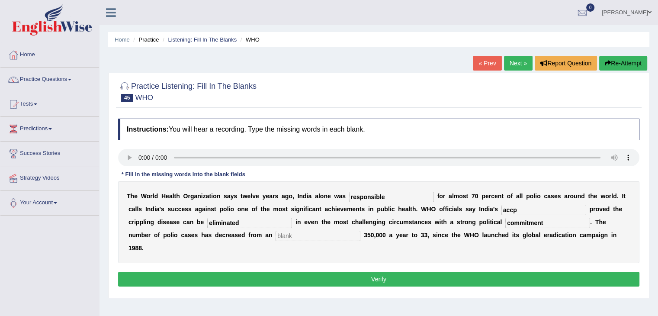
type input "commitment"
click at [529, 206] on input "accp" at bounding box center [543, 210] width 85 height 10
type input "accomplishment"
click at [329, 234] on input "text" at bounding box center [318, 236] width 85 height 10
type input "estimated"
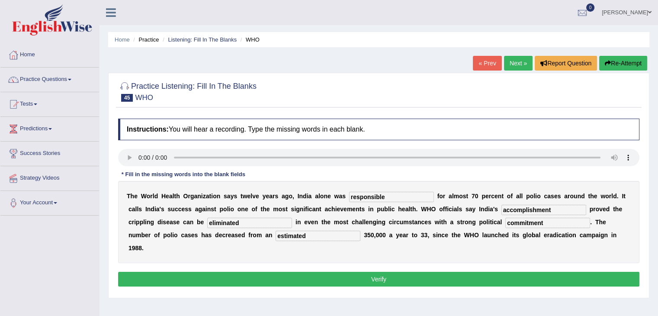
click at [317, 279] on button "Verify" at bounding box center [378, 279] width 521 height 15
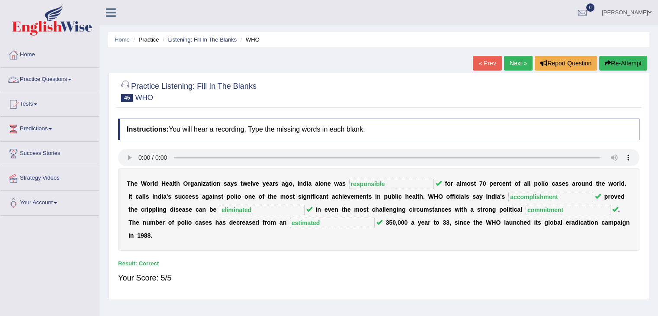
click at [68, 79] on link "Practice Questions" at bounding box center [49, 78] width 99 height 22
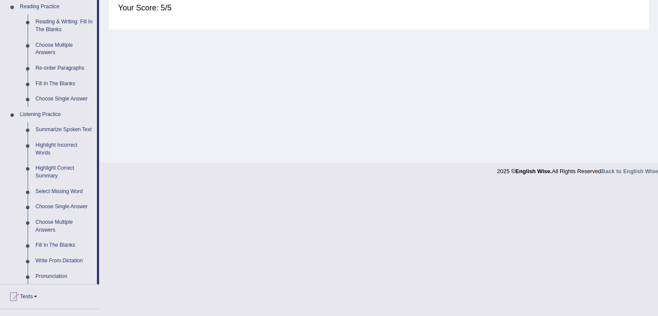
scroll to position [335, 0]
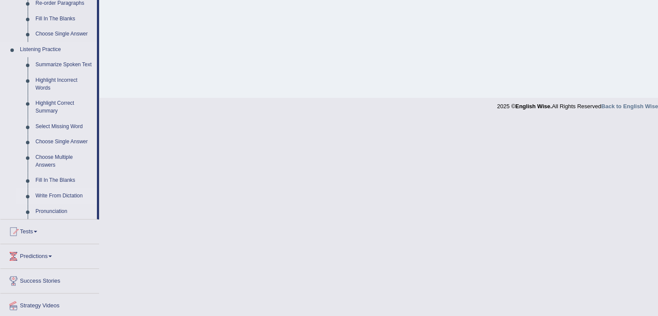
click at [64, 196] on link "Write From Dictation" at bounding box center [64, 196] width 65 height 16
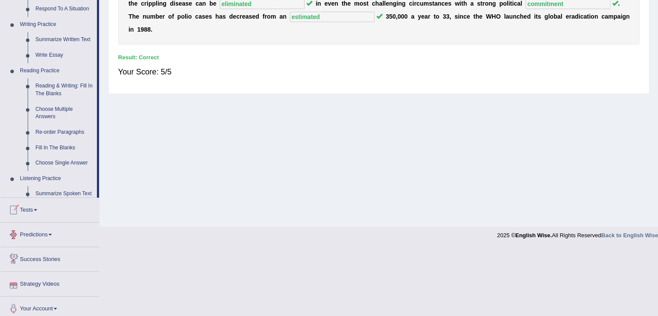
scroll to position [232, 0]
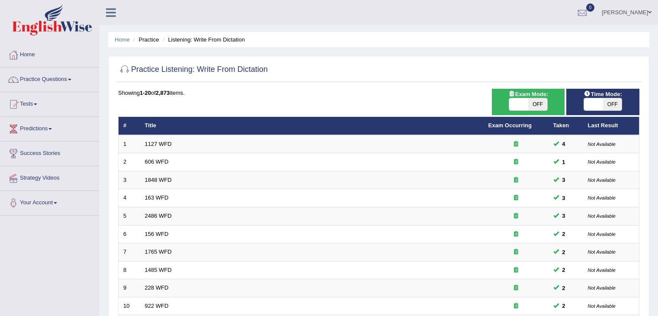
scroll to position [254, 0]
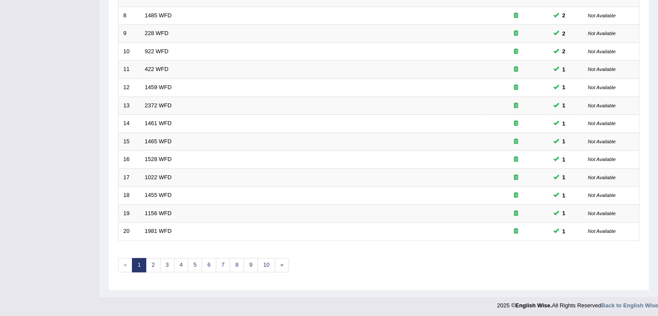
click at [154, 262] on link "2" at bounding box center [153, 265] width 14 height 14
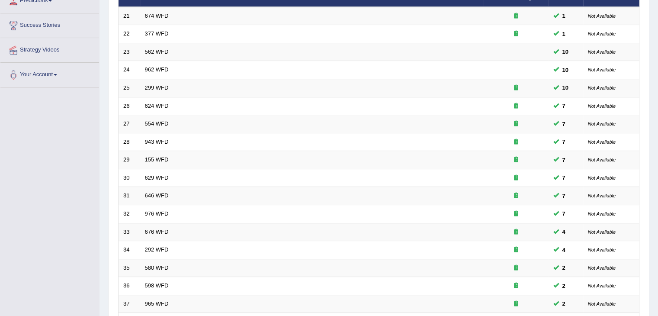
scroll to position [254, 0]
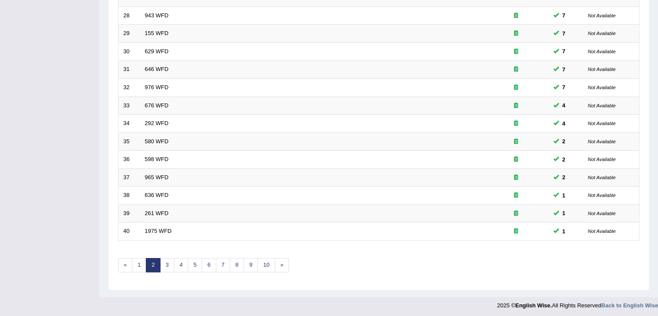
click at [165, 260] on link "3" at bounding box center [167, 265] width 14 height 14
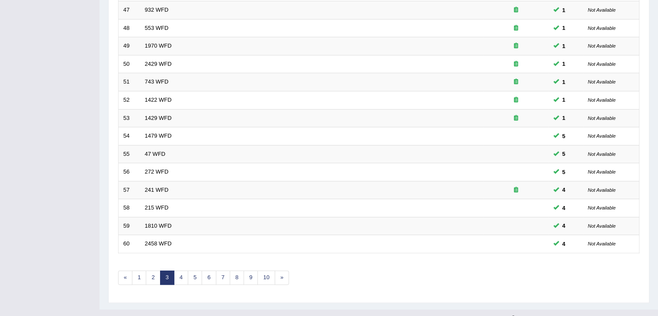
scroll to position [254, 0]
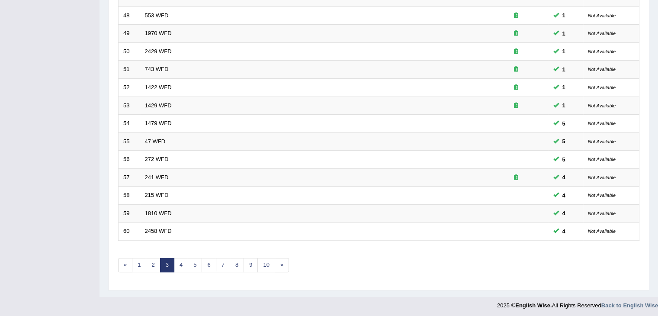
click at [179, 263] on link "4" at bounding box center [181, 265] width 14 height 14
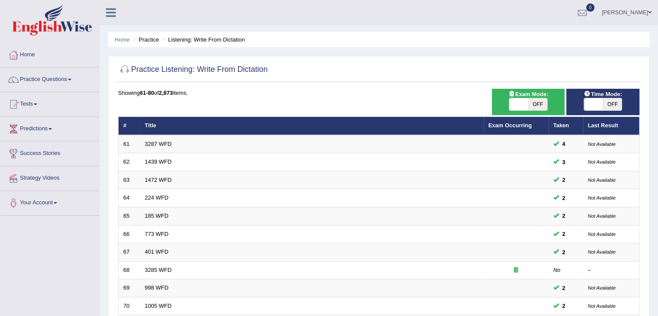
scroll to position [254, 0]
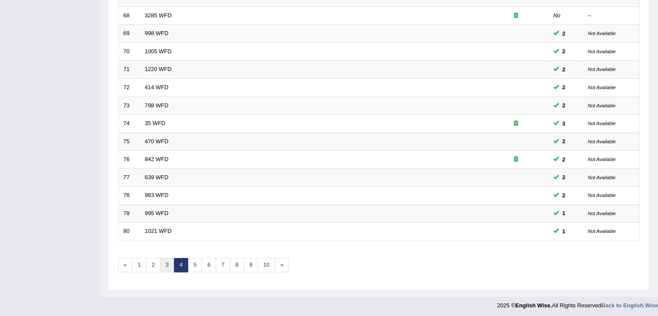
click at [166, 263] on link "3" at bounding box center [167, 265] width 14 height 14
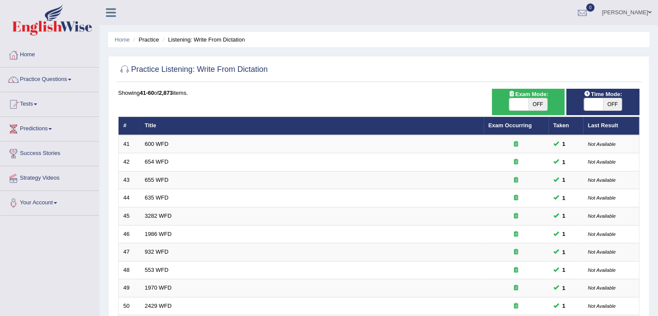
scroll to position [254, 0]
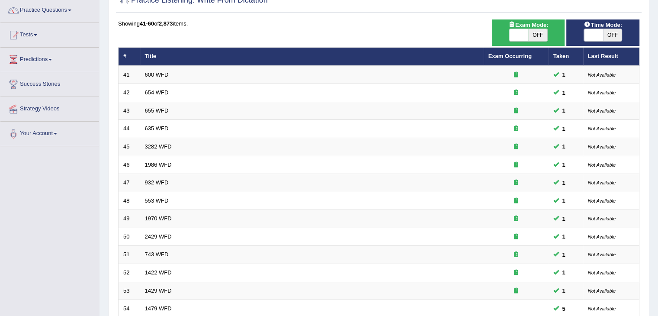
scroll to position [66, 0]
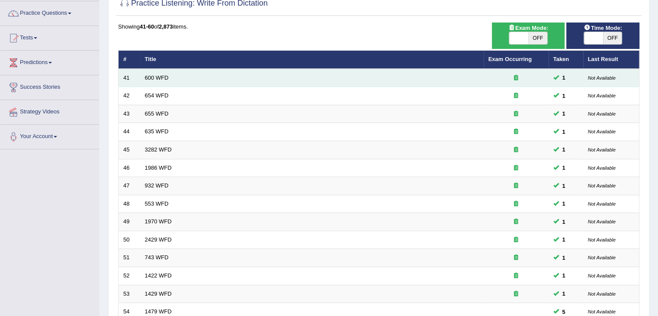
click at [516, 76] on icon at bounding box center [516, 78] width 4 height 6
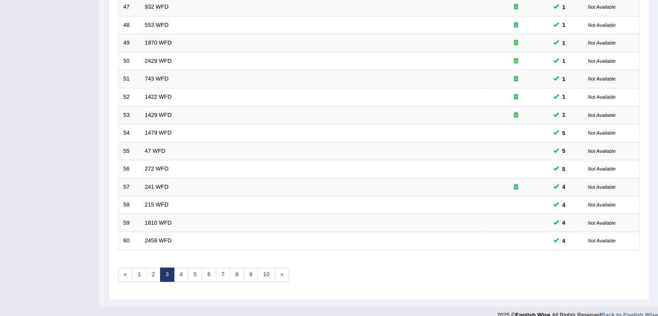
scroll to position [254, 0]
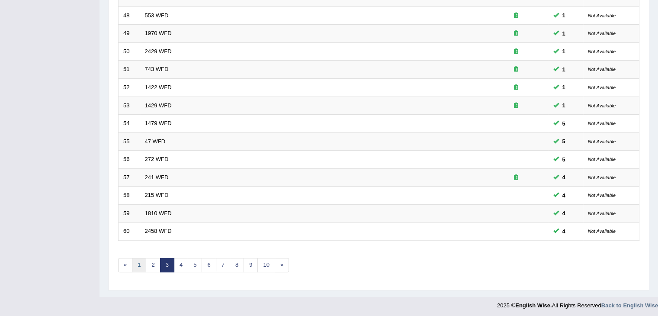
click at [144, 263] on link "1" at bounding box center [139, 265] width 14 height 14
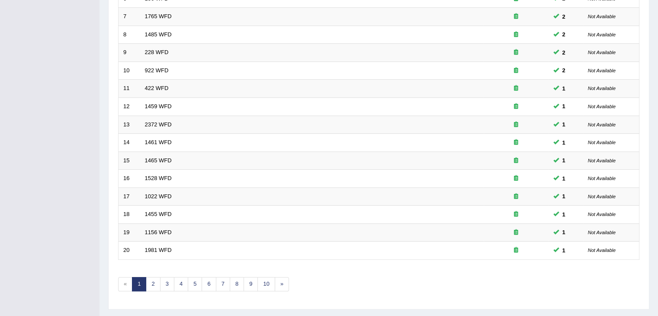
scroll to position [254, 0]
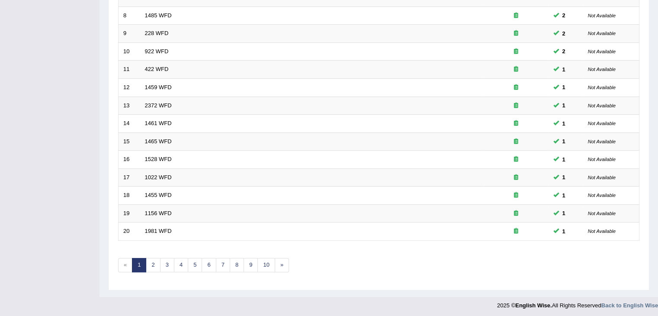
click at [152, 263] on link "2" at bounding box center [153, 265] width 14 height 14
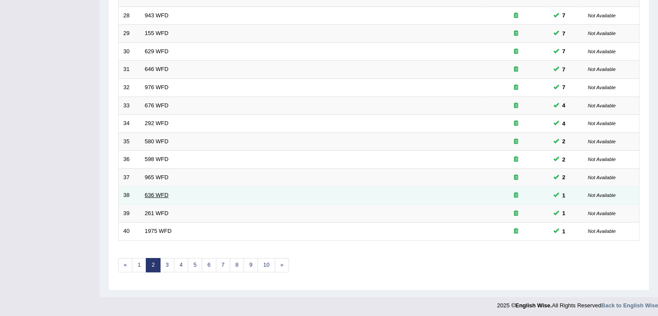
click at [150, 192] on link "636 WFD" at bounding box center [157, 195] width 24 height 6
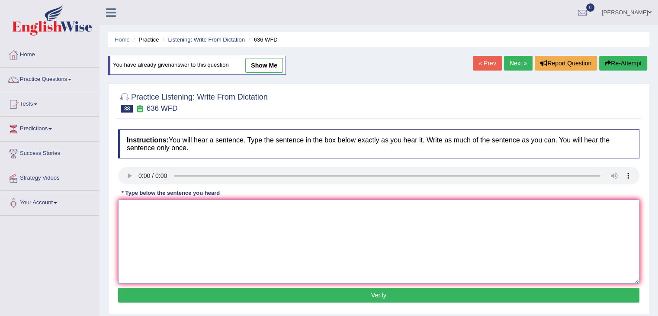
click at [147, 212] on textarea at bounding box center [378, 241] width 521 height 84
type textarea "Several candidates will be qualified as greatest scientist of all time."
click at [215, 296] on button "Verify" at bounding box center [378, 295] width 521 height 15
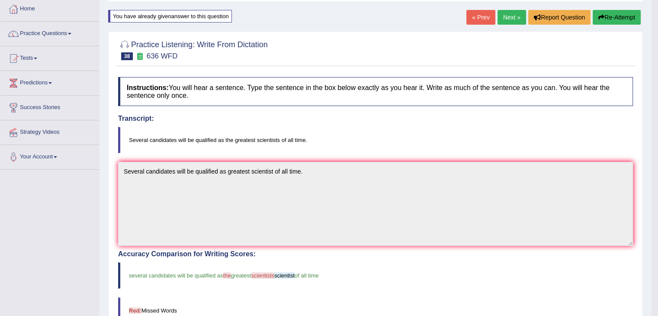
drag, startPoint x: 664, startPoint y: 87, endPoint x: 664, endPoint y: 108, distance: 20.8
click at [657, 108] on html "Toggle navigation Home Practice Questions Speaking Practice Read Aloud Repeat S…" at bounding box center [329, 112] width 658 height 316
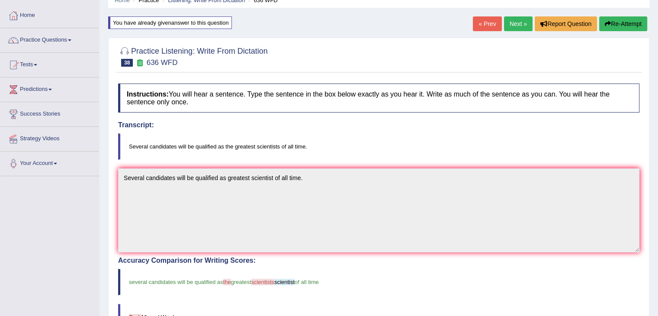
scroll to position [71, 0]
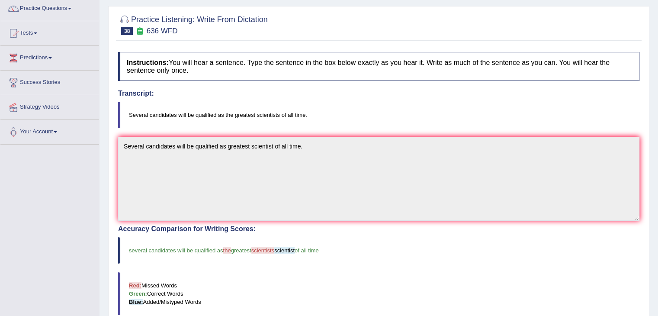
drag, startPoint x: 633, startPoint y: 133, endPoint x: 664, endPoint y: 130, distance: 30.9
click at [657, 130] on html "Toggle navigation Home Practice Questions Speaking Practice Read Aloud Repeat S…" at bounding box center [329, 87] width 658 height 316
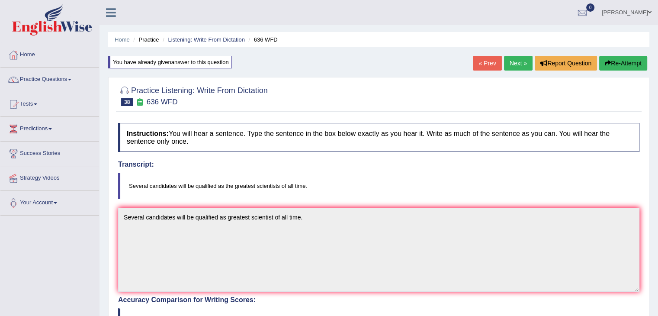
click at [518, 61] on link "Next »" at bounding box center [518, 63] width 29 height 15
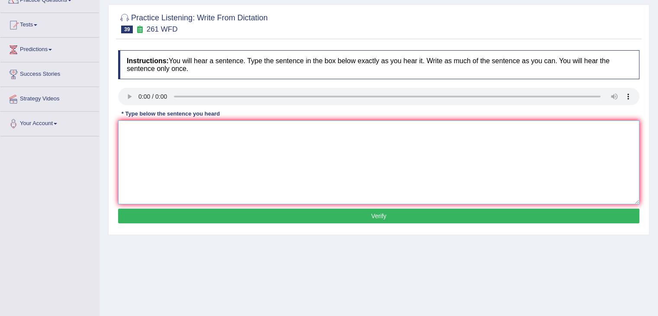
click at [164, 135] on textarea at bounding box center [378, 162] width 521 height 84
type textarea "R"
click at [272, 126] on textarea "Read the students safety instructions before using" at bounding box center [378, 162] width 521 height 84
type textarea "Read the students safety instructions before using any equipment in the worksho…"
click at [338, 215] on button "Verify" at bounding box center [378, 215] width 521 height 15
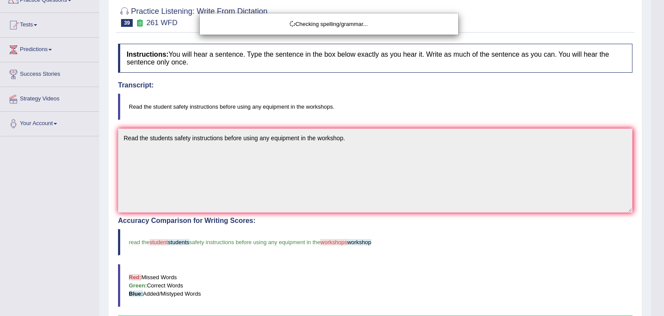
drag, startPoint x: 664, startPoint y: 100, endPoint x: 664, endPoint y: 156, distance: 55.8
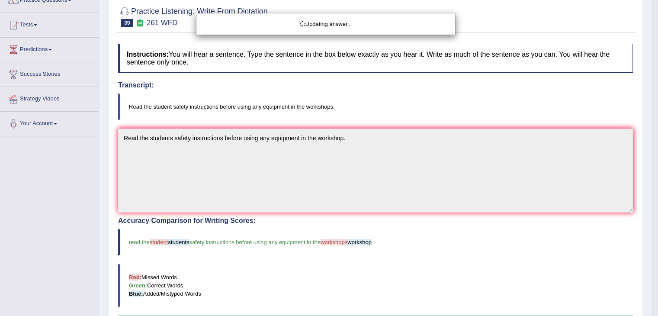
drag, startPoint x: 664, startPoint y: 156, endPoint x: 664, endPoint y: 260, distance: 103.8
click at [657, 237] on html "Toggle navigation Home Practice Questions Speaking Practice Read Aloud Repeat S…" at bounding box center [329, 79] width 658 height 316
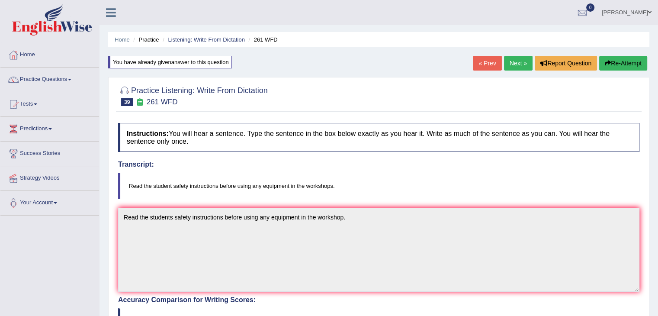
click at [509, 59] on link "Next »" at bounding box center [518, 63] width 29 height 15
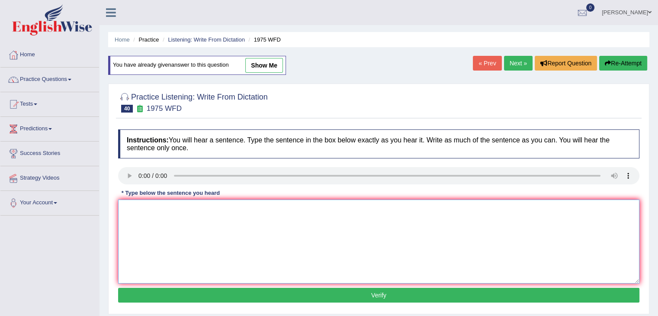
click at [160, 217] on textarea at bounding box center [378, 241] width 521 height 84
click at [185, 206] on textarea "His analysis study" at bounding box center [378, 241] width 521 height 84
type textarea "His analysis study appears to be based on false premise."
click at [264, 284] on div "Instructions: You will hear a sentence. Type the sentence in the box below exac…" at bounding box center [379, 217] width 526 height 184
click at [265, 295] on button "Verify" at bounding box center [378, 295] width 521 height 15
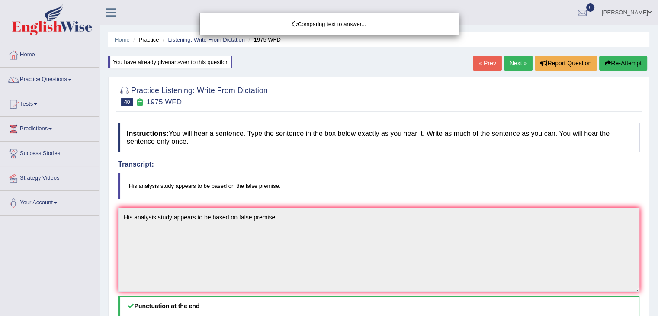
click at [542, 149] on div "Comparing text to answer..." at bounding box center [329, 158] width 658 height 316
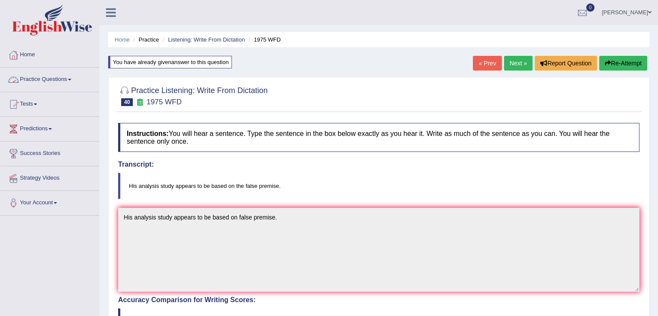
click at [58, 76] on link "Practice Questions" at bounding box center [49, 78] width 99 height 22
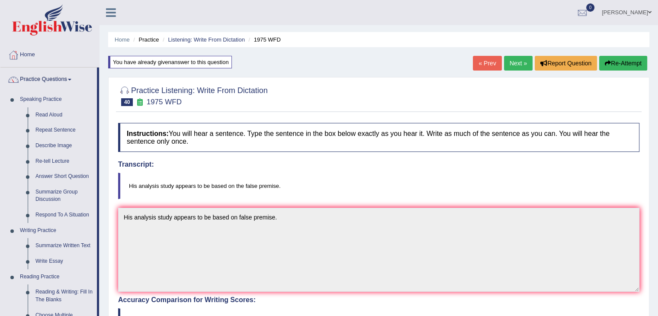
scroll to position [276, 0]
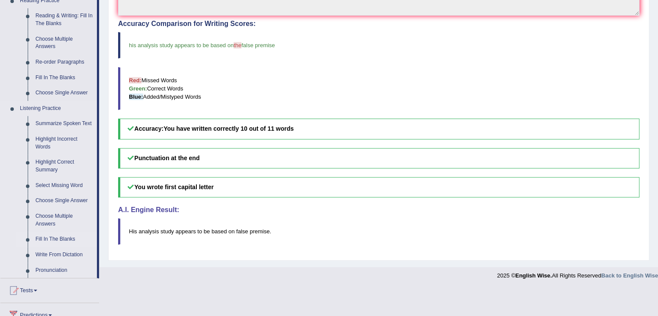
click at [47, 238] on link "Fill In The Blanks" at bounding box center [64, 239] width 65 height 16
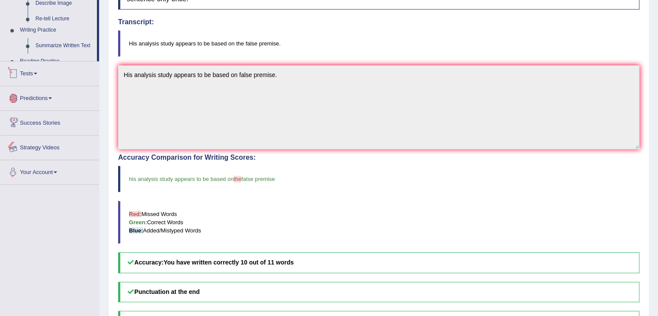
scroll to position [247, 0]
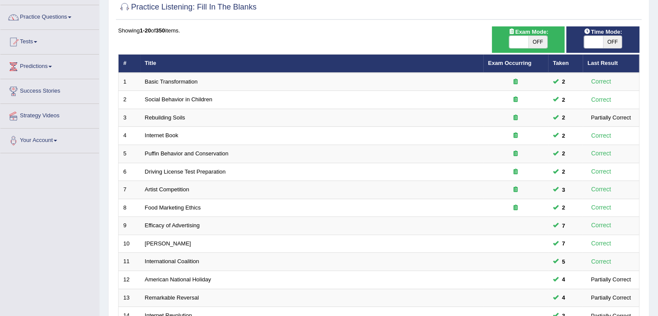
scroll to position [54, 0]
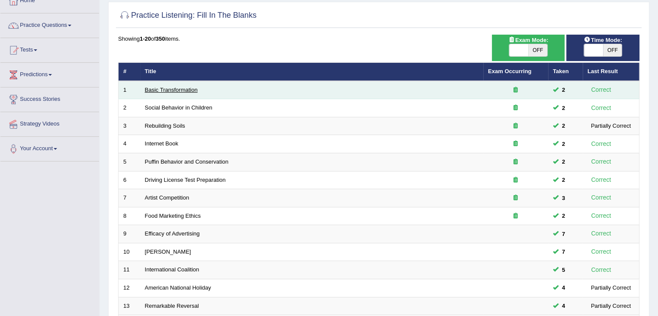
click at [165, 88] on link "Basic Transformation" at bounding box center [171, 90] width 53 height 6
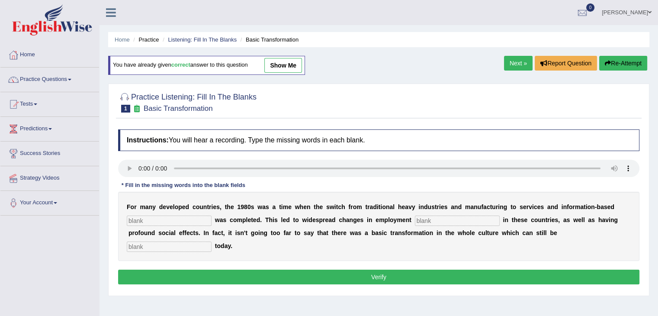
click at [168, 217] on input "text" at bounding box center [169, 220] width 85 height 10
type input "i"
type input "enterprise"
type input "patterns"
type input "observe"
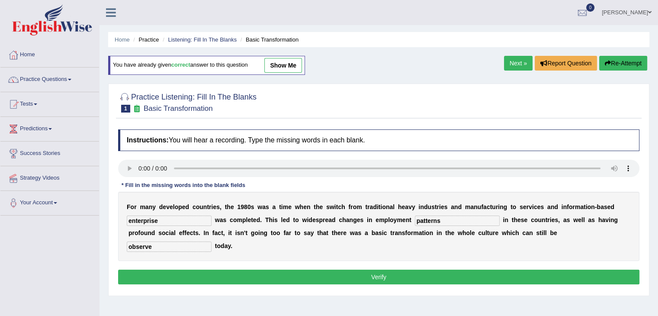
click at [225, 270] on button "Verify" at bounding box center [378, 276] width 521 height 15
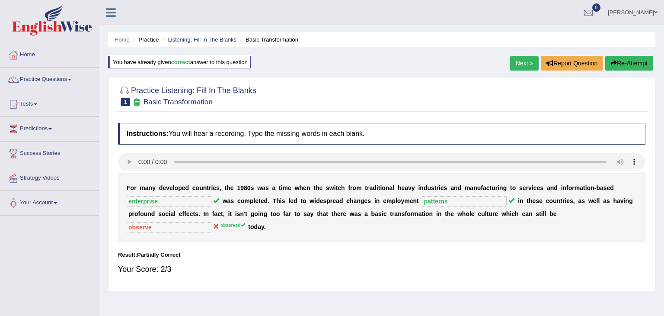
click at [510, 64] on link "Next »" at bounding box center [524, 63] width 29 height 15
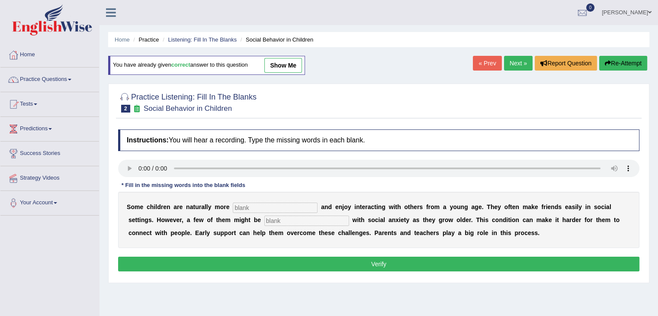
click at [247, 202] on input "text" at bounding box center [275, 207] width 85 height 10
type input "sociable"
type input "diagnosed"
click at [295, 262] on button "Verify" at bounding box center [378, 263] width 521 height 15
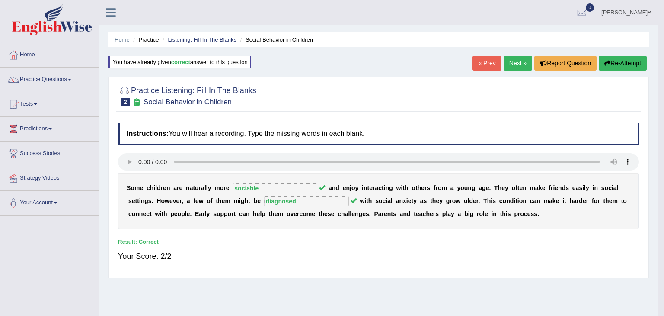
click at [512, 64] on body "Toggle navigation Home Practice Questions Speaking Practice Read Aloud Repeat S…" at bounding box center [332, 158] width 664 height 316
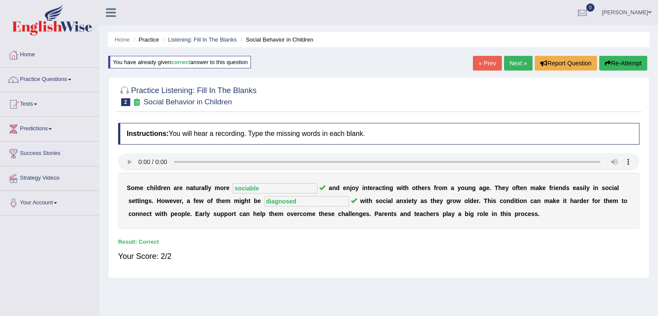
click at [512, 64] on link "Next »" at bounding box center [518, 63] width 29 height 15
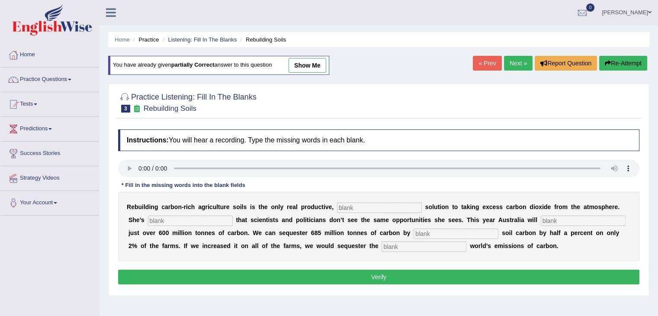
click at [358, 205] on input "text" at bounding box center [379, 207] width 85 height 10
type input "real"
type input "frustrated"
type input "w"
type input "admit"
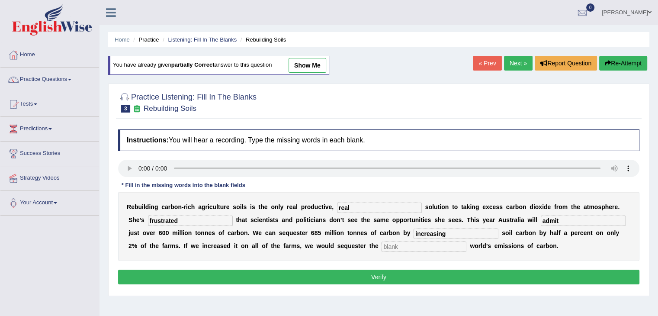
type input "increasing"
type input "whole"
click at [358, 267] on div "Instructions: You will hear a recording. Type the missing words in each blank. …" at bounding box center [379, 208] width 526 height 166
click at [348, 292] on div "Practice Listening: Fill In The Blanks 3 Rebuilding Soils Instructions: You wil…" at bounding box center [378, 189] width 541 height 212
click at [349, 270] on button "Verify" at bounding box center [378, 276] width 521 height 15
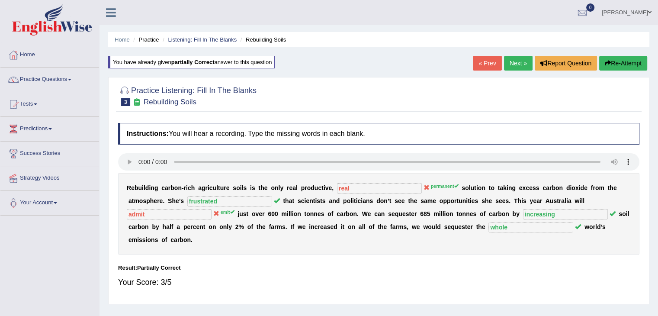
click at [517, 61] on link "Next »" at bounding box center [518, 63] width 29 height 15
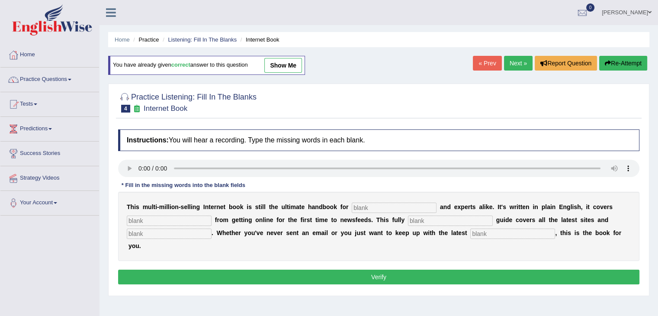
click at [356, 207] on input "text" at bounding box center [394, 207] width 85 height 10
type input "novices"
click at [197, 220] on input "text" at bounding box center [169, 220] width 85 height 10
type input "everything"
type input "revised"
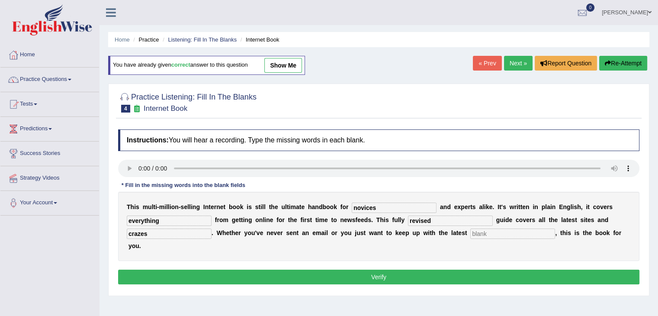
type input "crazes"
type input "development"
click at [205, 279] on button "Verify" at bounding box center [378, 276] width 521 height 15
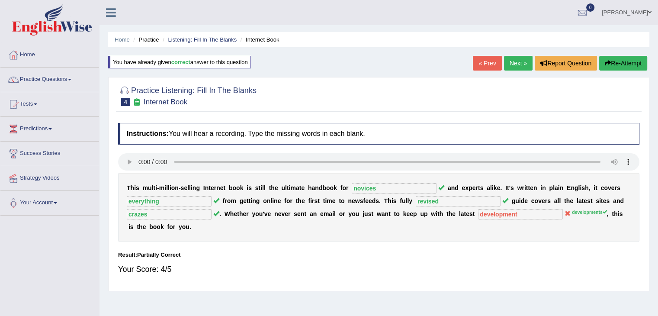
click at [511, 67] on link "Next »" at bounding box center [518, 63] width 29 height 15
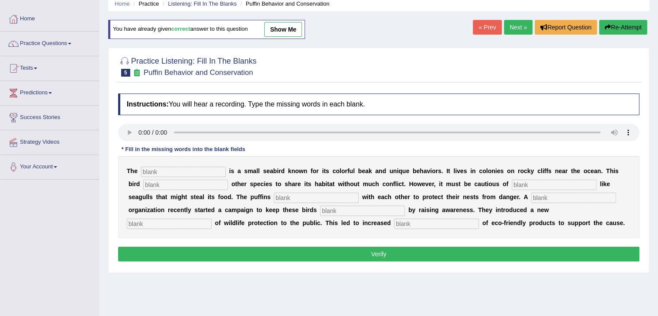
click at [166, 171] on input "text" at bounding box center [183, 172] width 85 height 10
type input "puffin"
type input "allows"
type input "predators"
type input "cooperate"
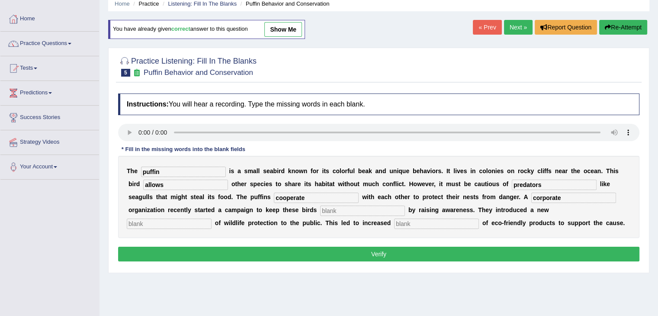
type input "corporate"
drag, startPoint x: 141, startPoint y: 215, endPoint x: 146, endPoint y: 227, distance: 12.6
click at [146, 227] on div "T h e puffin i s a s m a l l s e a b i r d k n o w n f o r i t s c o l o r f u …" at bounding box center [378, 197] width 521 height 82
click at [146, 227] on input "text" at bounding box center [169, 223] width 85 height 10
type input "conception"
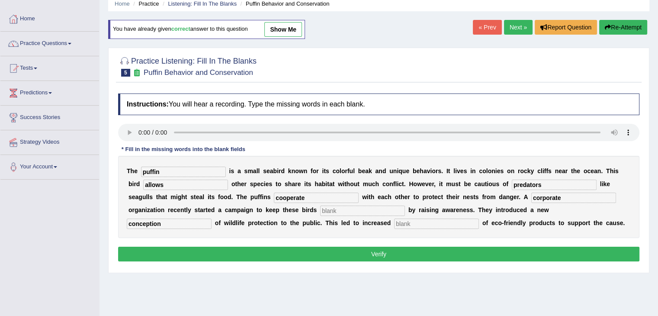
click at [417, 221] on input "text" at bounding box center [436, 223] width 85 height 10
click at [424, 221] on input "c" at bounding box center [436, 223] width 85 height 10
type input "consumption"
click at [338, 210] on input "text" at bounding box center [362, 210] width 85 height 10
type input "safe"
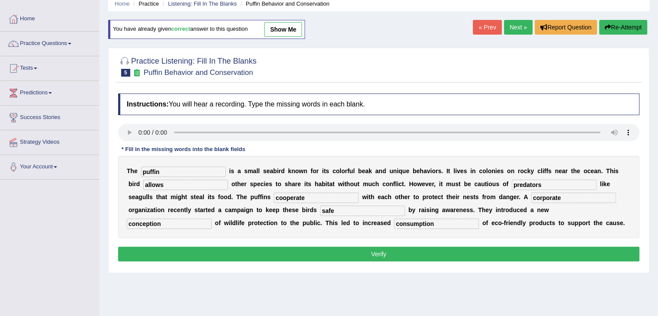
click at [347, 256] on button "Verify" at bounding box center [378, 254] width 521 height 15
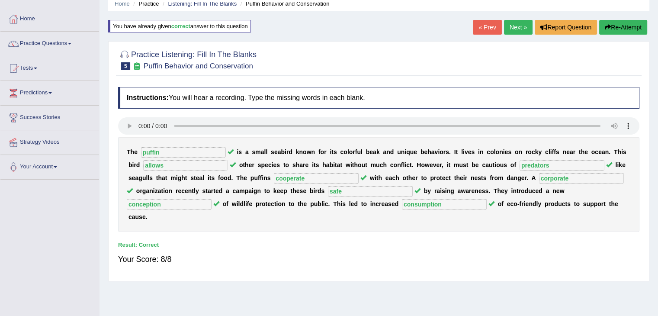
click at [507, 27] on link "Next »" at bounding box center [518, 27] width 29 height 15
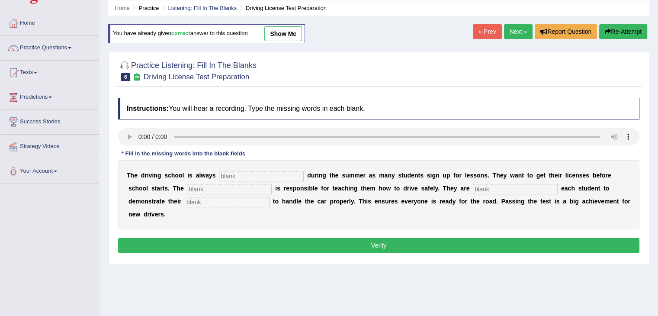
scroll to position [32, 0]
click at [232, 173] on input "text" at bounding box center [261, 176] width 85 height 10
type input "busy"
type input "instructor"
type input "requiring"
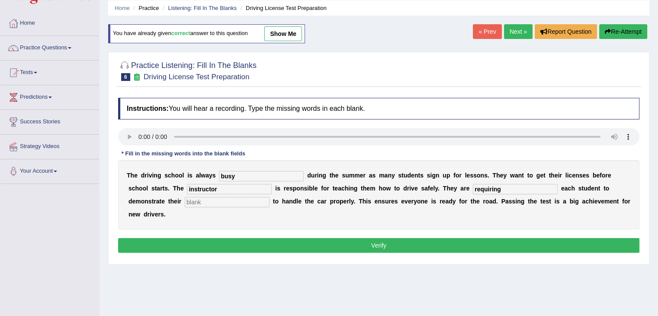
type input "b"
type input "ability"
click at [285, 242] on button "Verify" at bounding box center [378, 245] width 521 height 15
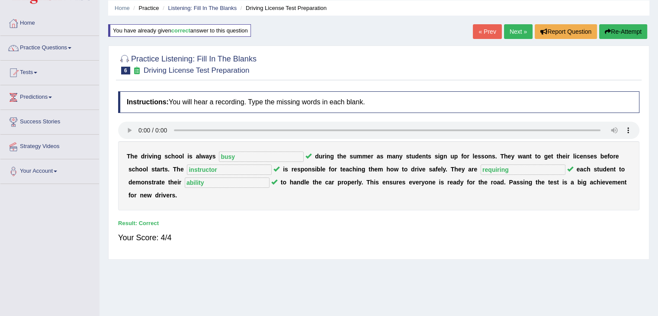
click at [512, 27] on link "Next »" at bounding box center [518, 31] width 29 height 15
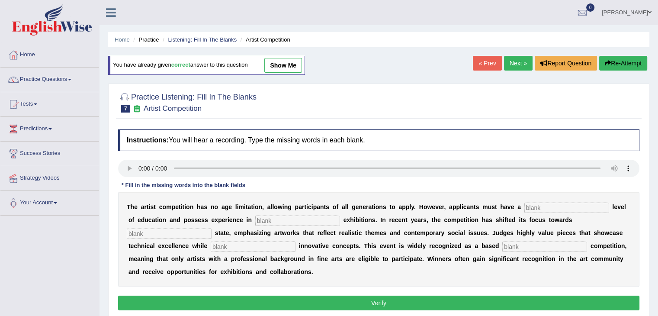
click at [555, 202] on input "text" at bounding box center [566, 207] width 85 height 10
type input "graduate"
type input "sculpture"
click at [173, 226] on div "T h e a r t i s t c o m p e t i t i o n h a s n o a g e l i m i t a t i o n , a…" at bounding box center [378, 239] width 521 height 95
click at [169, 232] on input "r" at bounding box center [169, 233] width 85 height 10
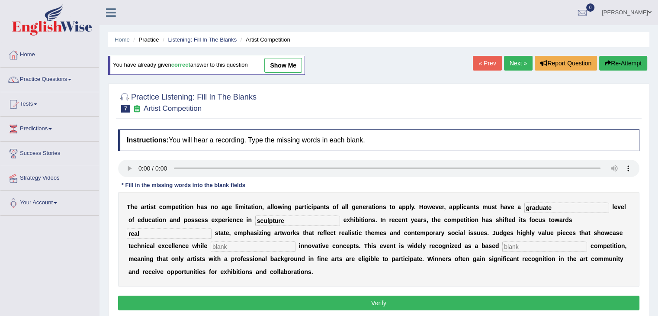
type input "real"
click at [245, 244] on input "text" at bounding box center [253, 246] width 85 height 10
type input "incorporating"
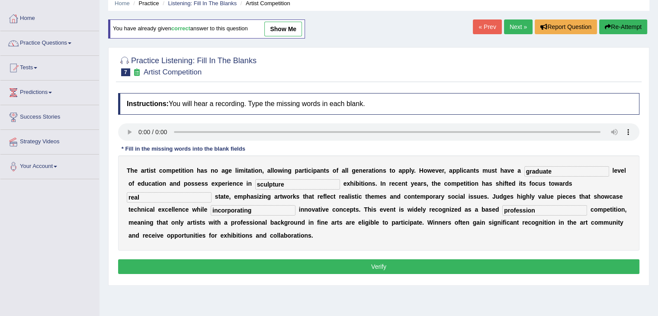
scroll to position [37, 0]
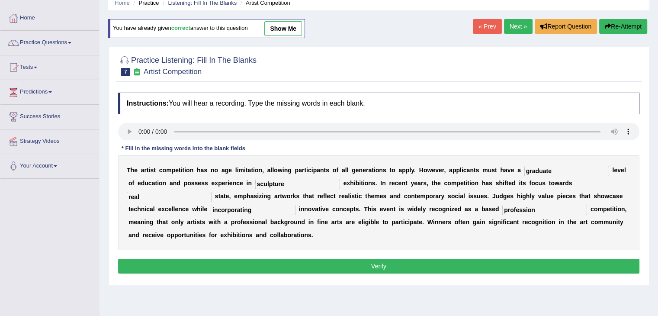
type input "profession"
click at [329, 266] on button "Verify" at bounding box center [378, 266] width 521 height 15
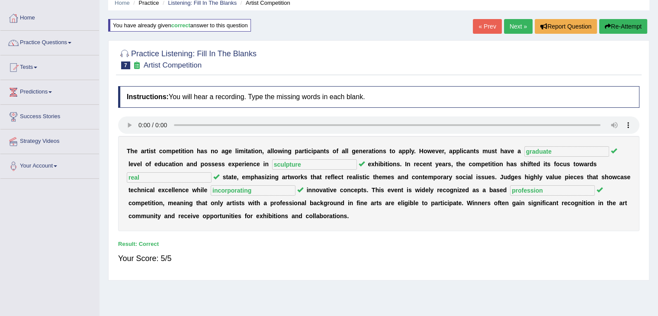
click at [514, 23] on link "Next »" at bounding box center [518, 26] width 29 height 15
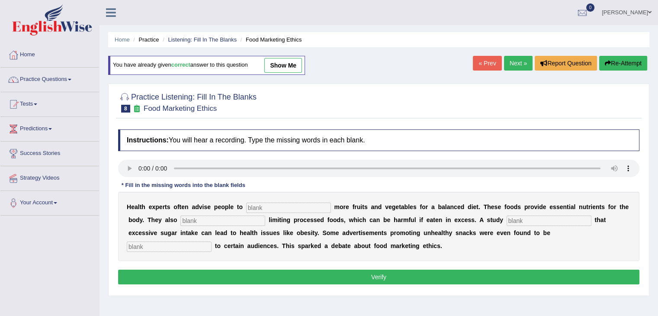
click at [261, 205] on input "text" at bounding box center [288, 207] width 85 height 10
type input "consume"
type input "recommended"
type input "diagnosed"
type input "offensive"
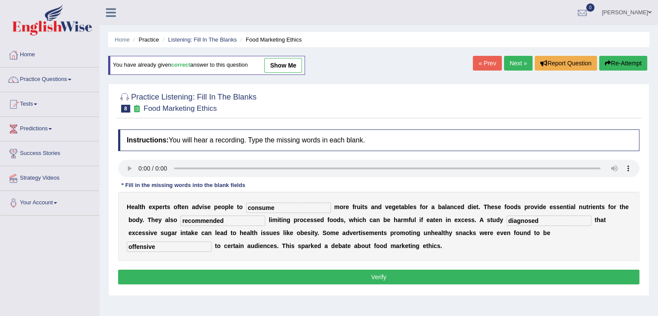
click at [311, 277] on button "Verify" at bounding box center [378, 276] width 521 height 15
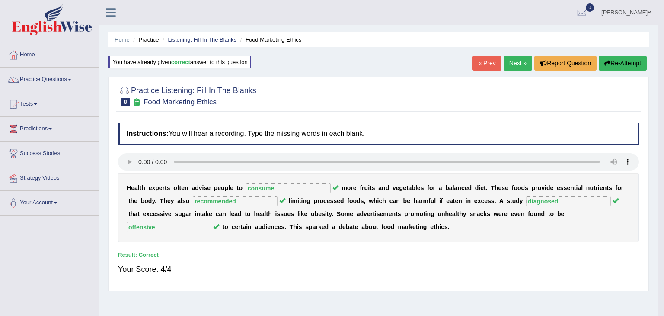
click at [515, 67] on body "Toggle navigation Home Practice Questions Speaking Practice Read Aloud Repeat S…" at bounding box center [332, 158] width 664 height 316
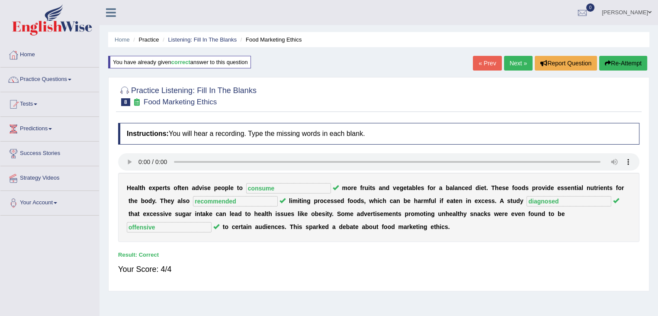
click at [515, 67] on link "Next »" at bounding box center [518, 63] width 29 height 15
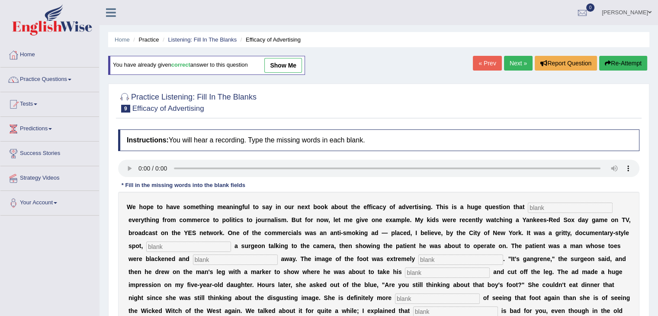
click at [535, 202] on input "text" at bounding box center [570, 207] width 85 height 10
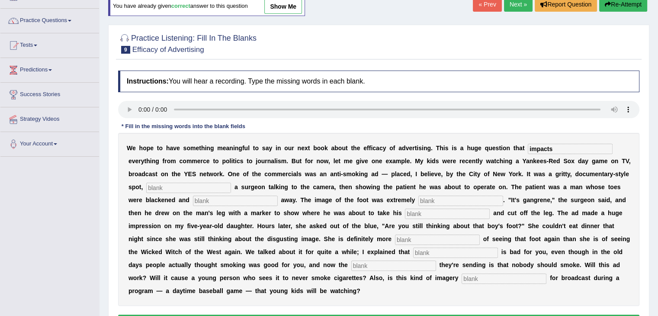
type input "impacts"
type input "featuring"
type input "rotting"
type input "disgusting"
type input "hacksaw"
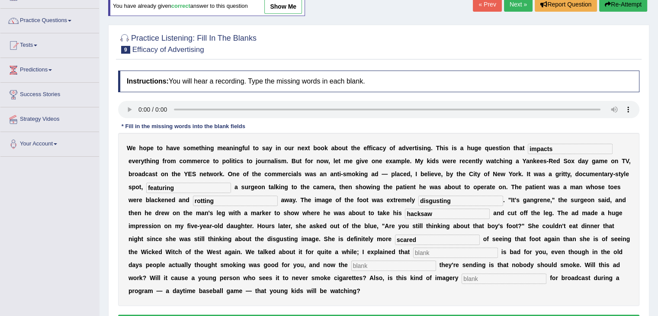
type input "scared"
type input "smoking"
type input "message"
type input "p"
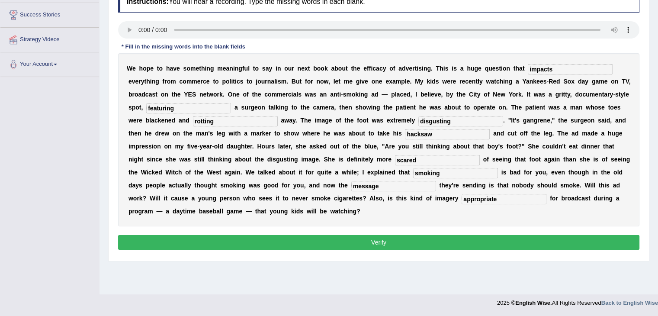
type input "appropriate"
click at [394, 241] on button "Verify" at bounding box center [378, 242] width 521 height 15
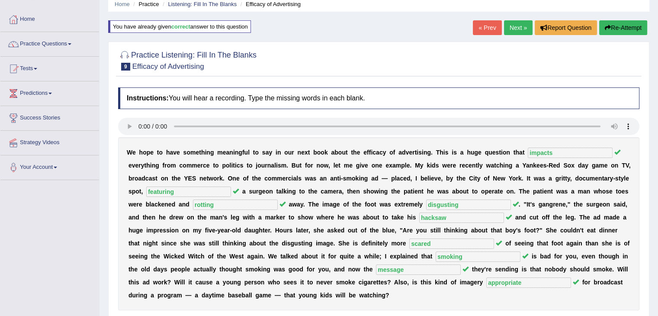
scroll to position [19, 0]
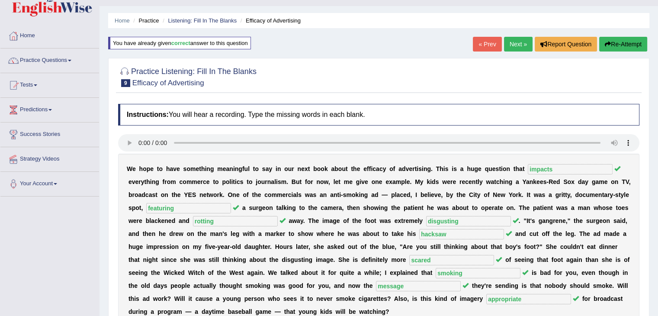
click at [510, 47] on link "Next »" at bounding box center [518, 44] width 29 height 15
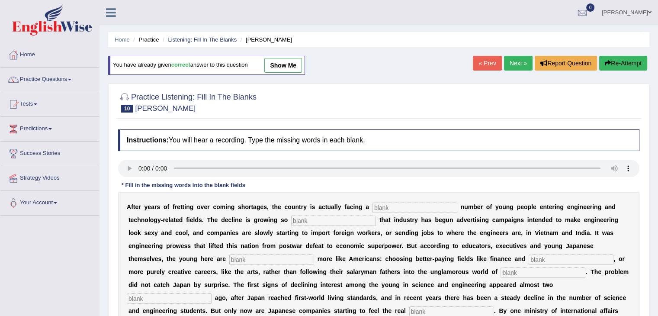
scroll to position [68, 0]
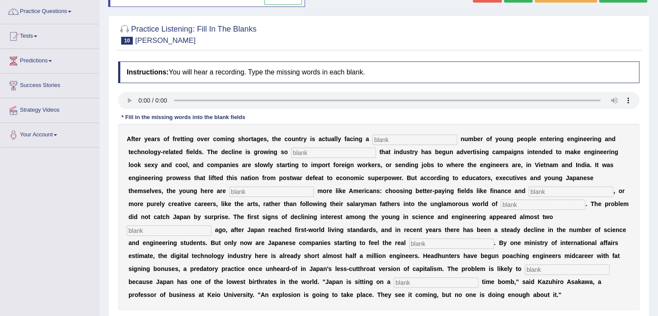
click at [391, 139] on input "text" at bounding box center [414, 140] width 85 height 10
type input "dwindling"
type input "drastic"
type input "behaving"
type input "medicine"
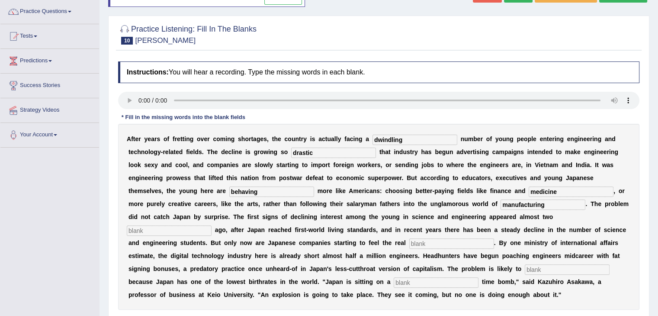
type input "manufacturing"
type input "decades"
type input "o"
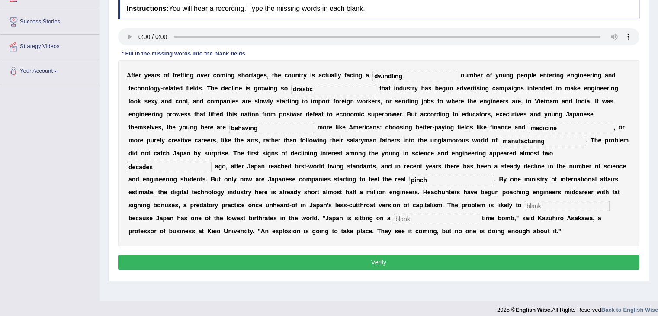
type input "pinch"
click at [537, 202] on input "text" at bounding box center [567, 206] width 85 height 10
type input "worsen"
type input "demographic"
click at [268, 260] on button "Verify" at bounding box center [378, 262] width 521 height 15
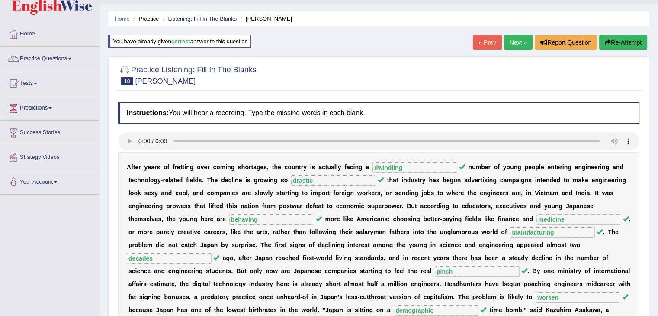
scroll to position [13, 0]
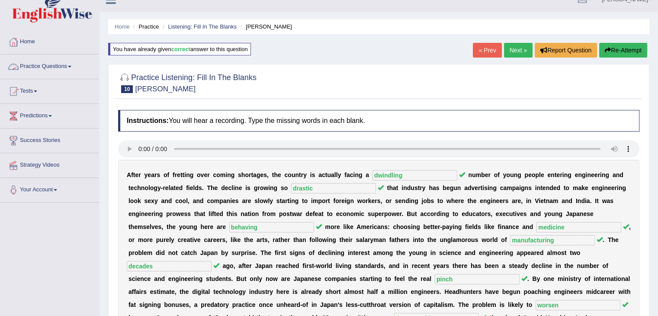
click at [62, 67] on link "Practice Questions" at bounding box center [49, 65] width 99 height 22
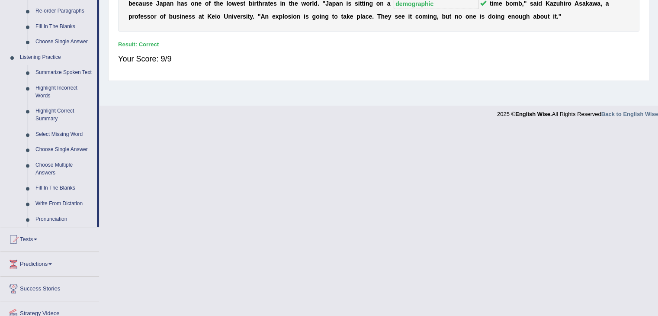
scroll to position [326, 0]
click at [48, 169] on link "Choose Multiple Answers" at bounding box center [64, 169] width 65 height 23
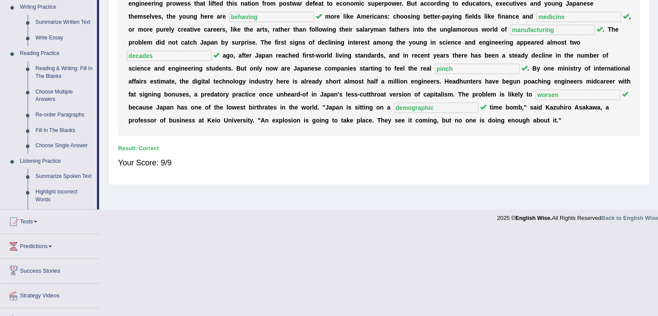
scroll to position [211, 0]
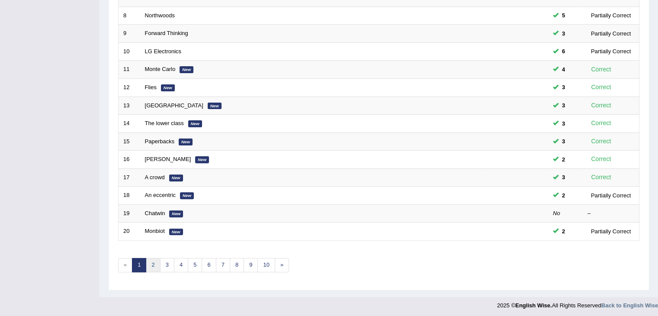
click at [153, 262] on link "2" at bounding box center [153, 265] width 14 height 14
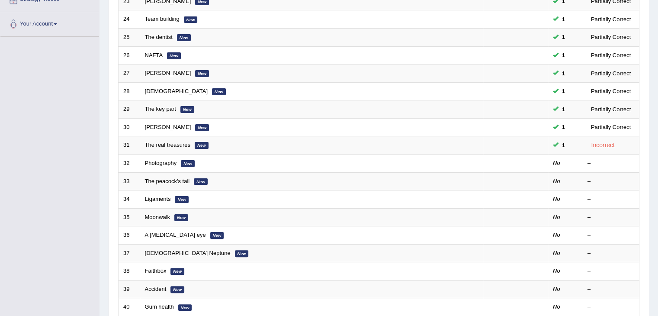
scroll to position [254, 0]
